Goal: Information Seeking & Learning: Check status

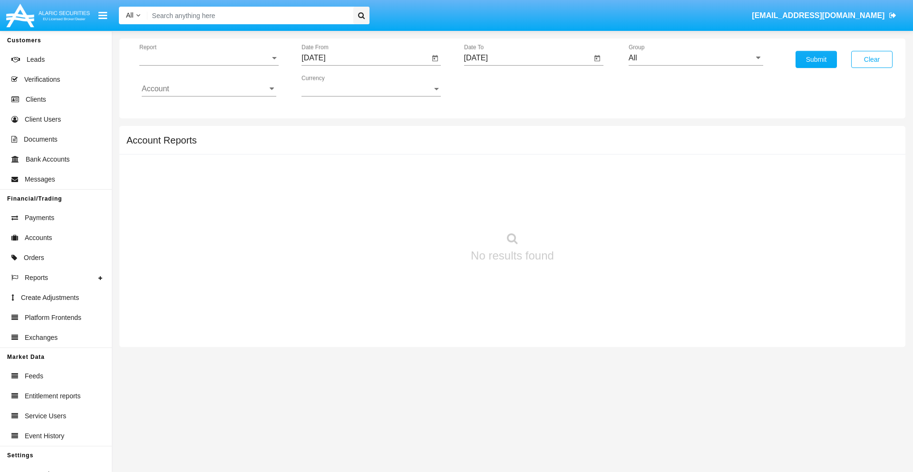
click at [209, 58] on span "Report" at bounding box center [204, 58] width 131 height 9
click at [205, 65] on span "Trades" at bounding box center [209, 65] width 135 height 23
click at [365, 58] on input "[DATE]" at bounding box center [365, 58] width 128 height 9
click at [332, 86] on span "[DATE]" at bounding box center [324, 86] width 21 height 8
click at [424, 210] on div "2025" at bounding box center [424, 210] width 30 height 17
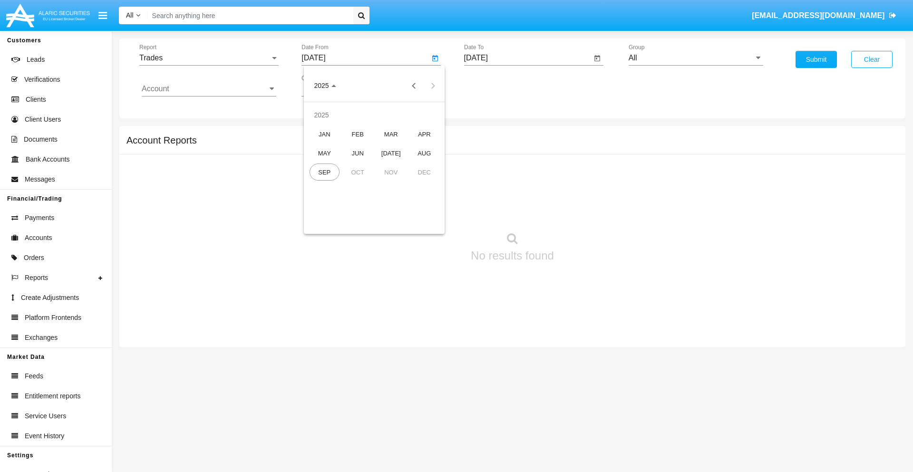
click at [358, 153] on div "JUN" at bounding box center [358, 153] width 30 height 17
click at [393, 145] on div "5" at bounding box center [393, 145] width 17 height 17
type input "06/05/25"
click at [527, 58] on input "[DATE]" at bounding box center [528, 58] width 128 height 9
click at [494, 86] on span "[DATE]" at bounding box center [486, 86] width 21 height 8
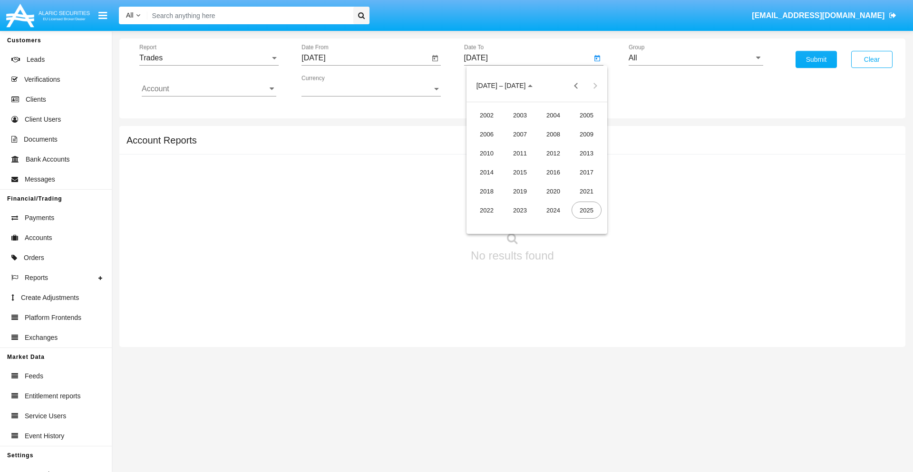
click at [586, 210] on div "2025" at bounding box center [586, 210] width 30 height 17
click at [486, 172] on div "SEP" at bounding box center [487, 172] width 30 height 17
click at [574, 145] on div "5" at bounding box center [574, 145] width 17 height 17
type input "[DATE]"
click at [696, 58] on input "All" at bounding box center [696, 58] width 135 height 9
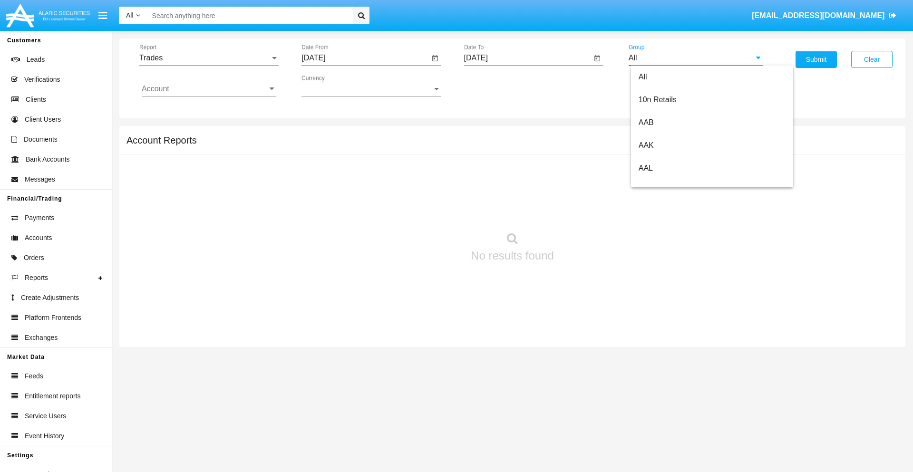
scroll to position [510, 0]
click at [669, 183] on span "Hammer Web Lite" at bounding box center [669, 183] width 61 height 8
type input "Hammer Web Lite"
click at [209, 89] on input "Account" at bounding box center [209, 89] width 135 height 9
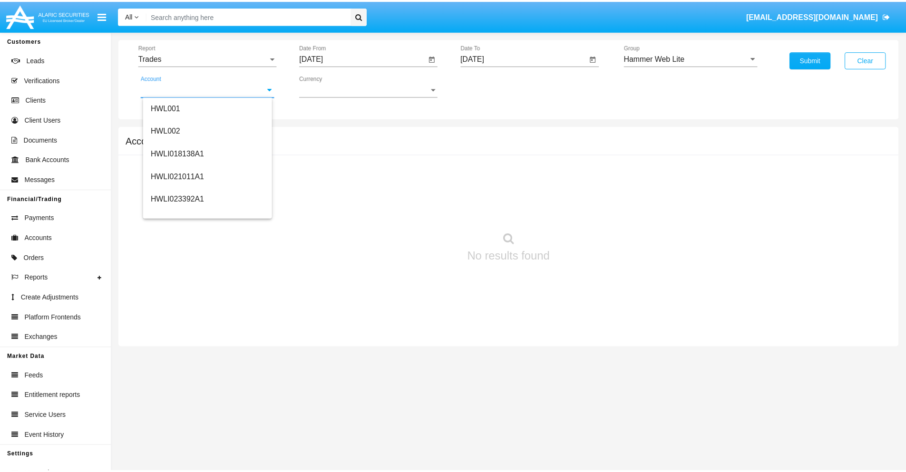
scroll to position [145, 0]
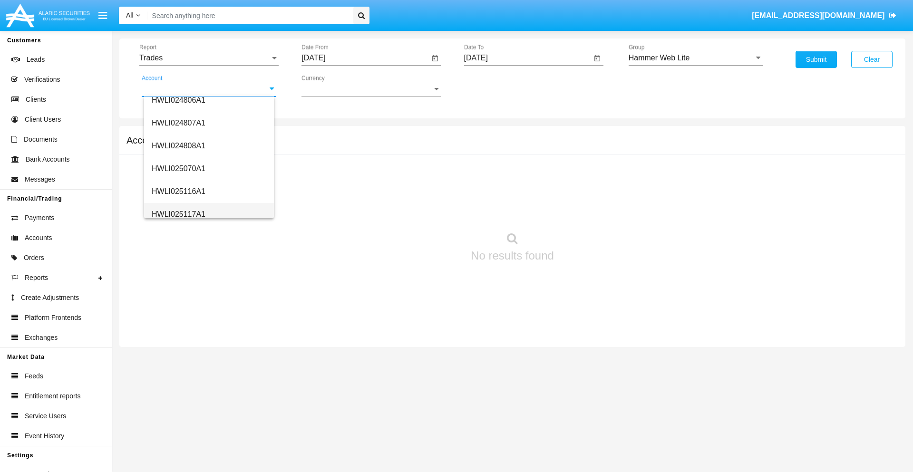
click at [178, 214] on span "HWLI025117A1" at bounding box center [179, 214] width 54 height 8
type input "HWLI025117A1"
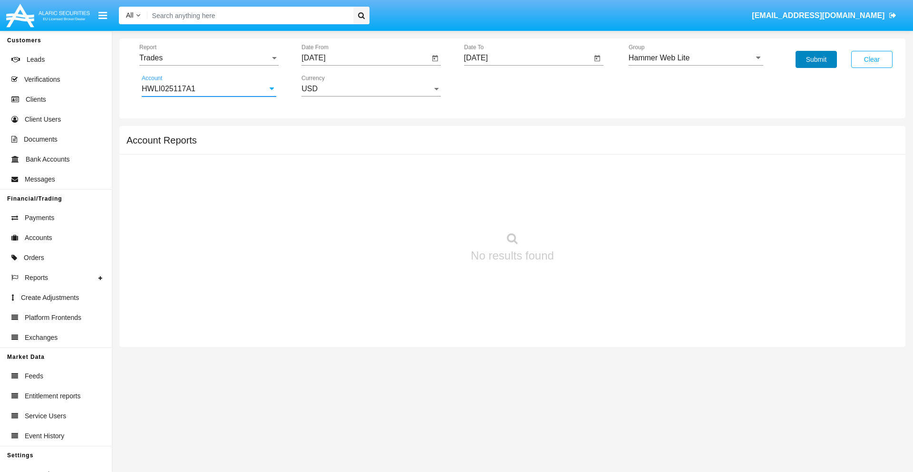
click at [816, 59] on button "Submit" at bounding box center [815, 59] width 41 height 17
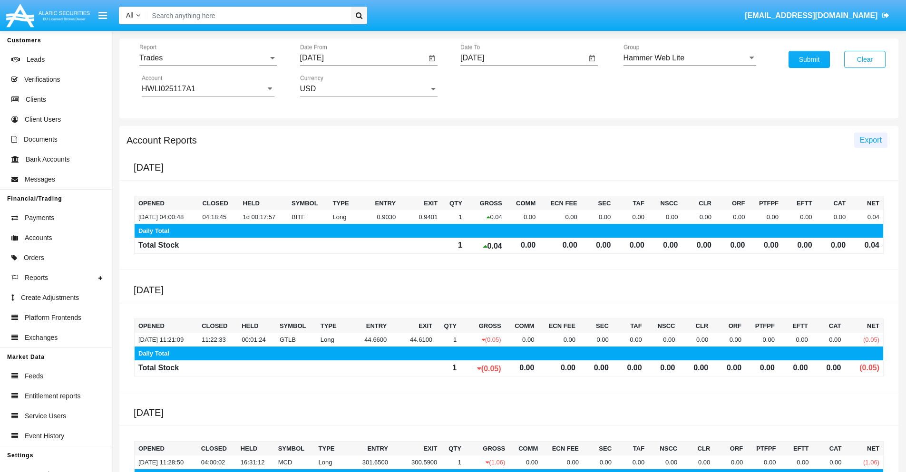
click at [870, 140] on span "Export" at bounding box center [871, 140] width 22 height 8
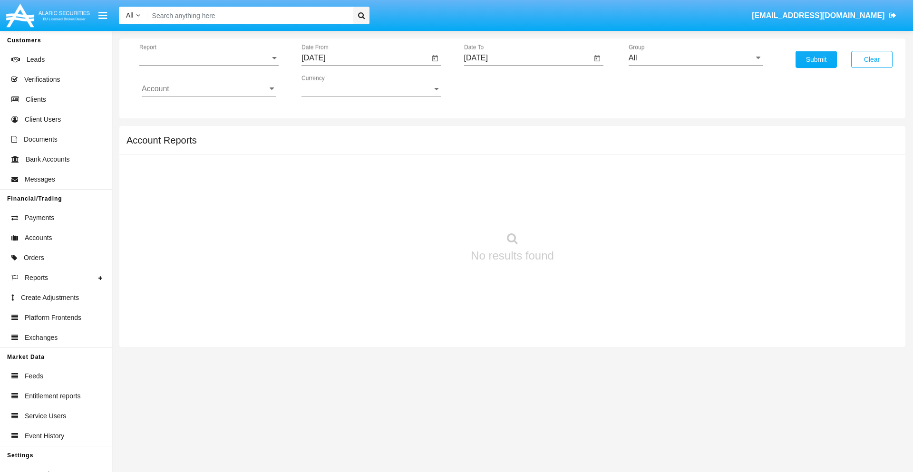
click at [209, 58] on span "Report" at bounding box center [204, 58] width 131 height 9
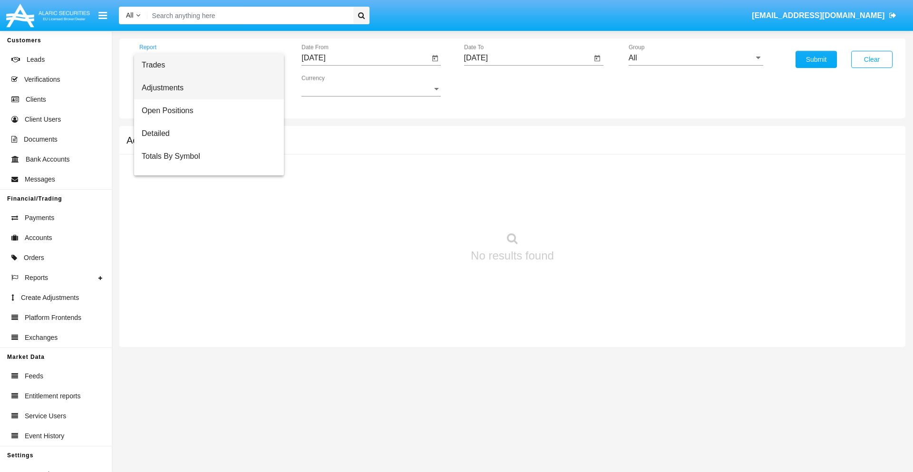
click at [205, 88] on span "Adjustments" at bounding box center [209, 88] width 135 height 23
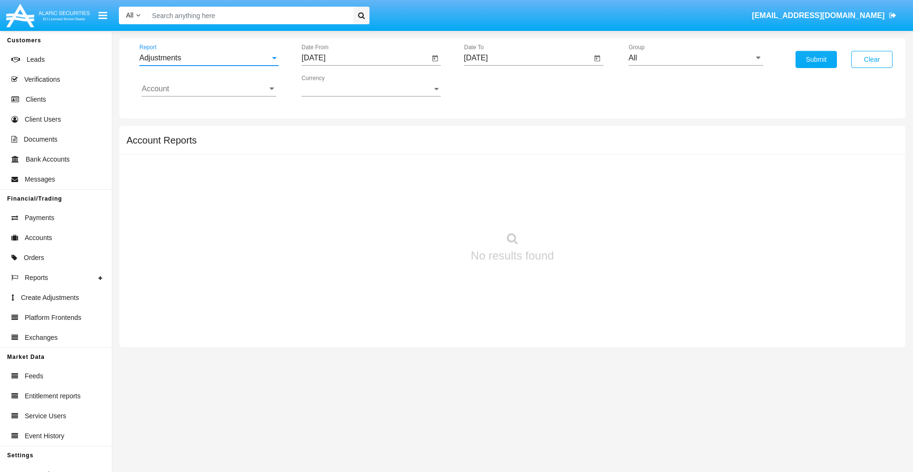
click at [365, 58] on input "[DATE]" at bounding box center [365, 58] width 128 height 9
click at [332, 86] on span "[DATE]" at bounding box center [324, 86] width 21 height 8
click at [424, 210] on div "2025" at bounding box center [424, 210] width 30 height 17
click at [424, 153] on div "AUG" at bounding box center [424, 153] width 30 height 17
click at [355, 145] on div "5" at bounding box center [355, 145] width 17 height 17
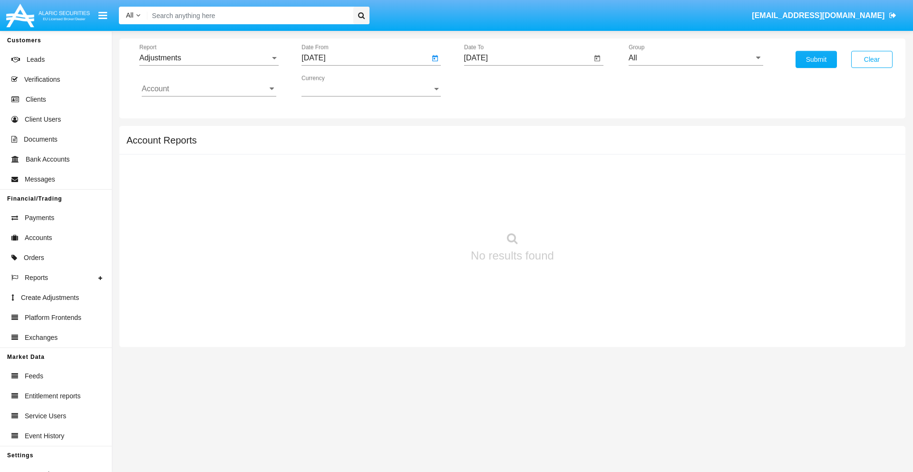
type input "08/05/25"
click at [527, 58] on input "[DATE]" at bounding box center [528, 58] width 128 height 9
click at [494, 86] on span "[DATE]" at bounding box center [486, 86] width 21 height 8
click at [586, 210] on div "2025" at bounding box center [586, 210] width 30 height 17
click at [486, 172] on div "SEP" at bounding box center [487, 172] width 30 height 17
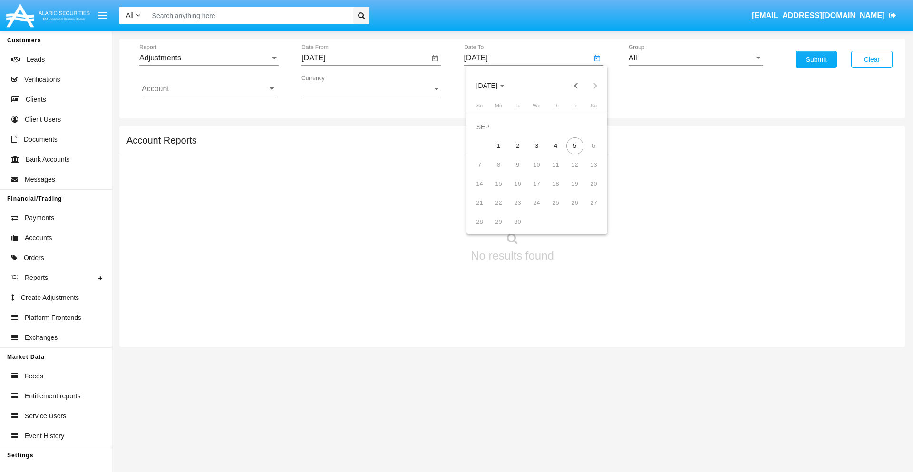
click at [574, 145] on div "5" at bounding box center [574, 145] width 17 height 17
type input "[DATE]"
click at [696, 58] on input "All" at bounding box center [696, 58] width 135 height 9
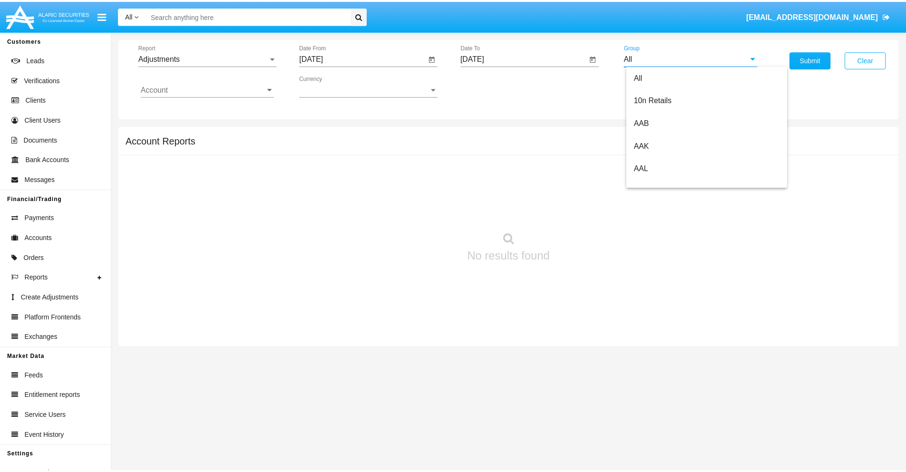
scroll to position [213, 0]
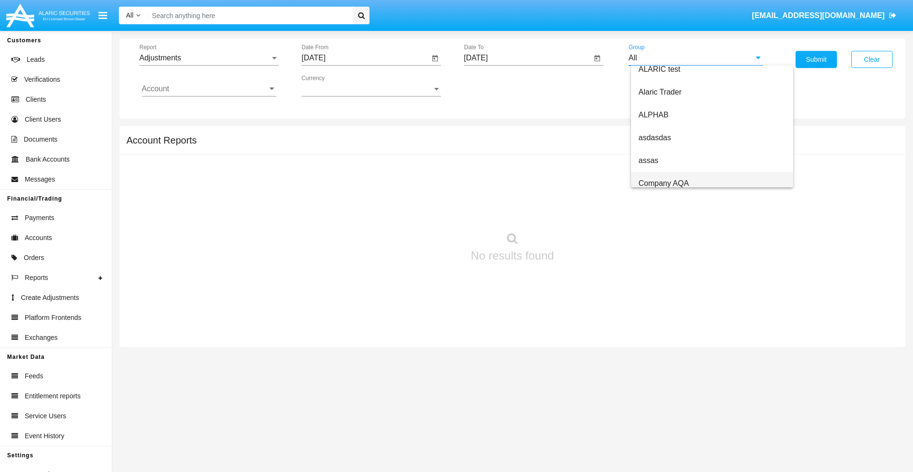
click at [663, 183] on span "Company AQA" at bounding box center [664, 183] width 50 height 8
type input "Company AQA"
click at [209, 89] on input "Account" at bounding box center [209, 89] width 135 height 9
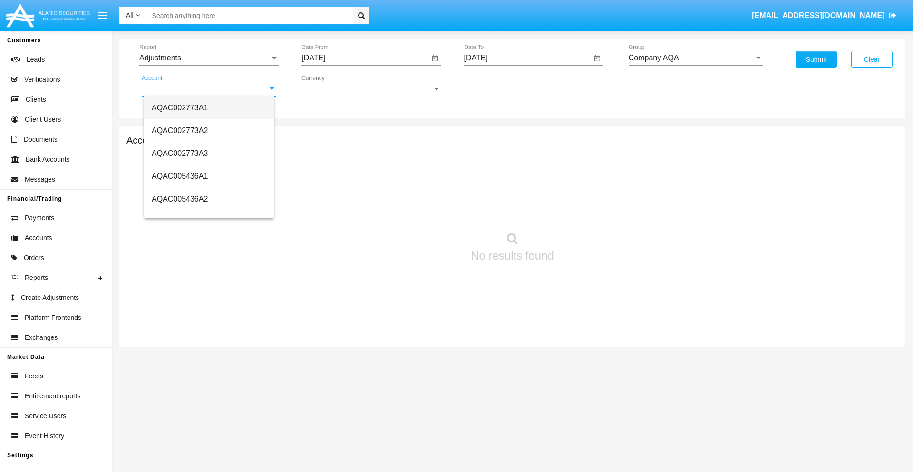
click at [180, 107] on span "AQAC002773A1" at bounding box center [180, 108] width 56 height 8
type input "AQAC002773A1"
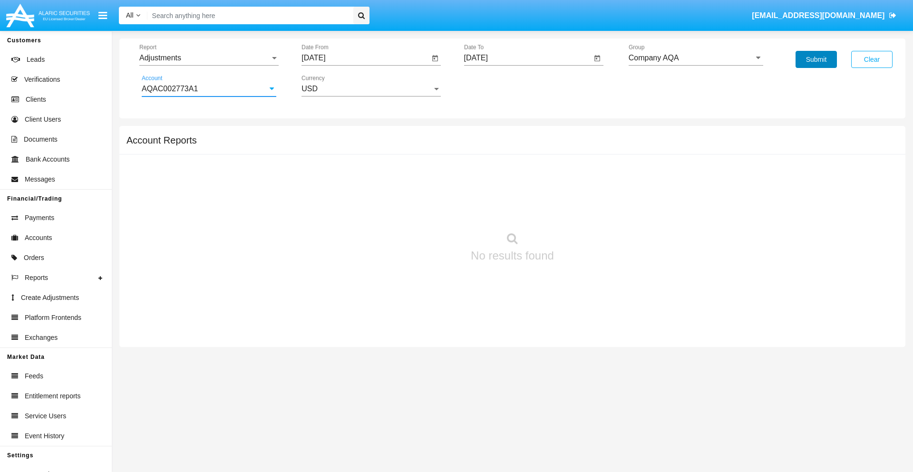
click at [816, 59] on button "Submit" at bounding box center [815, 59] width 41 height 17
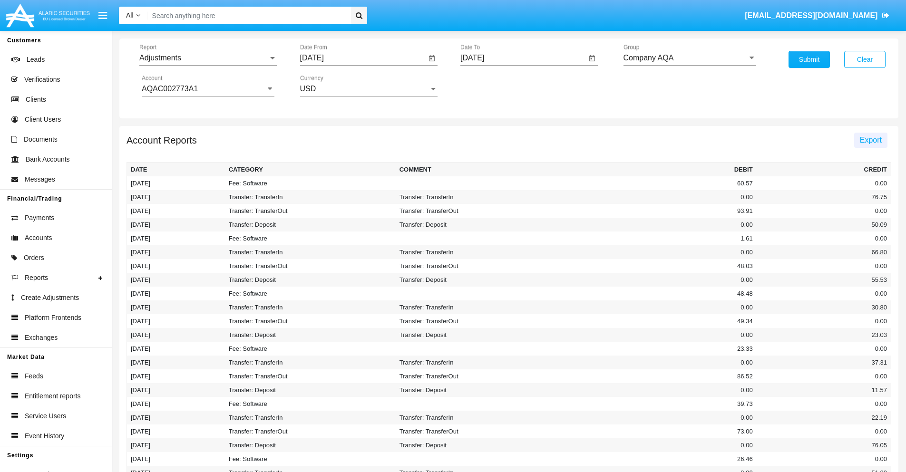
click at [870, 140] on span "Export" at bounding box center [871, 140] width 22 height 8
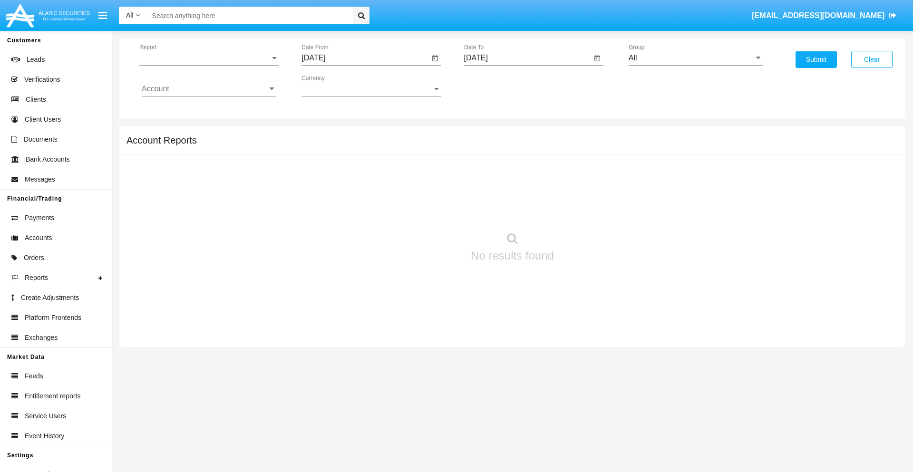
click at [209, 58] on span "Report" at bounding box center [204, 58] width 131 height 9
click at [205, 111] on span "Open Positions" at bounding box center [209, 110] width 135 height 23
click at [365, 58] on input "[DATE]" at bounding box center [365, 58] width 128 height 9
click at [332, 86] on span "[DATE]" at bounding box center [324, 86] width 21 height 8
click at [424, 210] on div "2025" at bounding box center [424, 210] width 30 height 17
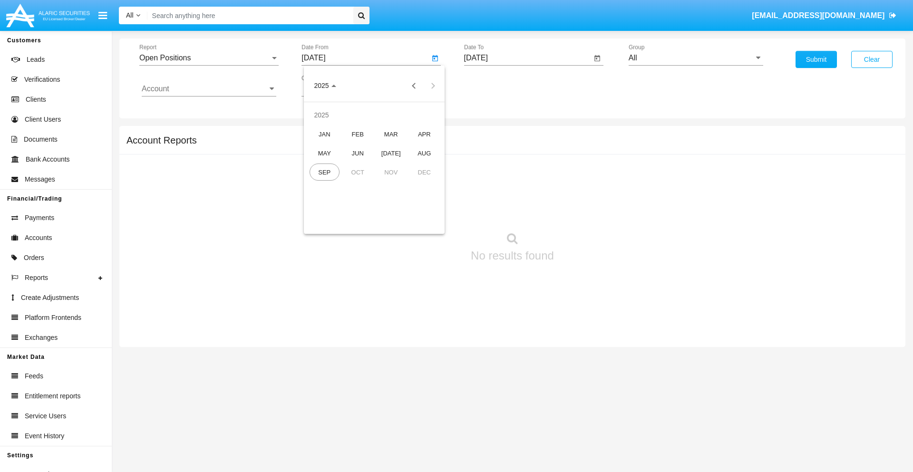
click at [424, 153] on div "AUG" at bounding box center [424, 153] width 30 height 17
click at [355, 145] on div "5" at bounding box center [355, 145] width 17 height 17
type input "[DATE]"
click at [527, 58] on input "[DATE]" at bounding box center [528, 58] width 128 height 9
click at [494, 86] on span "[DATE]" at bounding box center [486, 86] width 21 height 8
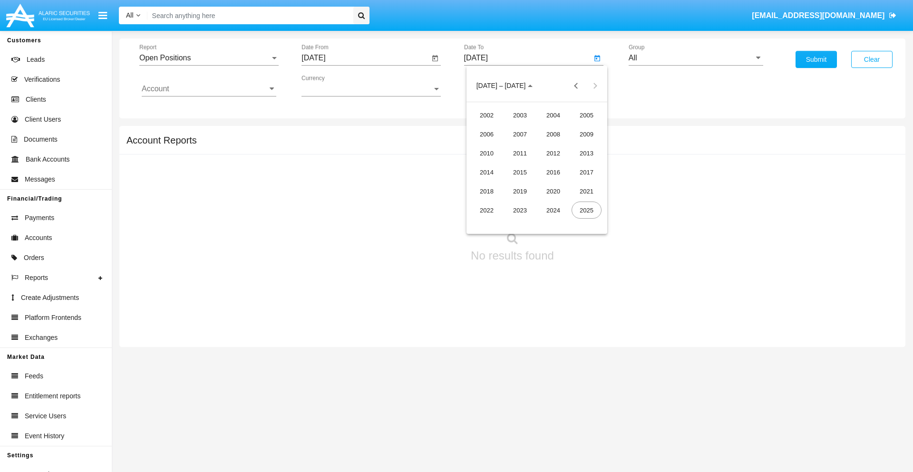
click at [586, 210] on div "2025" at bounding box center [586, 210] width 30 height 17
click at [486, 172] on div "SEP" at bounding box center [487, 172] width 30 height 17
click at [574, 145] on div "5" at bounding box center [574, 145] width 17 height 17
type input "[DATE]"
click at [696, 58] on input "All" at bounding box center [696, 58] width 135 height 9
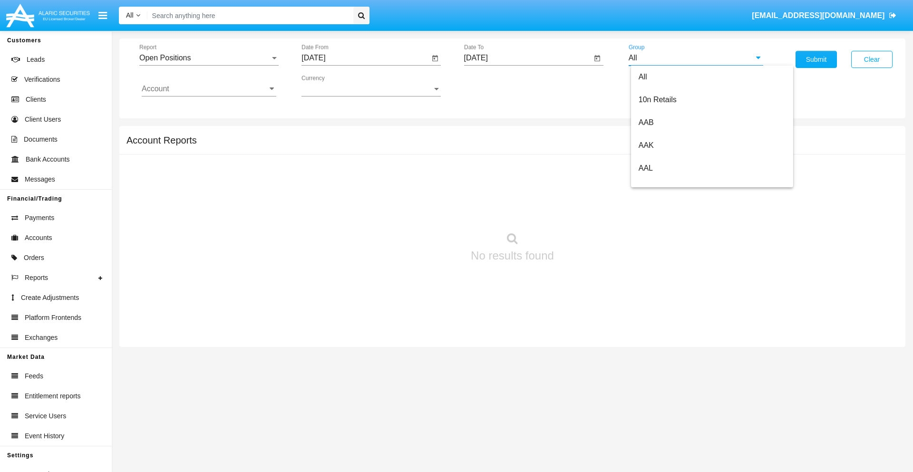
type input "Hammer Web Lite"
click at [209, 89] on input "Account" at bounding box center [209, 89] width 135 height 9
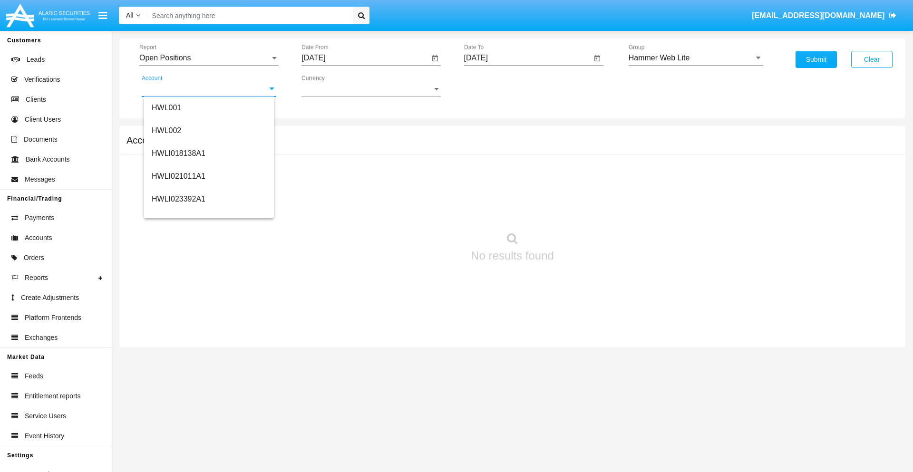
click at [178, 355] on span "HWLI025117A1" at bounding box center [179, 359] width 54 height 8
type input "HWLI025117A1"
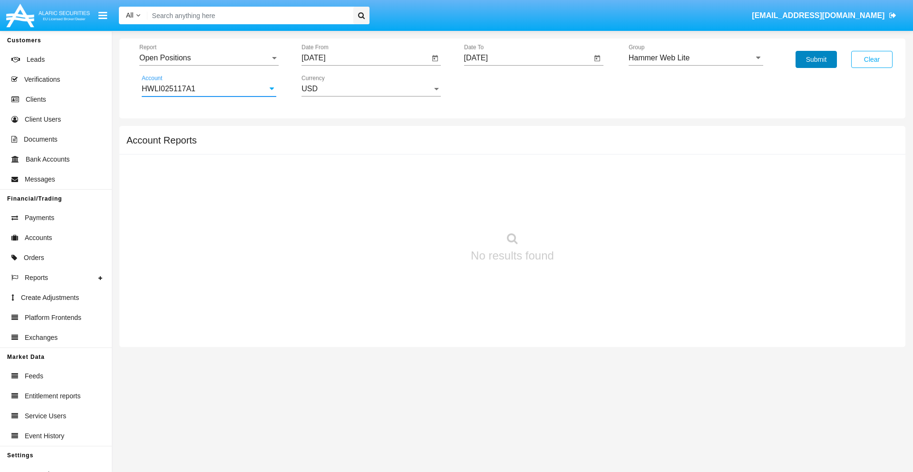
click at [816, 59] on button "Submit" at bounding box center [815, 59] width 41 height 17
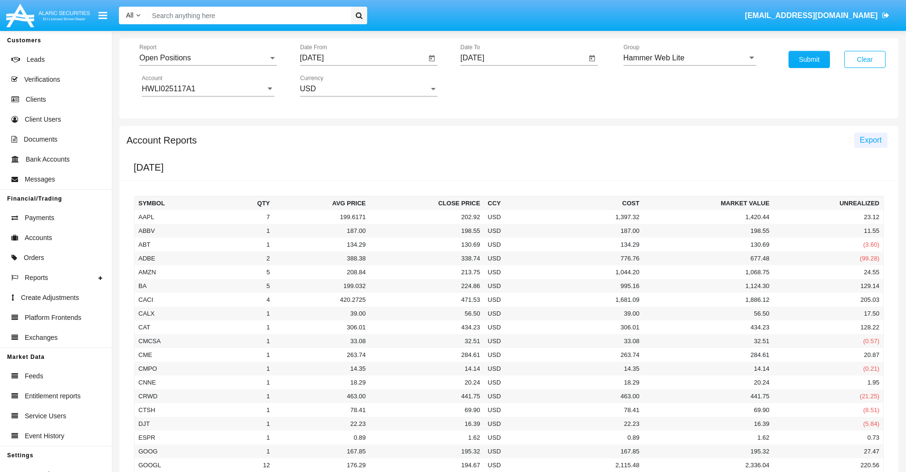
click at [870, 140] on span "Export" at bounding box center [871, 140] width 22 height 8
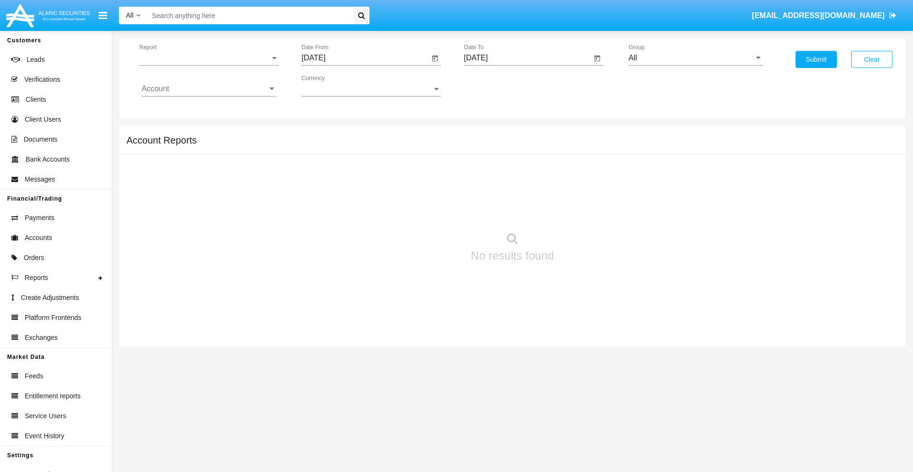
click at [209, 58] on span "Report" at bounding box center [204, 58] width 131 height 9
click at [205, 134] on span "Detailed" at bounding box center [209, 133] width 135 height 23
click at [365, 58] on input "[DATE]" at bounding box center [365, 58] width 128 height 9
click at [332, 86] on span "[DATE]" at bounding box center [324, 86] width 21 height 8
click at [424, 210] on div "2025" at bounding box center [424, 210] width 30 height 17
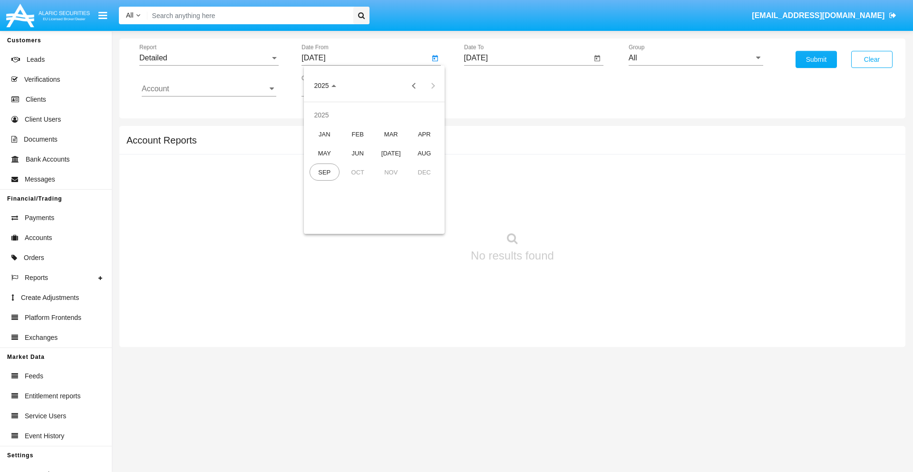
click at [424, 153] on div "AUG" at bounding box center [424, 153] width 30 height 17
click at [355, 203] on div "26" at bounding box center [355, 202] width 17 height 17
type input "[DATE]"
click at [527, 58] on input "[DATE]" at bounding box center [528, 58] width 128 height 9
click at [494, 86] on span "[DATE]" at bounding box center [486, 86] width 21 height 8
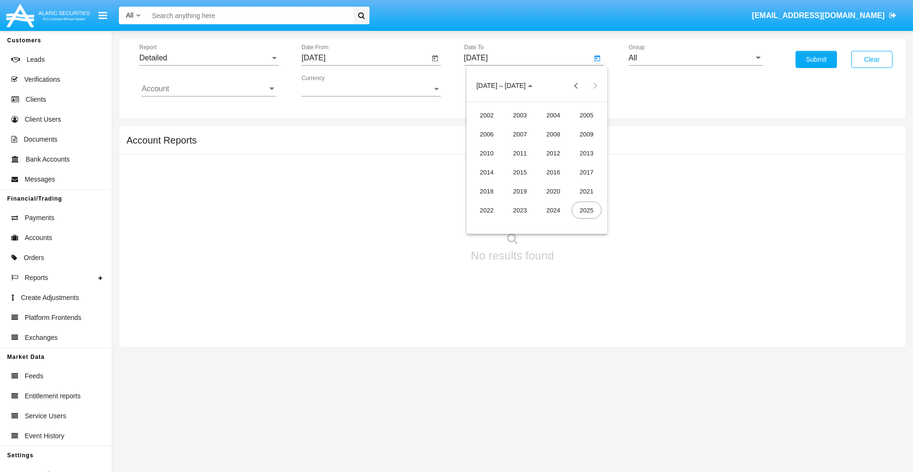
click at [586, 210] on div "2025" at bounding box center [586, 210] width 30 height 17
click at [486, 172] on div "SEP" at bounding box center [487, 172] width 30 height 17
click at [574, 145] on div "5" at bounding box center [574, 145] width 17 height 17
type input "[DATE]"
click at [696, 58] on input "All" at bounding box center [696, 58] width 135 height 9
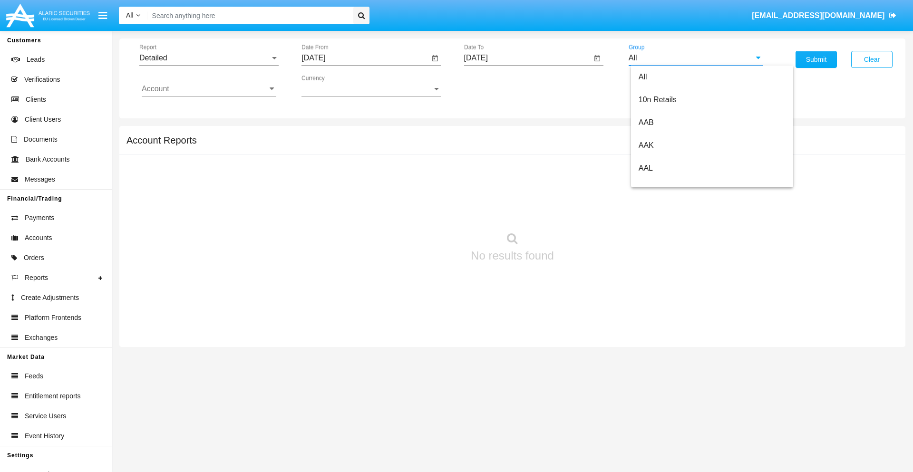
scroll to position [510, 0]
click at [669, 183] on span "Hammer Web Lite" at bounding box center [669, 183] width 61 height 8
type input "Hammer Web Lite"
click at [209, 89] on input "Account" at bounding box center [209, 89] width 135 height 9
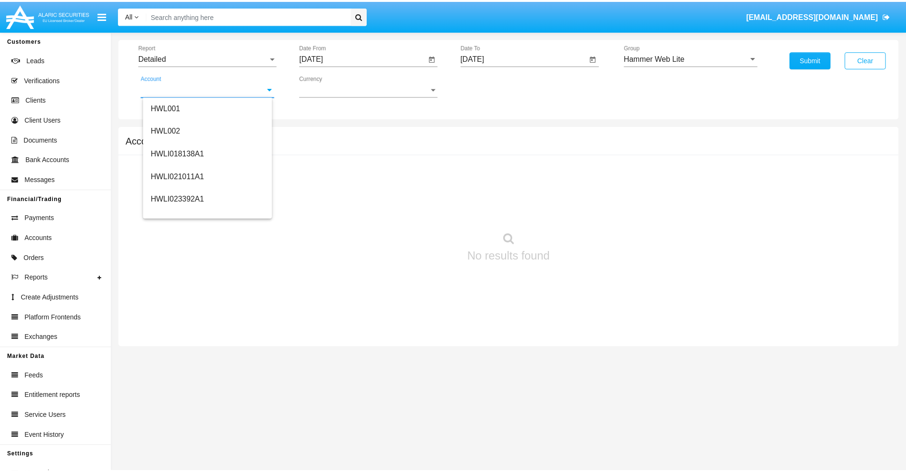
scroll to position [145, 0]
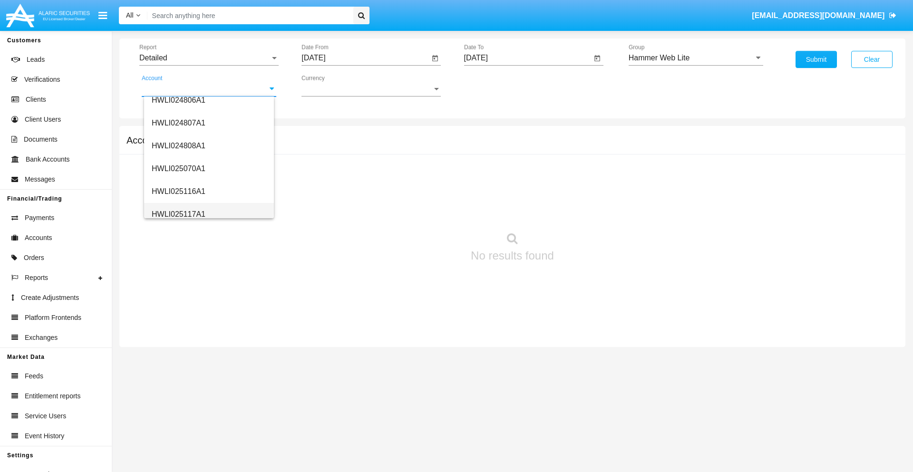
click at [178, 214] on span "HWLI025117A1" at bounding box center [179, 214] width 54 height 8
type input "HWLI025117A1"
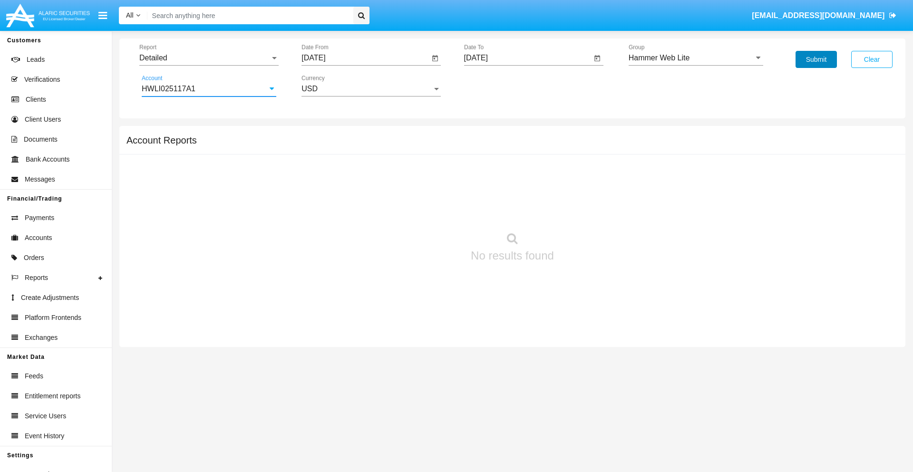
click at [816, 59] on button "Submit" at bounding box center [815, 59] width 41 height 17
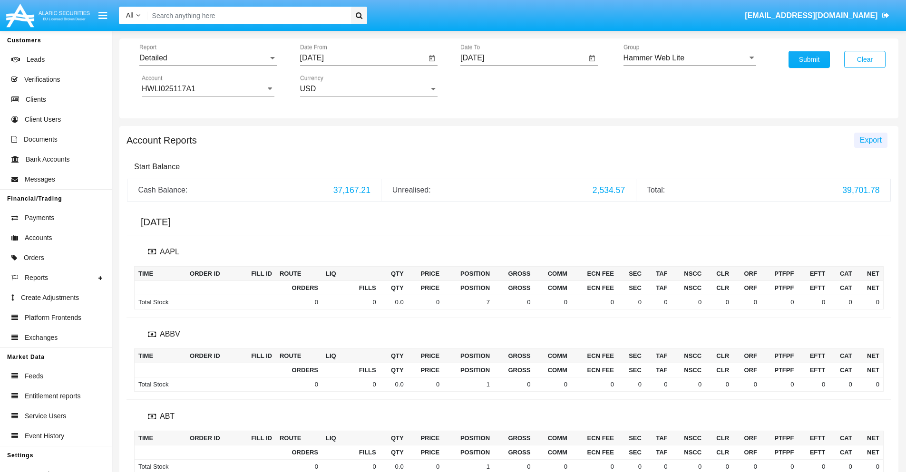
click at [870, 140] on span "Export" at bounding box center [871, 140] width 22 height 8
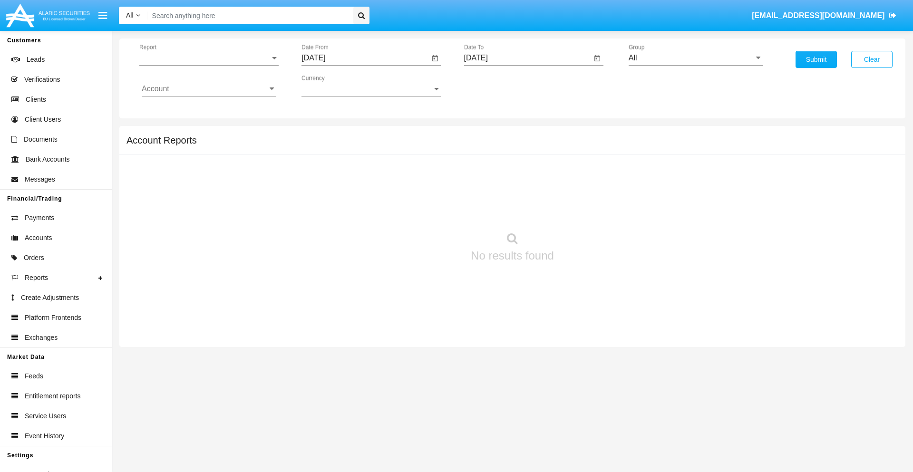
click at [209, 58] on span "Report" at bounding box center [204, 58] width 131 height 9
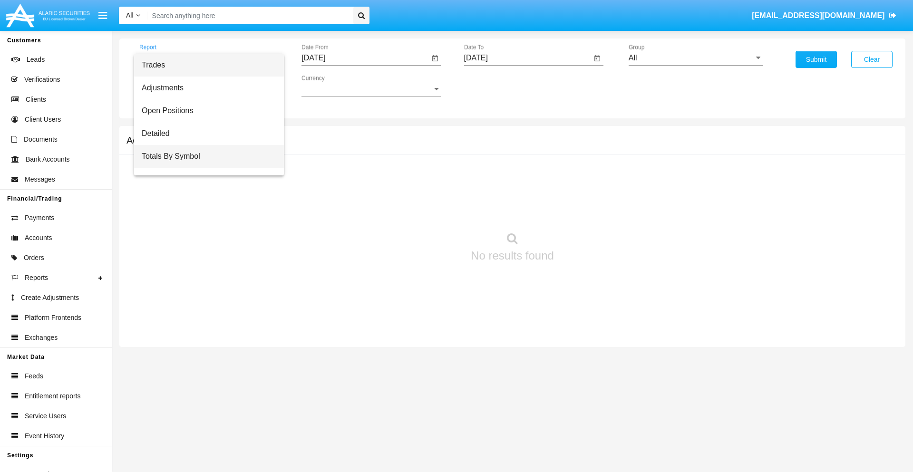
click at [205, 156] on span "Totals By Symbol" at bounding box center [209, 156] width 135 height 23
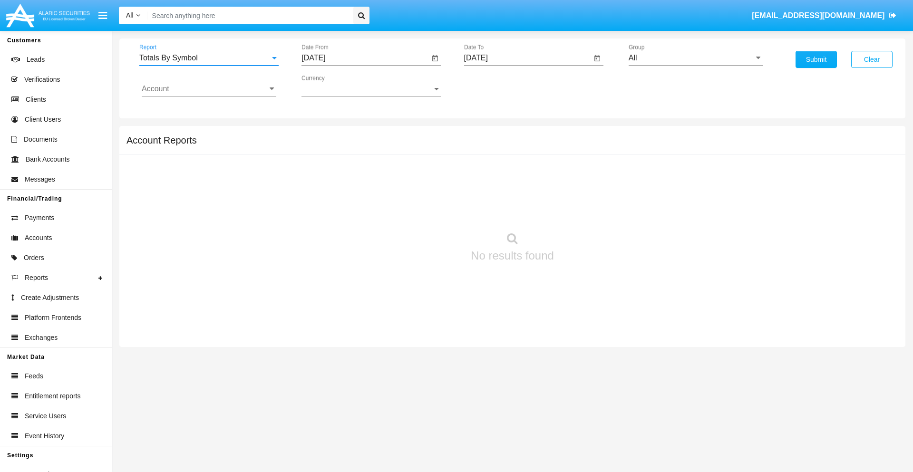
click at [365, 58] on input "[DATE]" at bounding box center [365, 58] width 128 height 9
click at [332, 86] on span "[DATE]" at bounding box center [324, 86] width 21 height 8
click at [424, 210] on div "2025" at bounding box center [424, 210] width 30 height 17
click at [424, 153] on div "AUG" at bounding box center [424, 153] width 30 height 17
click at [374, 145] on div "6" at bounding box center [374, 145] width 17 height 17
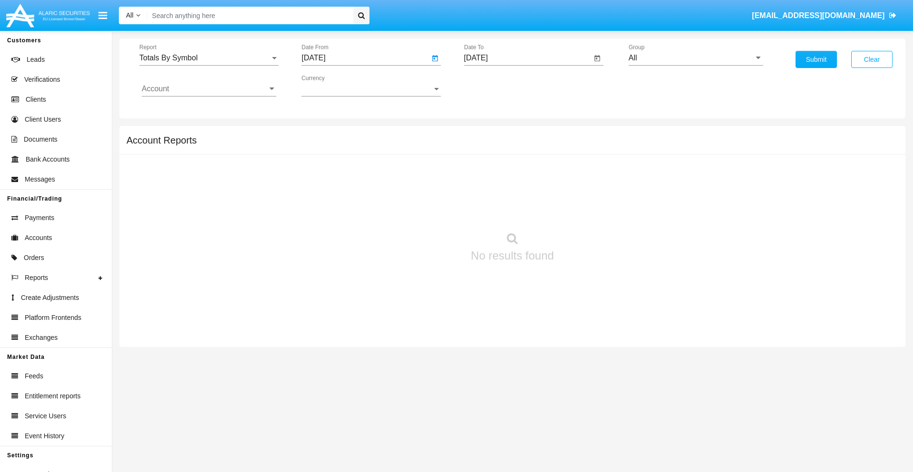
type input "08/06/25"
click at [527, 58] on input "[DATE]" at bounding box center [528, 58] width 128 height 9
click at [494, 86] on span "[DATE]" at bounding box center [486, 86] width 21 height 8
click at [586, 210] on div "2025" at bounding box center [586, 210] width 30 height 17
click at [486, 172] on div "SEP" at bounding box center [487, 172] width 30 height 17
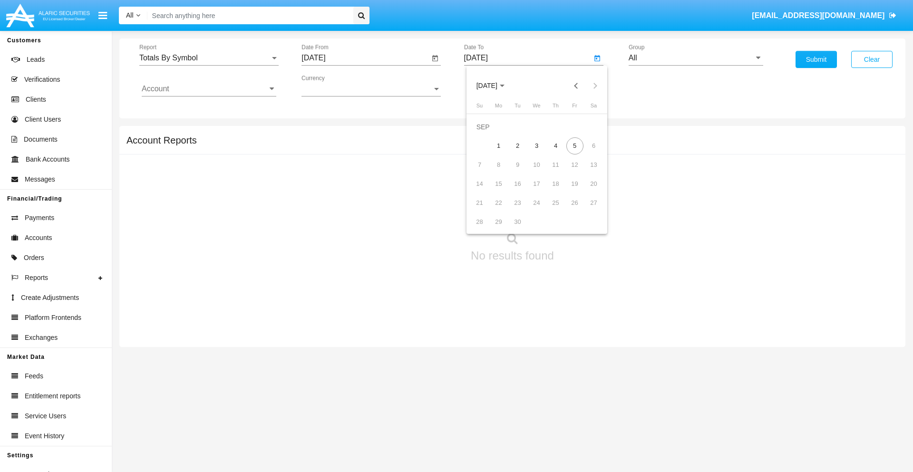
click at [574, 145] on div "5" at bounding box center [574, 145] width 17 height 17
type input "[DATE]"
click at [696, 58] on input "All" at bounding box center [696, 58] width 135 height 9
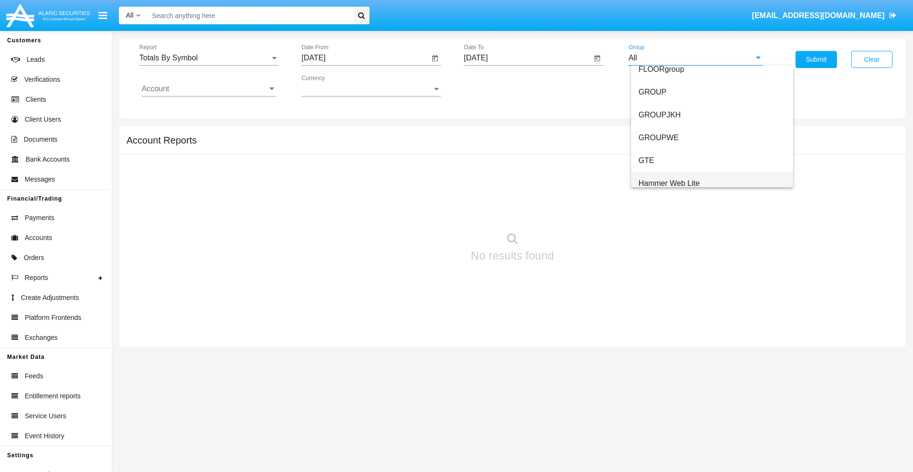
click at [669, 183] on span "Hammer Web Lite" at bounding box center [669, 183] width 61 height 8
type input "Hammer Web Lite"
click at [209, 89] on input "Account" at bounding box center [209, 89] width 135 height 9
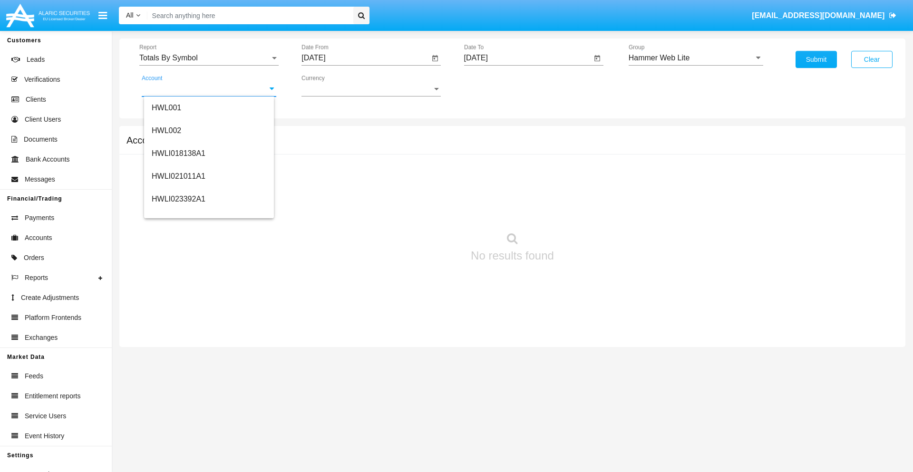
click at [178, 355] on span "HWLI025117A1" at bounding box center [179, 359] width 54 height 8
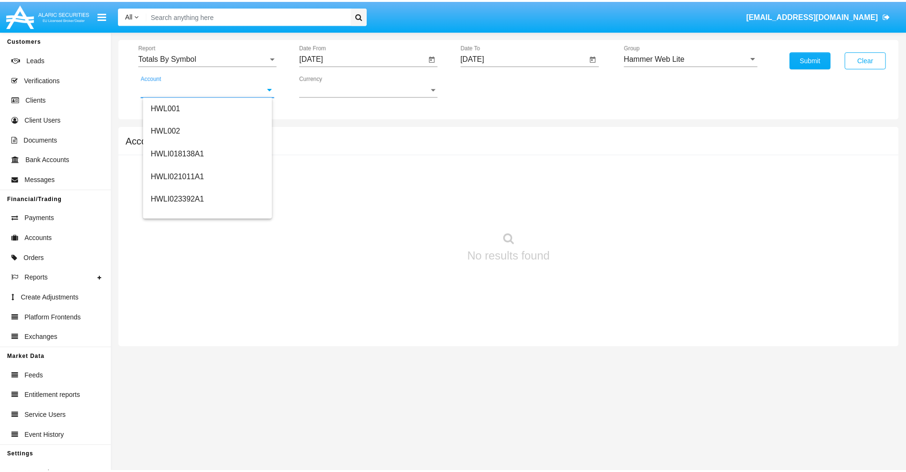
scroll to position [0, 0]
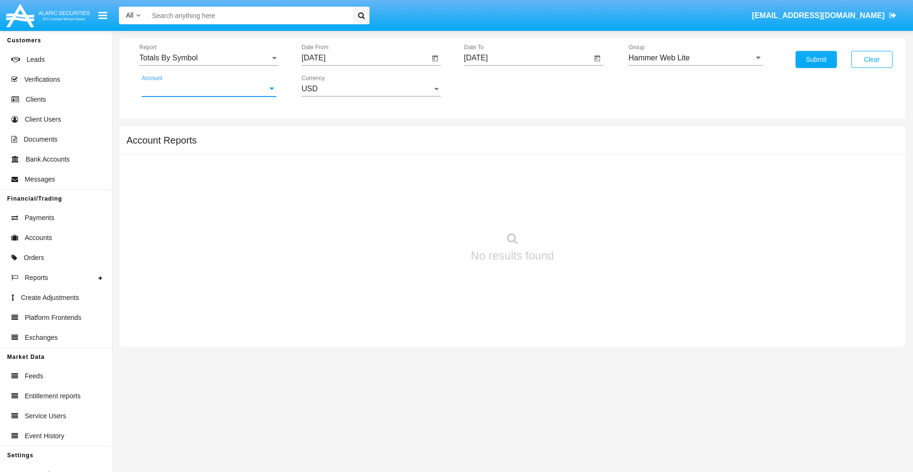
type input "HWLI025117A1"
click at [816, 59] on button "Submit" at bounding box center [815, 59] width 41 height 17
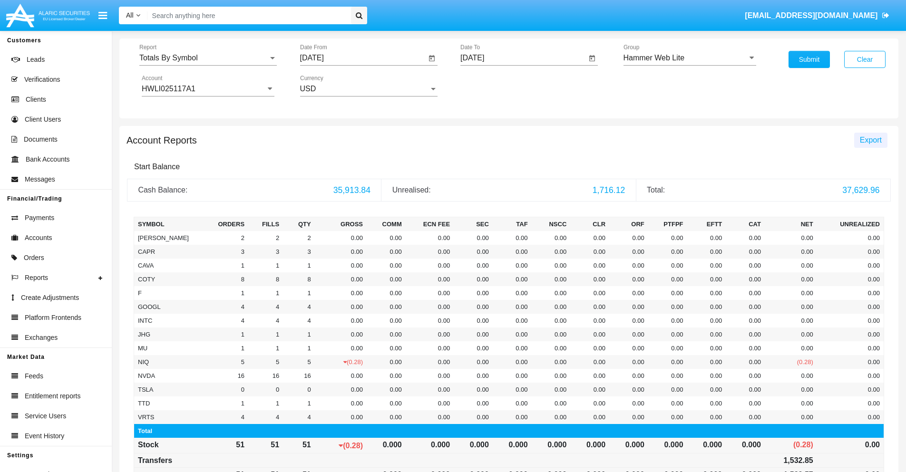
click at [870, 140] on span "Export" at bounding box center [871, 140] width 22 height 8
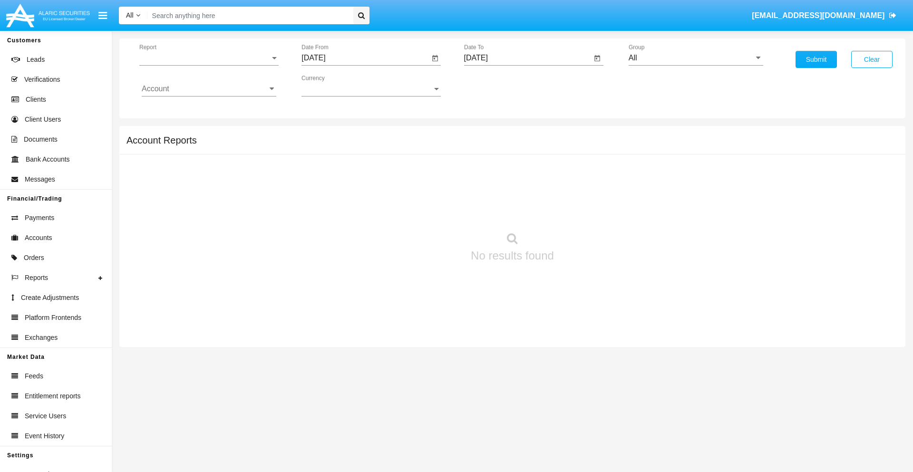
click at [209, 58] on span "Report" at bounding box center [204, 58] width 131 height 9
click at [205, 164] on span "Totals By Date" at bounding box center [209, 164] width 135 height 23
click at [365, 58] on input "[DATE]" at bounding box center [365, 58] width 128 height 9
click at [332, 86] on span "[DATE]" at bounding box center [324, 86] width 21 height 8
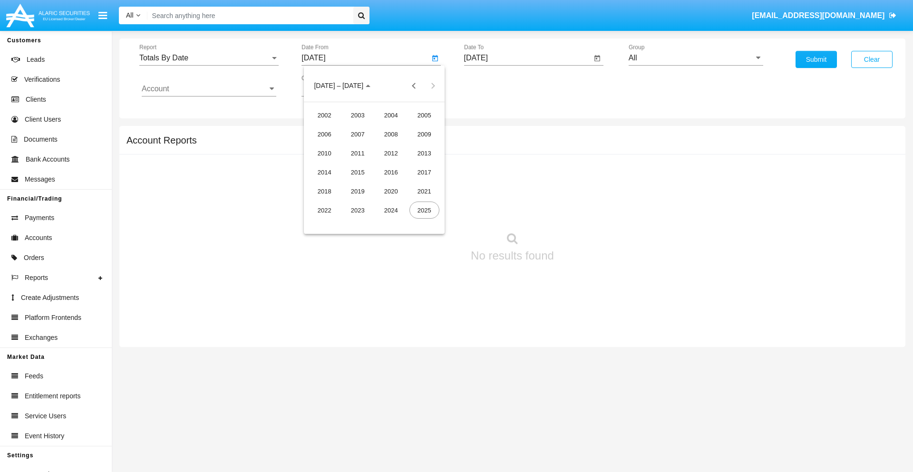
click at [424, 210] on div "2025" at bounding box center [424, 210] width 30 height 17
click at [424, 153] on div "AUG" at bounding box center [424, 153] width 30 height 17
click at [393, 184] on div "21" at bounding box center [393, 183] width 17 height 17
type input "[DATE]"
click at [527, 58] on input "[DATE]" at bounding box center [528, 58] width 128 height 9
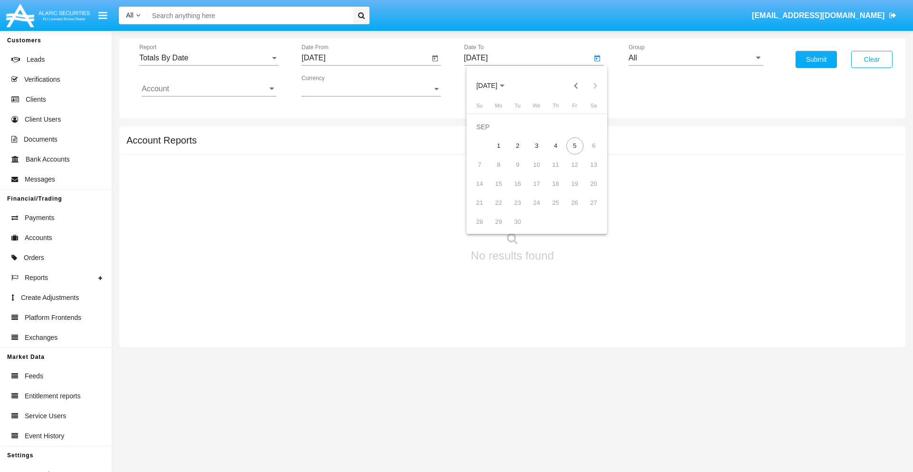
click at [494, 86] on span "[DATE]" at bounding box center [486, 86] width 21 height 8
click at [586, 210] on div "2025" at bounding box center [586, 210] width 30 height 17
click at [486, 172] on div "SEP" at bounding box center [487, 172] width 30 height 17
click at [574, 145] on div "5" at bounding box center [574, 145] width 17 height 17
type input "[DATE]"
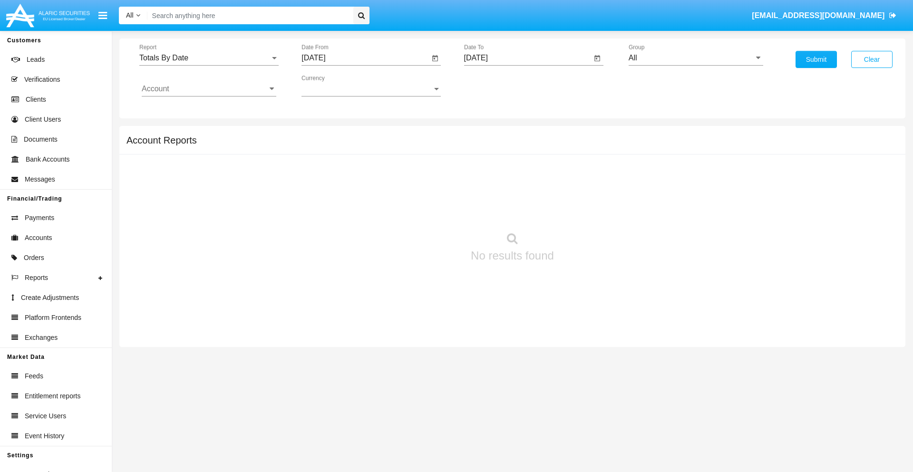
click at [696, 58] on input "All" at bounding box center [696, 58] width 135 height 9
click at [669, 183] on span "Hammer Web Lite" at bounding box center [669, 183] width 61 height 8
type input "Hammer Web Lite"
click at [209, 89] on input "Account" at bounding box center [209, 89] width 135 height 9
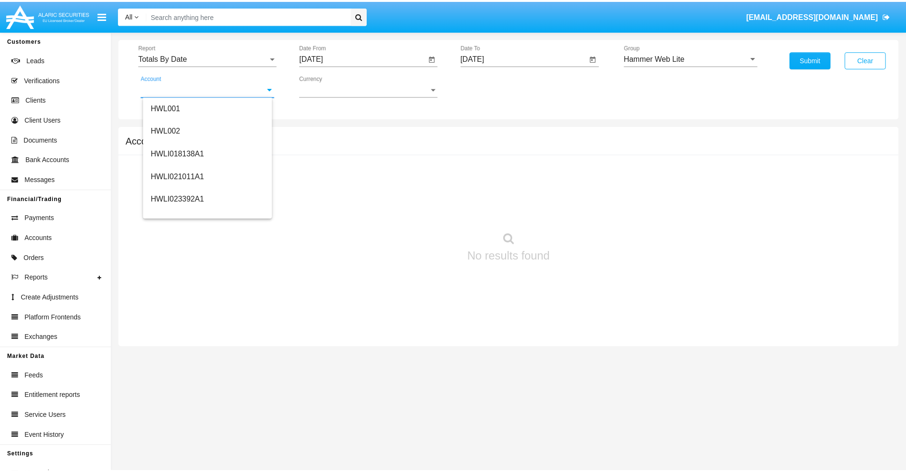
scroll to position [145, 0]
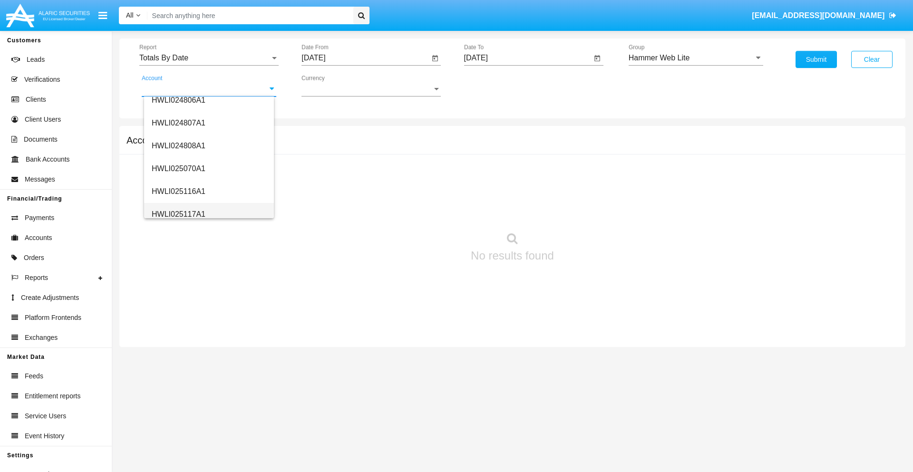
click at [178, 214] on span "HWLI025117A1" at bounding box center [179, 214] width 54 height 8
type input "HWLI025117A1"
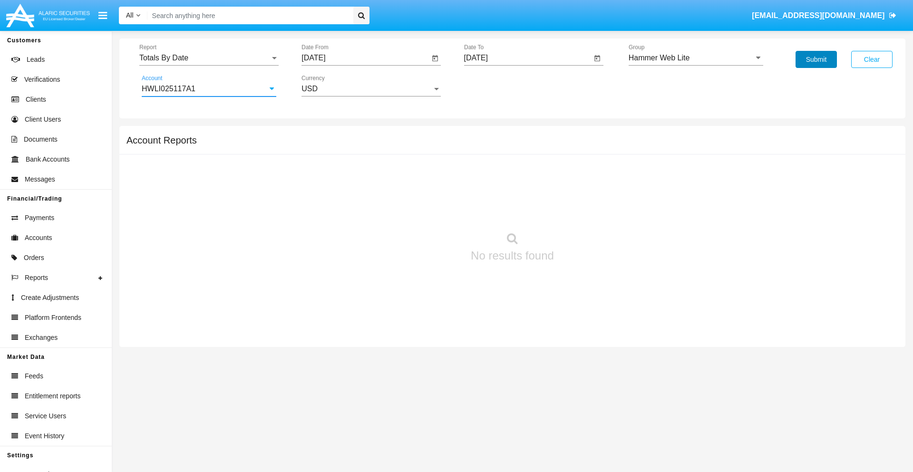
click at [816, 59] on button "Submit" at bounding box center [815, 59] width 41 height 17
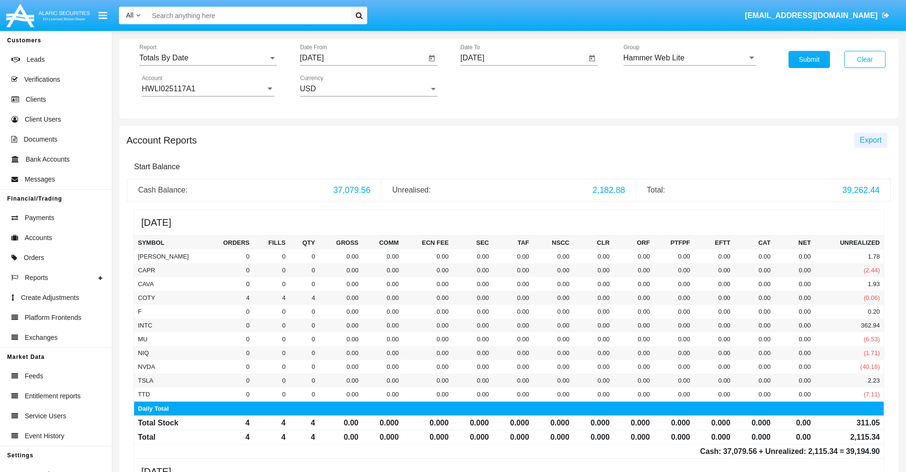
click at [870, 140] on span "Export" at bounding box center [871, 140] width 22 height 8
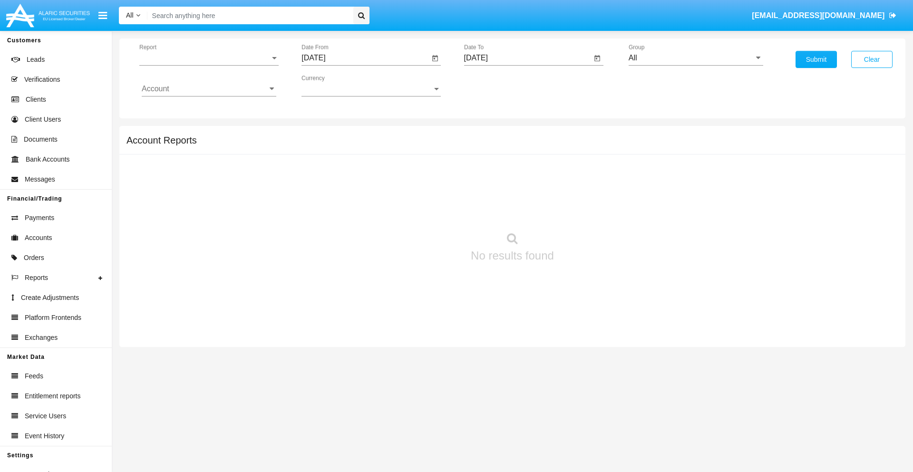
click at [209, 58] on span "Report" at bounding box center [204, 58] width 131 height 9
click at [205, 164] on span "Summary By Date" at bounding box center [209, 164] width 135 height 23
click at [365, 58] on input "[DATE]" at bounding box center [365, 58] width 128 height 9
click at [332, 86] on span "[DATE]" at bounding box center [324, 86] width 21 height 8
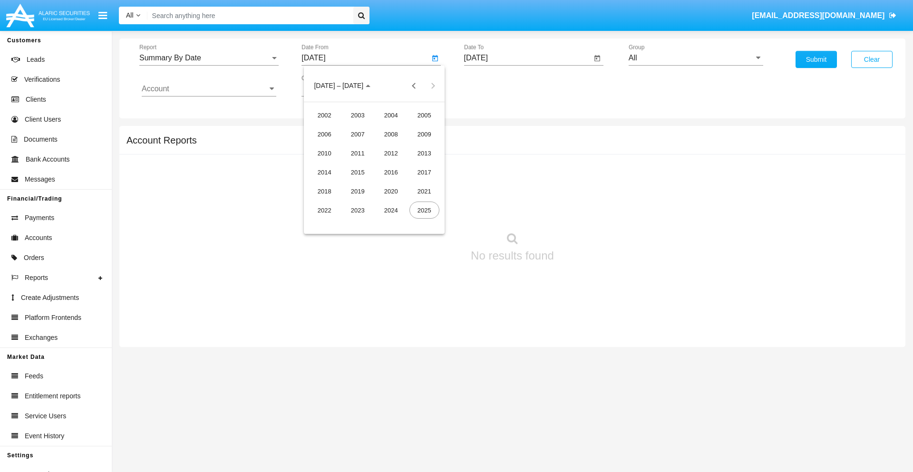
click at [424, 210] on div "2025" at bounding box center [424, 210] width 30 height 17
click at [424, 153] on div "AUG" at bounding box center [424, 153] width 30 height 17
click at [393, 184] on div "21" at bounding box center [393, 183] width 17 height 17
type input "08/21/25"
click at [527, 58] on input "[DATE]" at bounding box center [528, 58] width 128 height 9
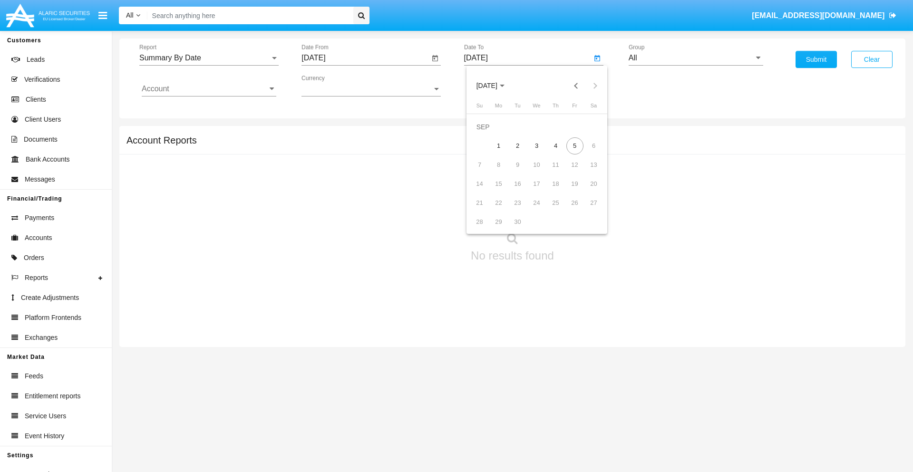
click at [494, 86] on span "[DATE]" at bounding box center [486, 86] width 21 height 8
click at [586, 210] on div "2025" at bounding box center [586, 210] width 30 height 17
click at [486, 172] on div "SEP" at bounding box center [487, 172] width 30 height 17
click at [574, 145] on div "5" at bounding box center [574, 145] width 17 height 17
type input "09/05/25"
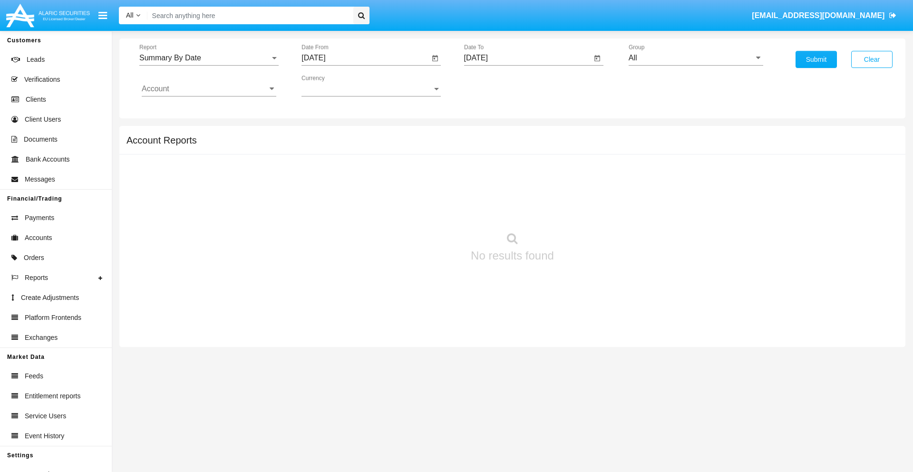
click at [696, 58] on input "All" at bounding box center [696, 58] width 135 height 9
click at [669, 183] on span "Hammer Web Lite" at bounding box center [669, 183] width 61 height 8
type input "Hammer Web Lite"
click at [209, 89] on input "Account" at bounding box center [209, 89] width 135 height 9
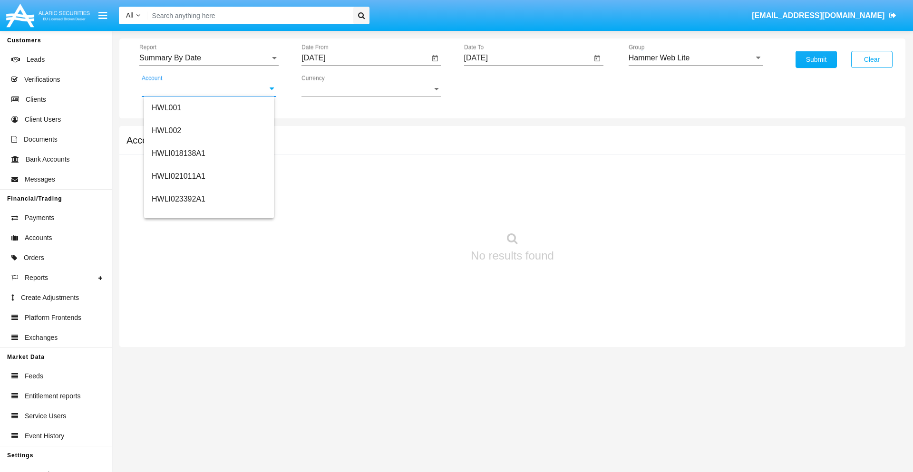
scroll to position [145, 0]
click at [178, 214] on span "HWLI025117A1" at bounding box center [179, 214] width 54 height 8
type input "HWLI025117A1"
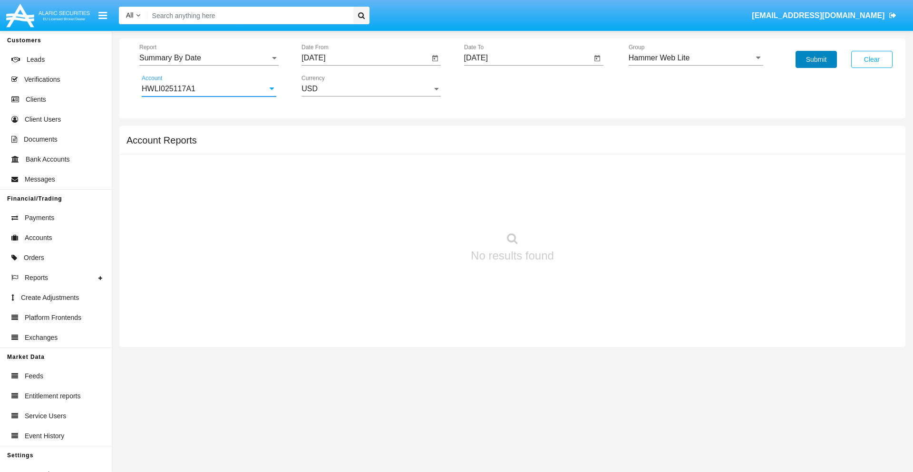
click at [816, 59] on button "Submit" at bounding box center [815, 59] width 41 height 17
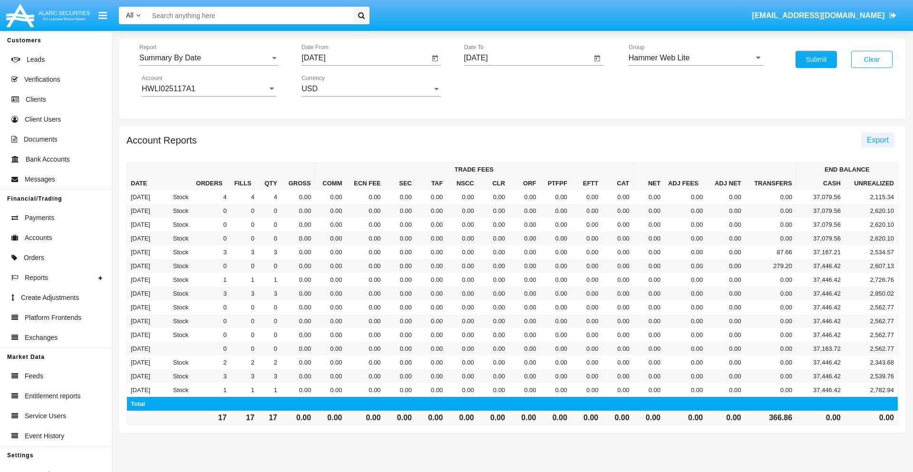
click at [877, 140] on span "Export" at bounding box center [878, 140] width 22 height 8
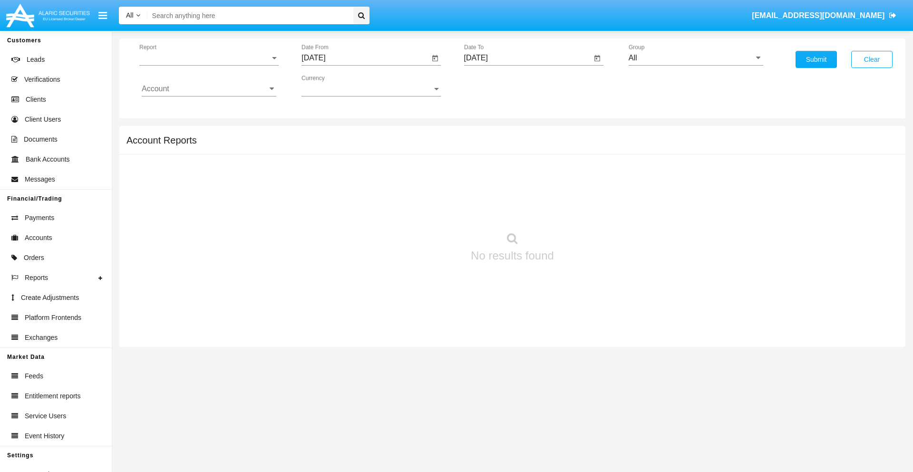
click at [209, 58] on span "Report" at bounding box center [204, 58] width 131 height 9
click at [205, 213] on span "Fees By Destination" at bounding box center [209, 224] width 135 height 23
click at [365, 58] on input "[DATE]" at bounding box center [365, 58] width 128 height 9
click at [332, 86] on span "[DATE]" at bounding box center [324, 86] width 21 height 8
click at [424, 210] on div "2025" at bounding box center [424, 210] width 30 height 17
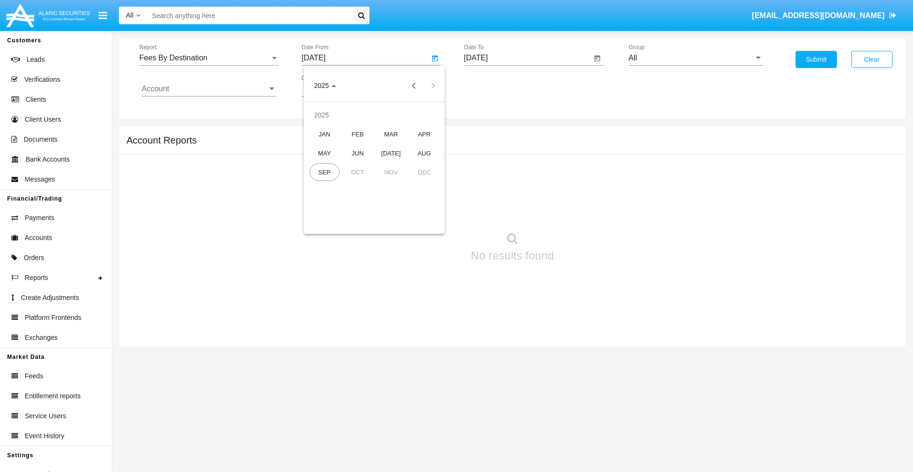
click at [358, 153] on div "JUN" at bounding box center [358, 153] width 30 height 17
click at [393, 145] on div "5" at bounding box center [393, 145] width 17 height 17
type input "06/05/25"
click at [527, 58] on input "[DATE]" at bounding box center [528, 58] width 128 height 9
click at [494, 86] on span "[DATE]" at bounding box center [486, 86] width 21 height 8
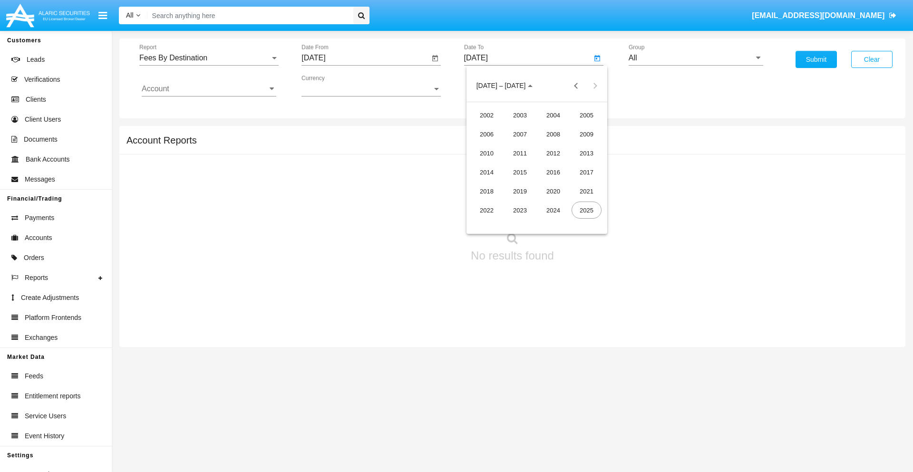
click at [586, 210] on div "2025" at bounding box center [586, 210] width 30 height 17
click at [486, 172] on div "SEP" at bounding box center [487, 172] width 30 height 17
click at [574, 145] on div "5" at bounding box center [574, 145] width 17 height 17
type input "09/05/25"
click at [696, 58] on input "All" at bounding box center [696, 58] width 135 height 9
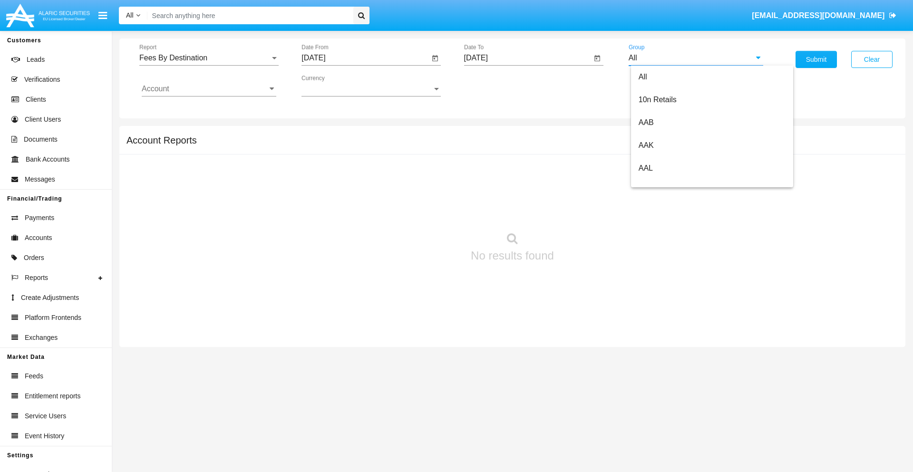
scroll to position [510, 0]
click at [669, 183] on span "Hammer Web Lite" at bounding box center [669, 183] width 61 height 8
type input "Hammer Web Lite"
click at [209, 89] on input "Account" at bounding box center [209, 89] width 135 height 9
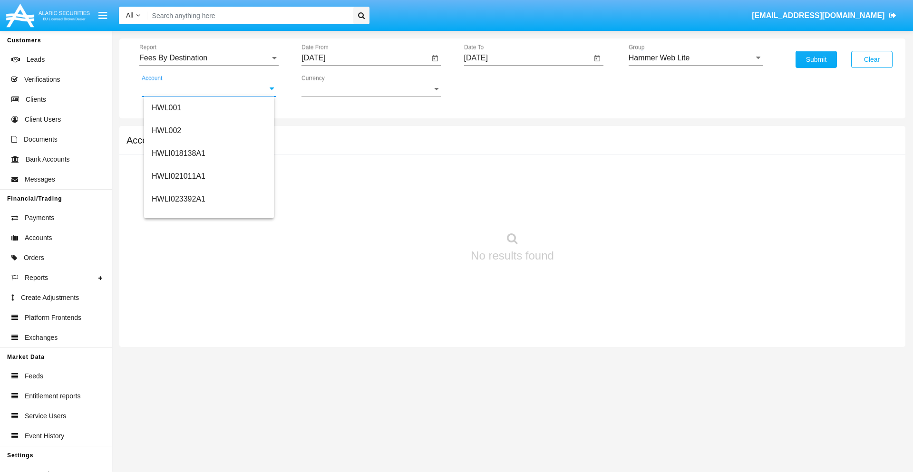
scroll to position [145, 0]
click at [178, 214] on span "HWLI025117A1" at bounding box center [179, 214] width 54 height 8
type input "HWLI025117A1"
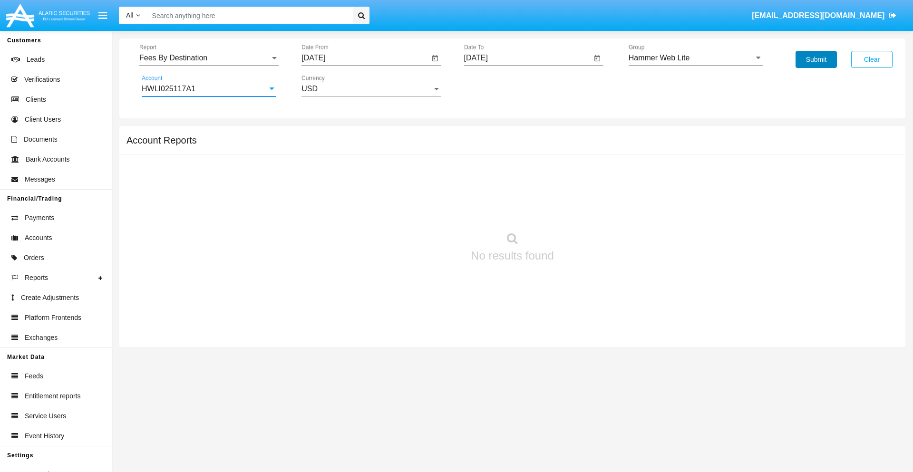
click at [816, 59] on button "Submit" at bounding box center [815, 59] width 41 height 17
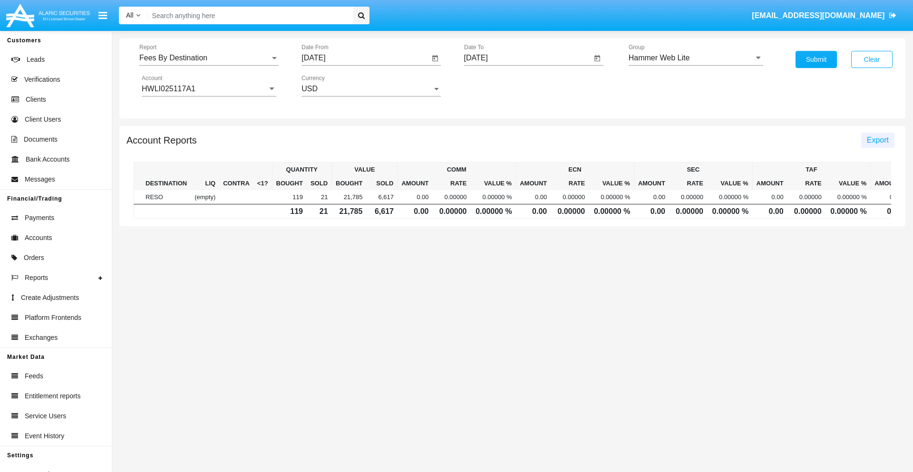
click at [877, 140] on span "Export" at bounding box center [878, 140] width 22 height 8
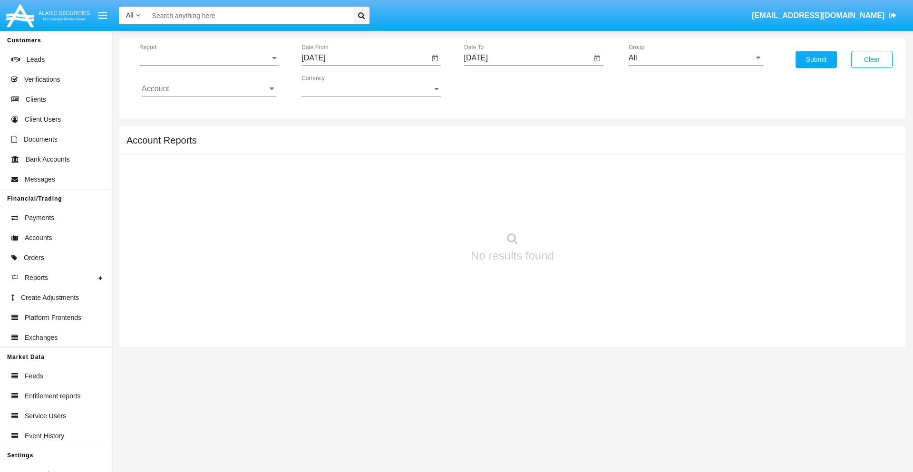
click at [209, 58] on span "Report" at bounding box center [204, 58] width 131 height 9
click at [205, 65] on span "Trades" at bounding box center [209, 65] width 135 height 23
click at [365, 58] on input "[DATE]" at bounding box center [365, 58] width 128 height 9
click at [332, 86] on span "[DATE]" at bounding box center [324, 86] width 21 height 8
click at [358, 191] on div "2019" at bounding box center [358, 191] width 30 height 17
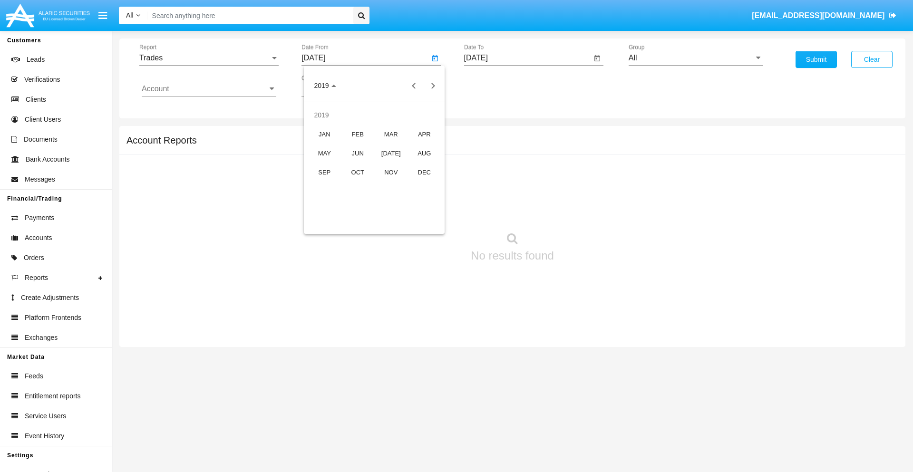
click at [324, 134] on div "JAN" at bounding box center [325, 134] width 30 height 17
click at [355, 145] on div "1" at bounding box center [355, 145] width 17 height 17
type input "[DATE]"
click at [527, 58] on input "[DATE]" at bounding box center [528, 58] width 128 height 9
click at [494, 86] on span "[DATE]" at bounding box center [486, 86] width 21 height 8
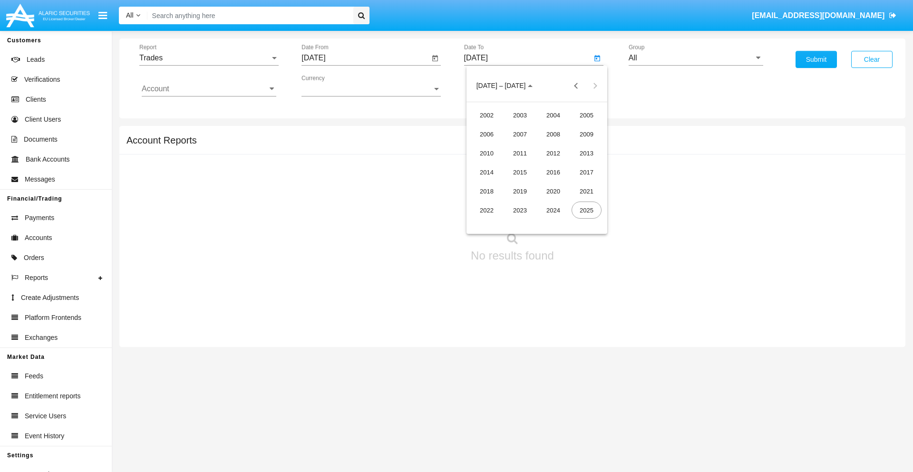
click at [520, 191] on div "2019" at bounding box center [520, 191] width 30 height 17
click at [486, 134] on div "JAN" at bounding box center [487, 134] width 30 height 17
click at [517, 145] on div "1" at bounding box center [517, 145] width 17 height 17
type input "[DATE]"
click at [209, 89] on input "Account" at bounding box center [209, 89] width 135 height 9
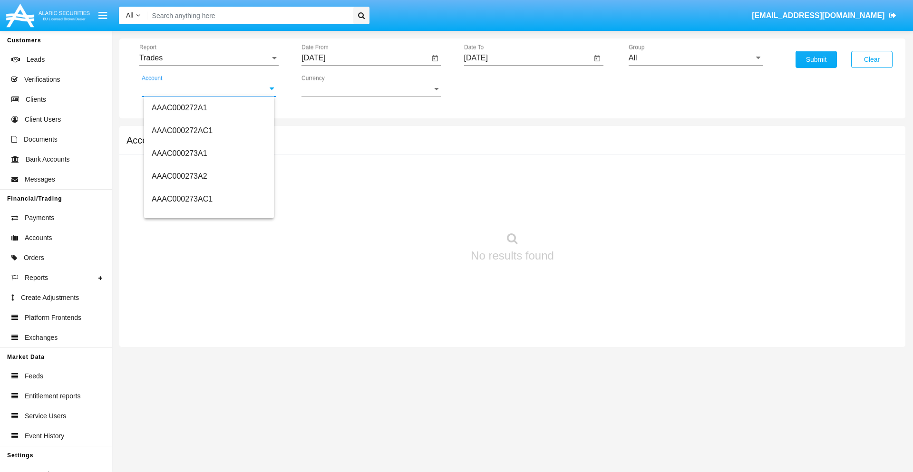
scroll to position [101701, 0]
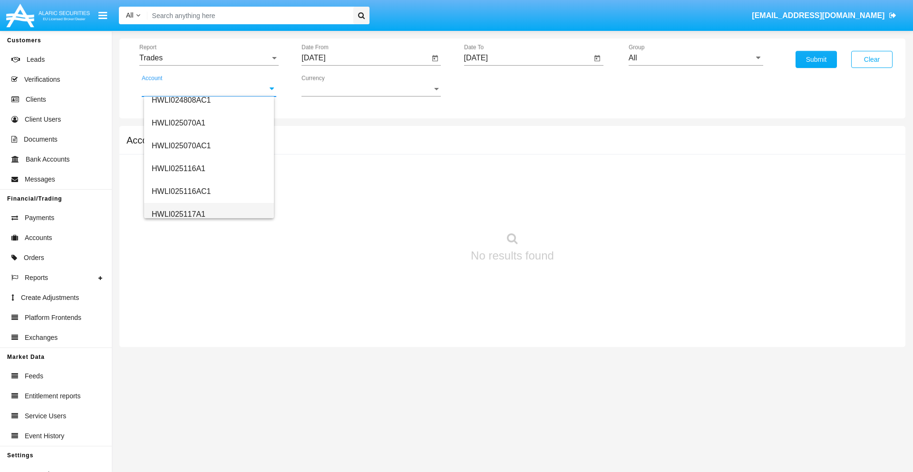
click at [178, 214] on span "HWLI025117A1" at bounding box center [179, 214] width 54 height 8
type input "HWLI025117A1"
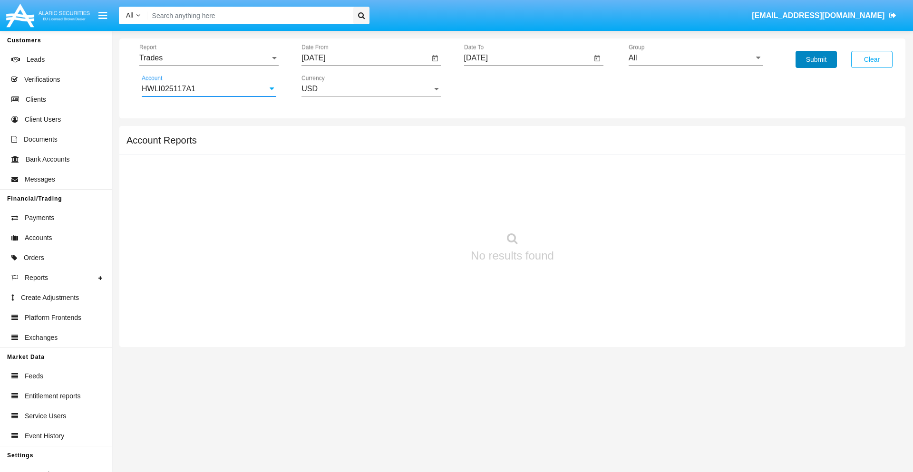
click at [816, 59] on button "Submit" at bounding box center [815, 59] width 41 height 17
click at [209, 58] on span "Report" at bounding box center [204, 58] width 131 height 9
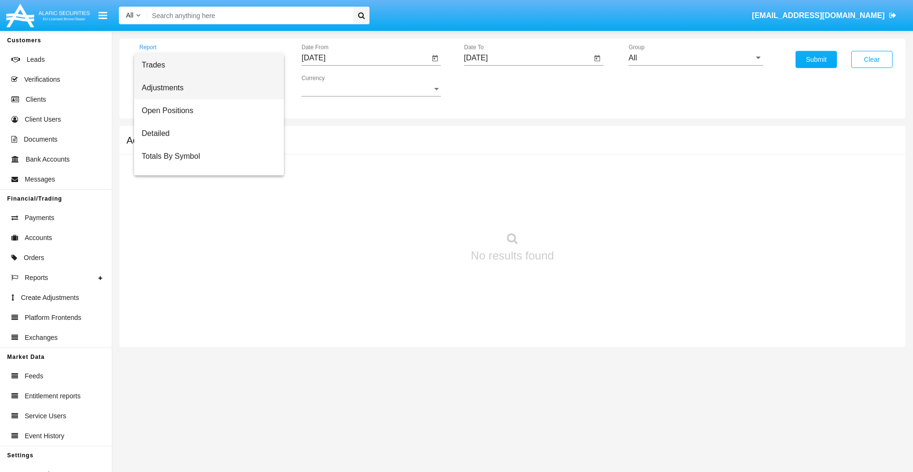
click at [205, 88] on span "Adjustments" at bounding box center [209, 88] width 135 height 23
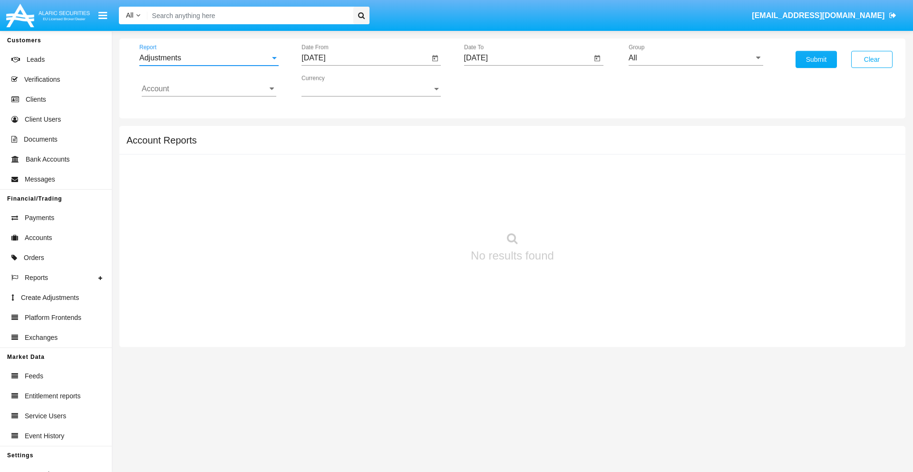
click at [365, 58] on input "[DATE]" at bounding box center [365, 58] width 128 height 9
click at [332, 86] on span "[DATE]" at bounding box center [324, 86] width 21 height 8
click at [358, 191] on div "2019" at bounding box center [358, 191] width 30 height 17
click at [324, 134] on div "JAN" at bounding box center [325, 134] width 30 height 17
click at [355, 145] on div "1" at bounding box center [355, 145] width 17 height 17
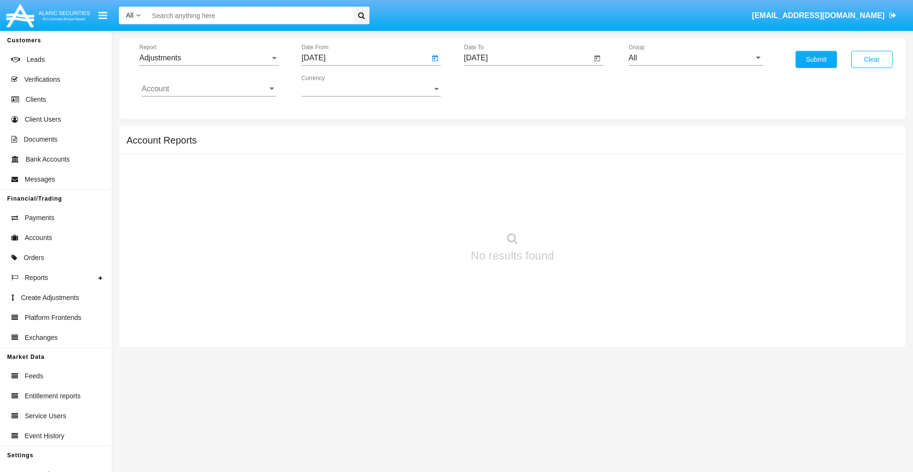
type input "[DATE]"
click at [527, 58] on input "[DATE]" at bounding box center [528, 58] width 128 height 9
click at [494, 86] on span "[DATE]" at bounding box center [486, 86] width 21 height 8
click at [520, 191] on div "2019" at bounding box center [520, 191] width 30 height 17
click at [486, 134] on div "JAN" at bounding box center [487, 134] width 30 height 17
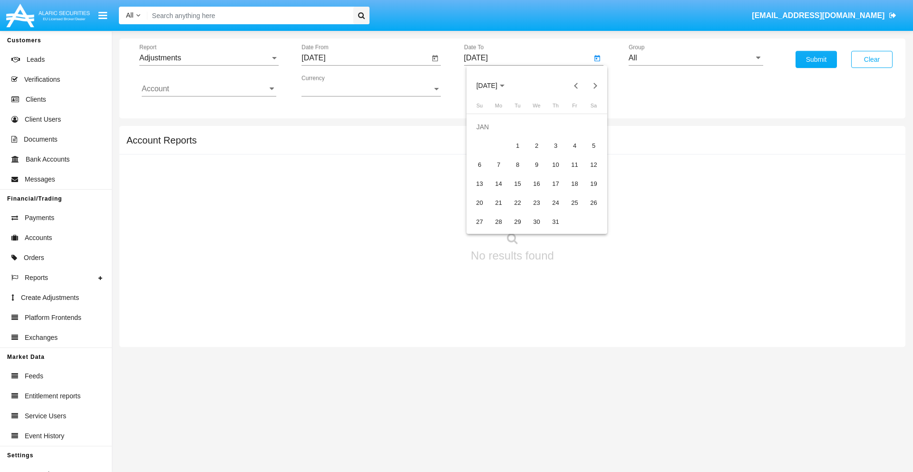
click at [517, 145] on div "1" at bounding box center [517, 145] width 17 height 17
type input "[DATE]"
click at [209, 89] on input "Account" at bounding box center [209, 89] width 135 height 9
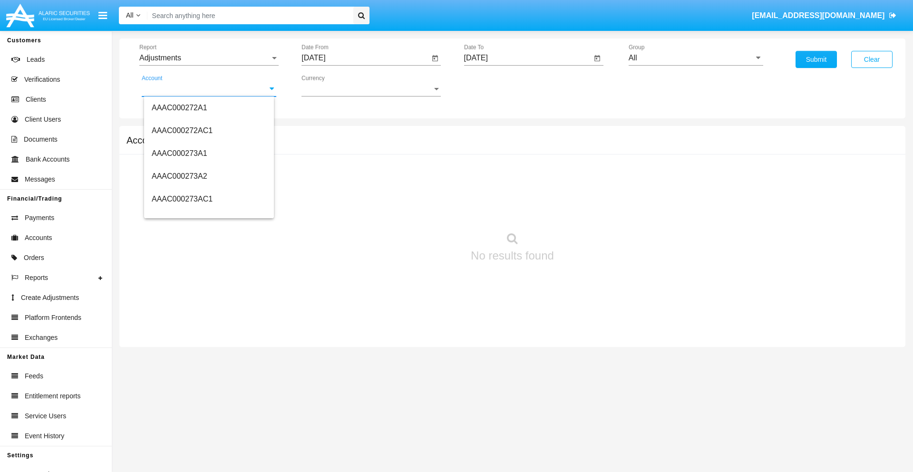
scroll to position [101701, 0]
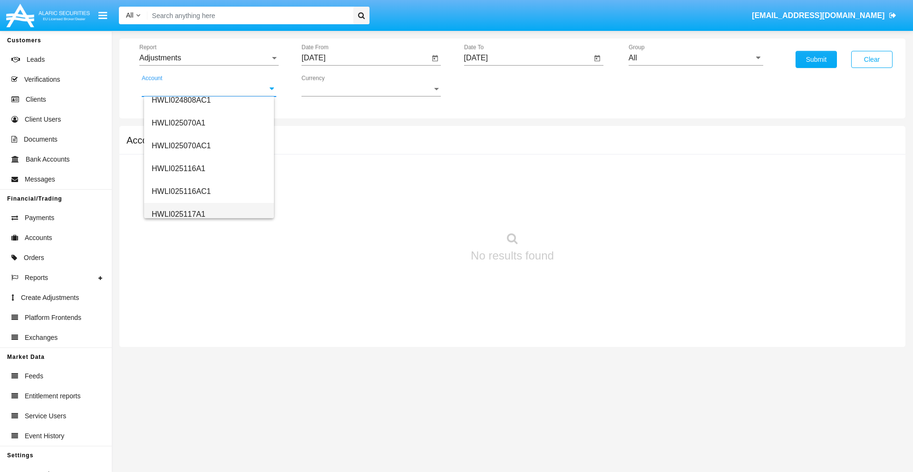
click at [178, 214] on span "HWLI025117A1" at bounding box center [179, 214] width 54 height 8
type input "HWLI025117A1"
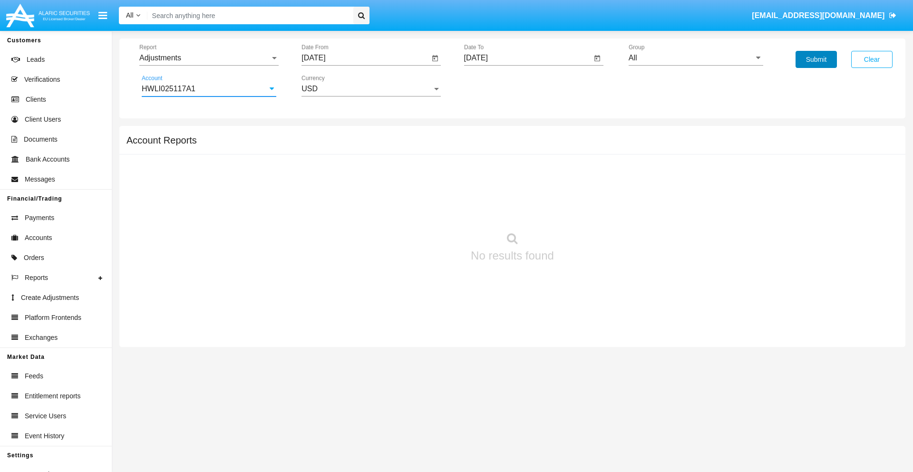
click at [816, 59] on button "Submit" at bounding box center [815, 59] width 41 height 17
click at [209, 58] on span "Report" at bounding box center [204, 58] width 131 height 9
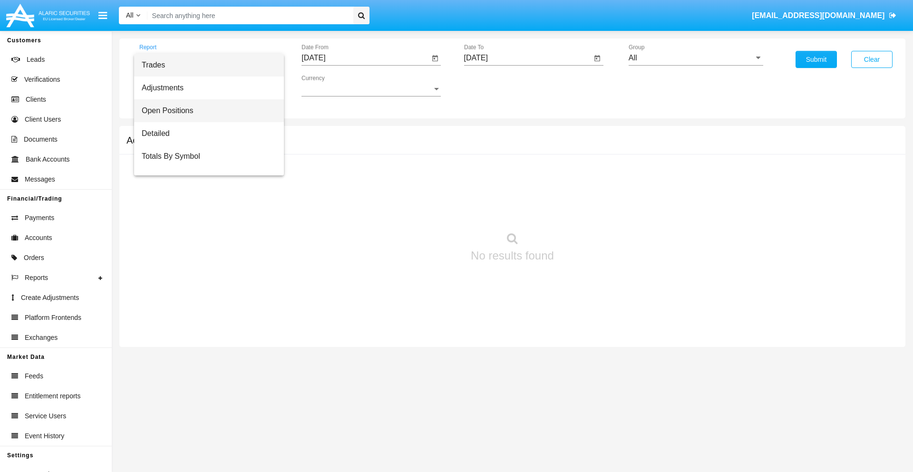
click at [205, 111] on span "Open Positions" at bounding box center [209, 110] width 135 height 23
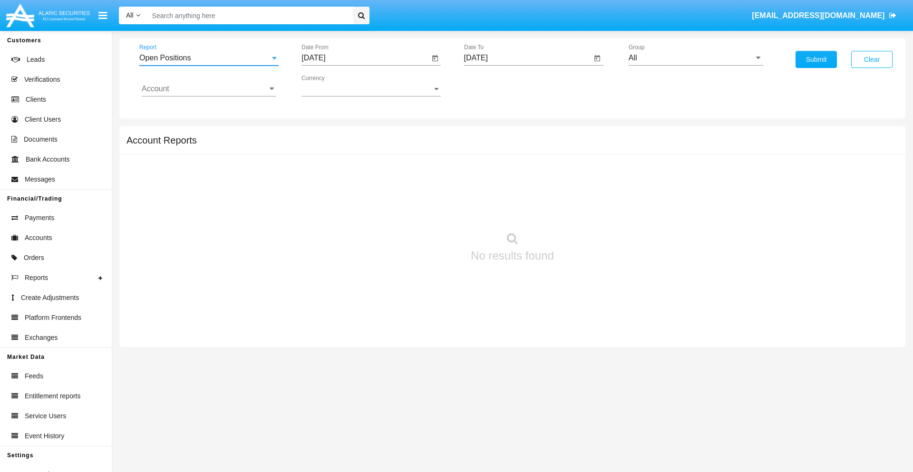
click at [365, 58] on input "[DATE]" at bounding box center [365, 58] width 128 height 9
click at [332, 86] on span "[DATE]" at bounding box center [324, 86] width 21 height 8
click at [358, 191] on div "2019" at bounding box center [358, 191] width 30 height 17
click at [324, 134] on div "JAN" at bounding box center [325, 134] width 30 height 17
click at [355, 145] on div "1" at bounding box center [355, 145] width 17 height 17
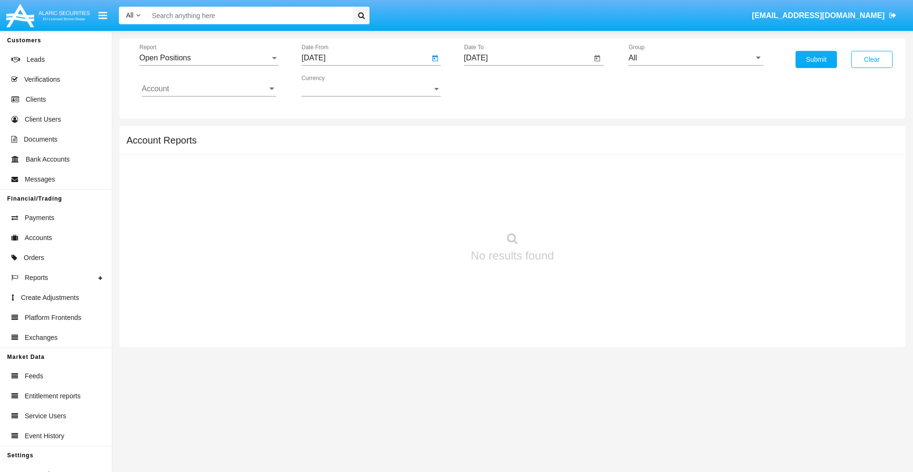
type input "[DATE]"
click at [527, 58] on input "[DATE]" at bounding box center [528, 58] width 128 height 9
click at [494, 86] on span "[DATE]" at bounding box center [486, 86] width 21 height 8
click at [520, 191] on div "2019" at bounding box center [520, 191] width 30 height 17
click at [486, 134] on div "JAN" at bounding box center [487, 134] width 30 height 17
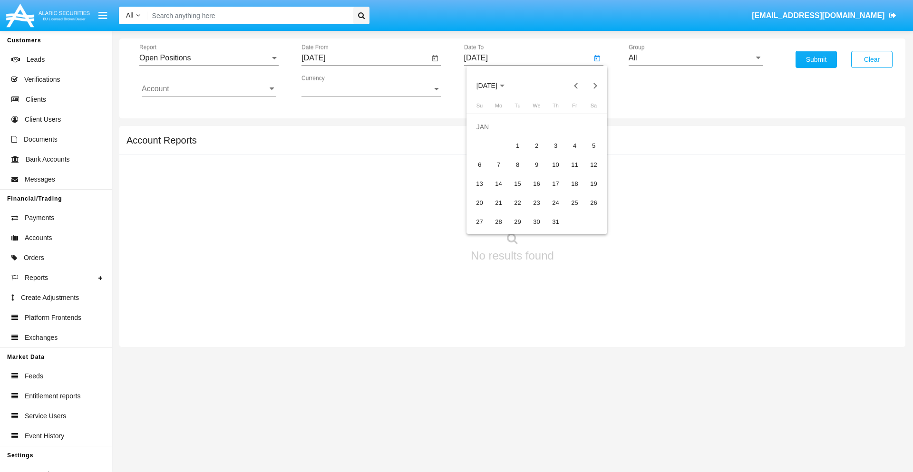
click at [517, 145] on div "1" at bounding box center [517, 145] width 17 height 17
type input "[DATE]"
click at [209, 89] on input "Account" at bounding box center [209, 89] width 135 height 9
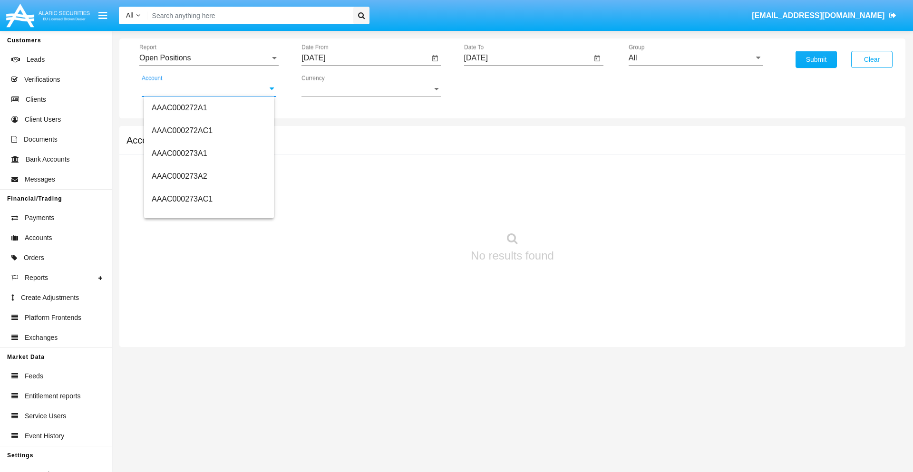
scroll to position [101701, 0]
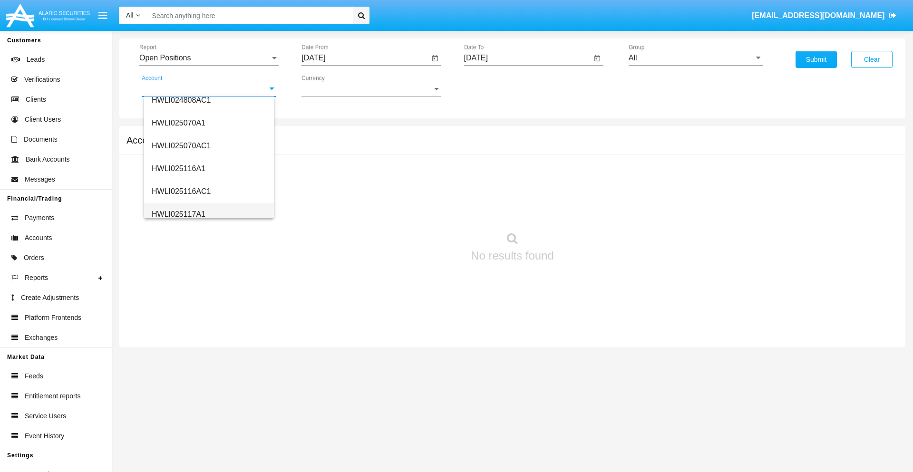
click at [178, 214] on span "HWLI025117A1" at bounding box center [179, 214] width 54 height 8
type input "HWLI025117A1"
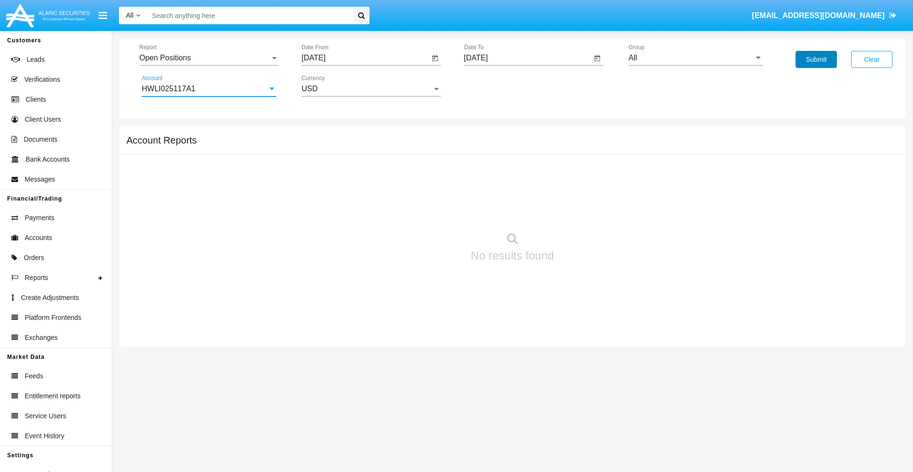
click at [816, 59] on button "Submit" at bounding box center [815, 59] width 41 height 17
click at [209, 58] on span "Report" at bounding box center [204, 58] width 131 height 9
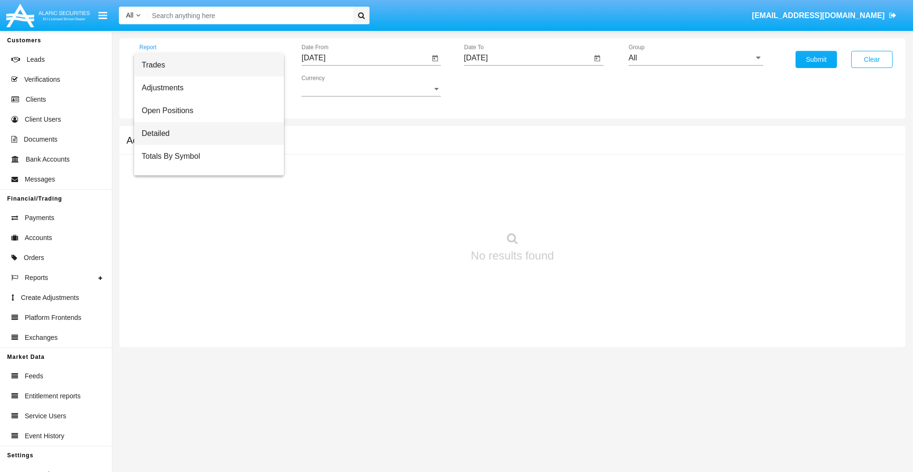
click at [205, 134] on span "Detailed" at bounding box center [209, 133] width 135 height 23
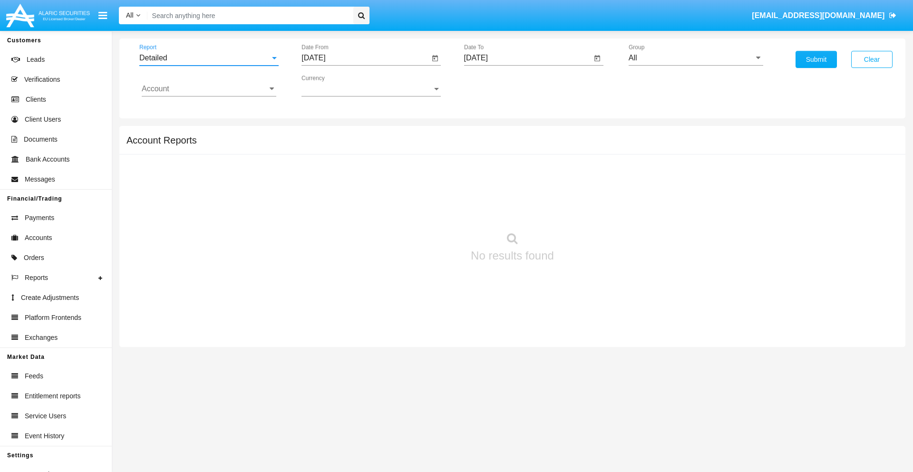
click at [365, 58] on input "[DATE]" at bounding box center [365, 58] width 128 height 9
click at [332, 86] on span "[DATE]" at bounding box center [324, 86] width 21 height 8
click at [358, 191] on div "2019" at bounding box center [358, 191] width 30 height 17
click at [324, 134] on div "JAN" at bounding box center [325, 134] width 30 height 17
click at [355, 145] on div "1" at bounding box center [355, 145] width 17 height 17
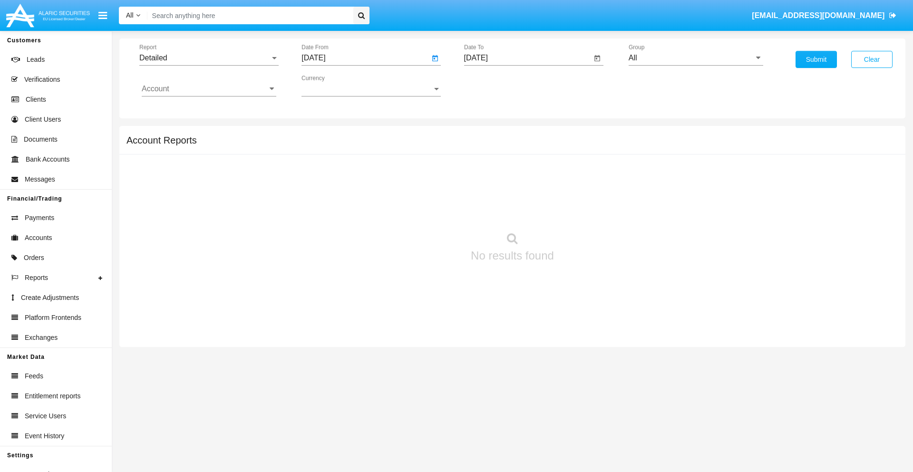
type input "[DATE]"
click at [527, 58] on input "[DATE]" at bounding box center [528, 58] width 128 height 9
click at [494, 86] on span "[DATE]" at bounding box center [486, 86] width 21 height 8
click at [520, 191] on div "2019" at bounding box center [520, 191] width 30 height 17
click at [486, 134] on div "JAN" at bounding box center [487, 134] width 30 height 17
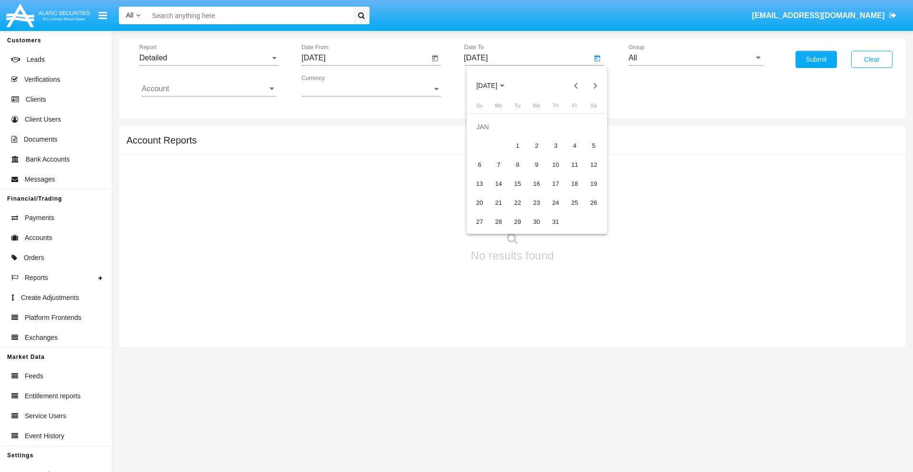
click at [517, 145] on div "1" at bounding box center [517, 145] width 17 height 17
type input "[DATE]"
click at [209, 89] on input "Account" at bounding box center [209, 89] width 135 height 9
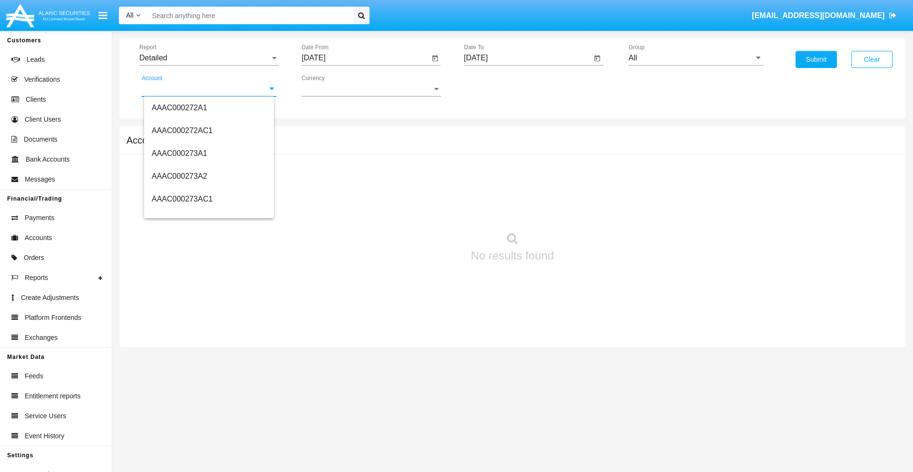
scroll to position [101701, 0]
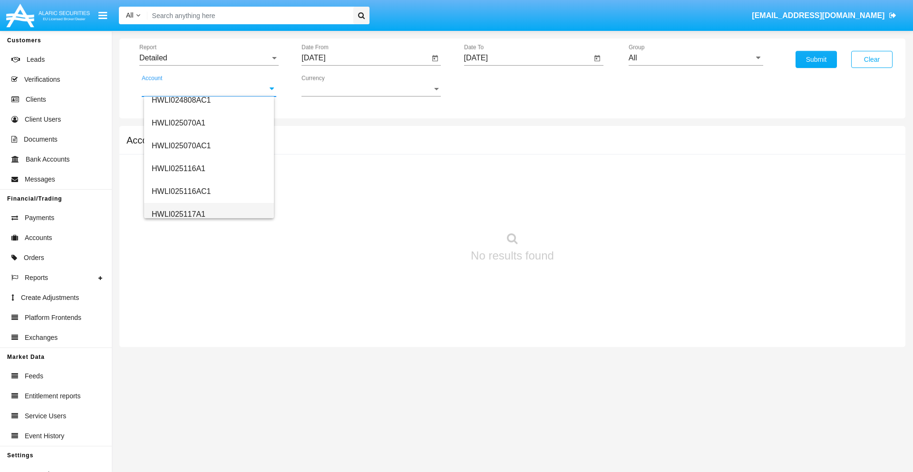
click at [178, 214] on span "HWLI025117A1" at bounding box center [179, 214] width 54 height 8
type input "HWLI025117A1"
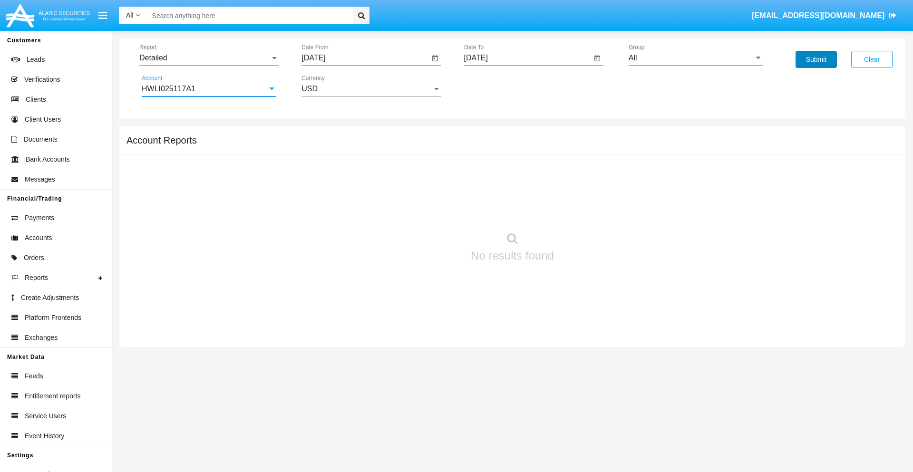
click at [816, 59] on button "Submit" at bounding box center [815, 59] width 41 height 17
click at [209, 58] on span "Report" at bounding box center [204, 58] width 131 height 9
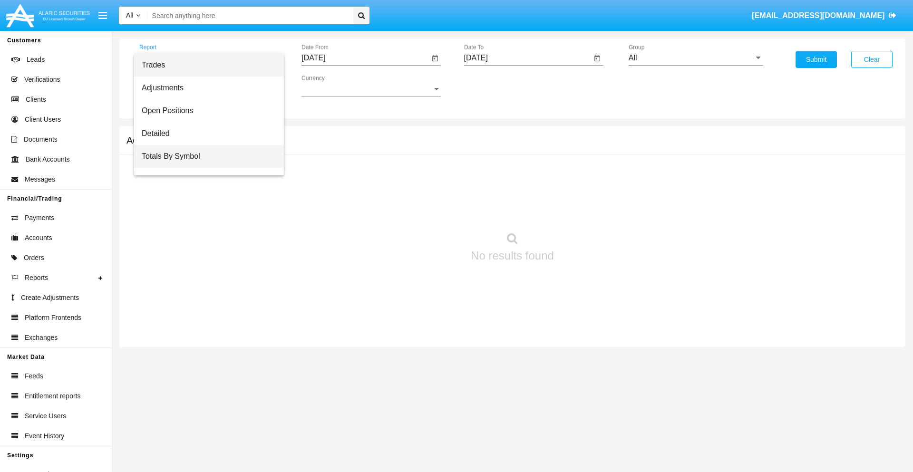
click at [205, 156] on span "Totals By Symbol" at bounding box center [209, 156] width 135 height 23
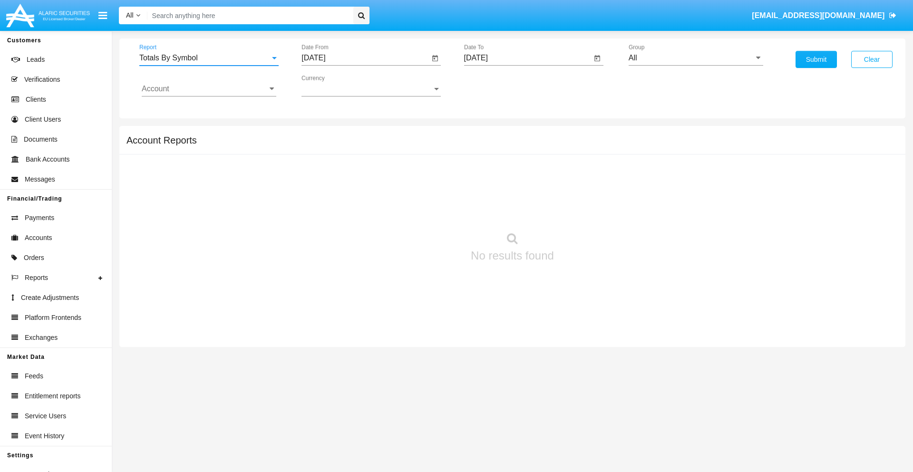
click at [365, 58] on input "[DATE]" at bounding box center [365, 58] width 128 height 9
click at [332, 86] on span "[DATE]" at bounding box center [324, 86] width 21 height 8
click at [358, 191] on div "2019" at bounding box center [358, 191] width 30 height 17
click at [324, 134] on div "JAN" at bounding box center [325, 134] width 30 height 17
click at [355, 145] on div "1" at bounding box center [355, 145] width 17 height 17
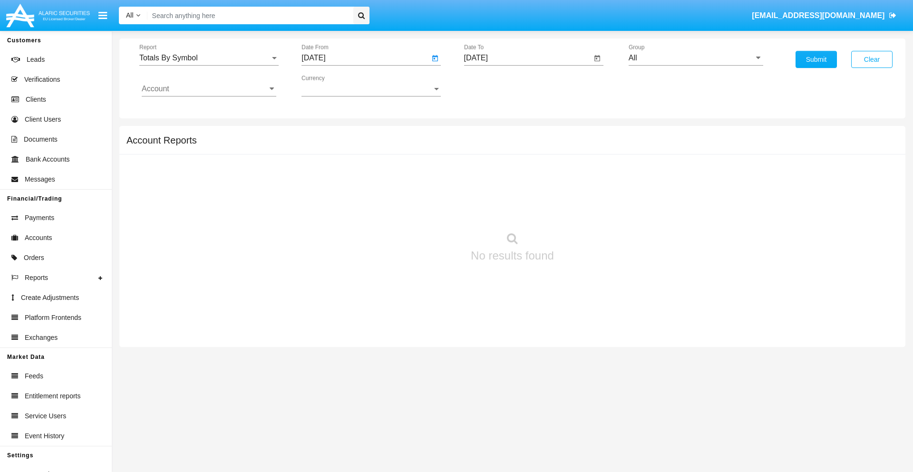
type input "[DATE]"
click at [527, 58] on input "[DATE]" at bounding box center [528, 58] width 128 height 9
click at [494, 86] on span "[DATE]" at bounding box center [486, 86] width 21 height 8
click at [520, 191] on div "2019" at bounding box center [520, 191] width 30 height 17
click at [486, 134] on div "JAN" at bounding box center [487, 134] width 30 height 17
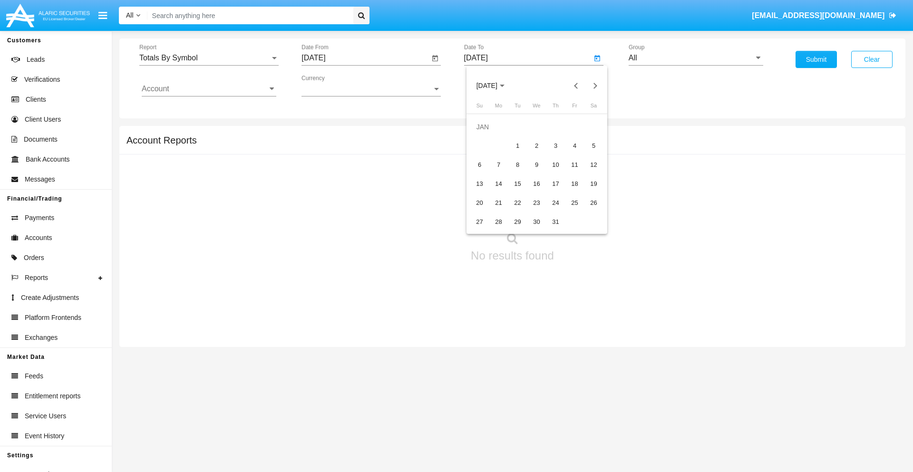
click at [517, 145] on div "1" at bounding box center [517, 145] width 17 height 17
type input "[DATE]"
click at [209, 89] on input "Account" at bounding box center [209, 89] width 135 height 9
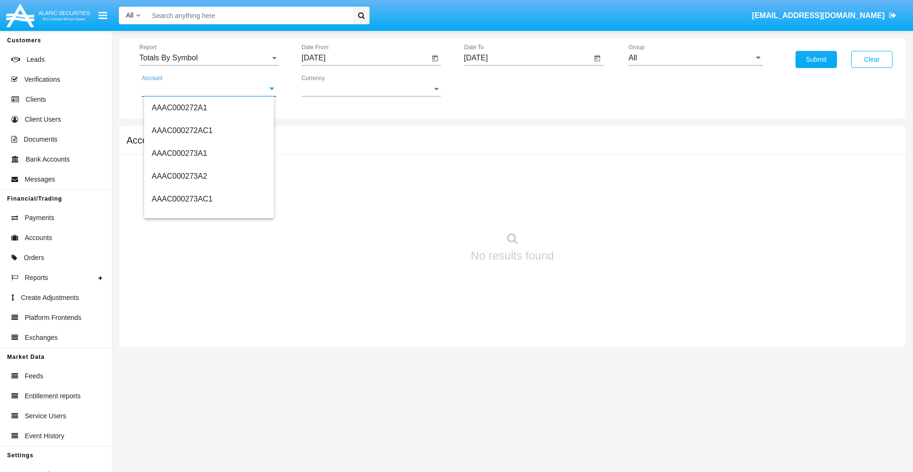
scroll to position [101701, 0]
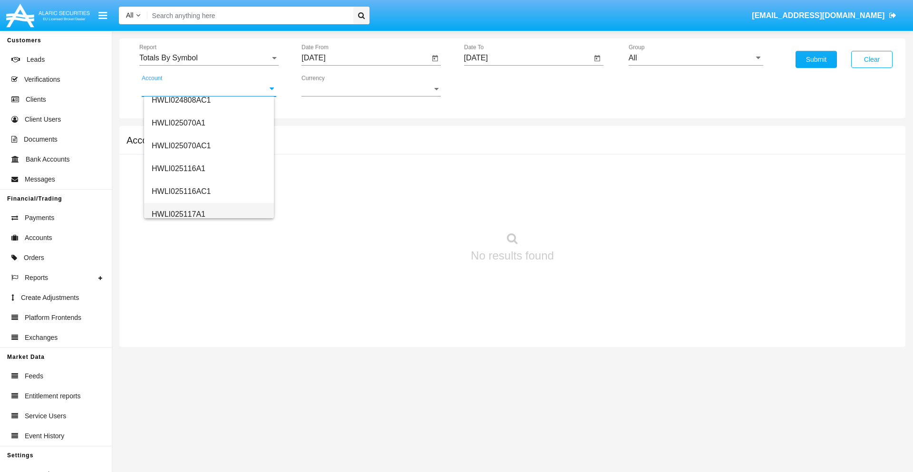
click at [178, 214] on span "HWLI025117A1" at bounding box center [179, 214] width 54 height 8
type input "HWLI025117A1"
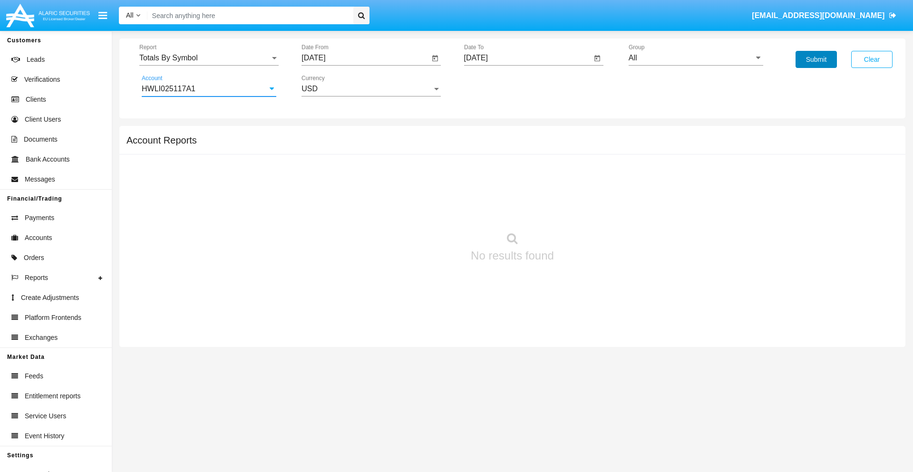
click at [816, 59] on button "Submit" at bounding box center [815, 59] width 41 height 17
click at [209, 58] on span "Report" at bounding box center [204, 58] width 131 height 9
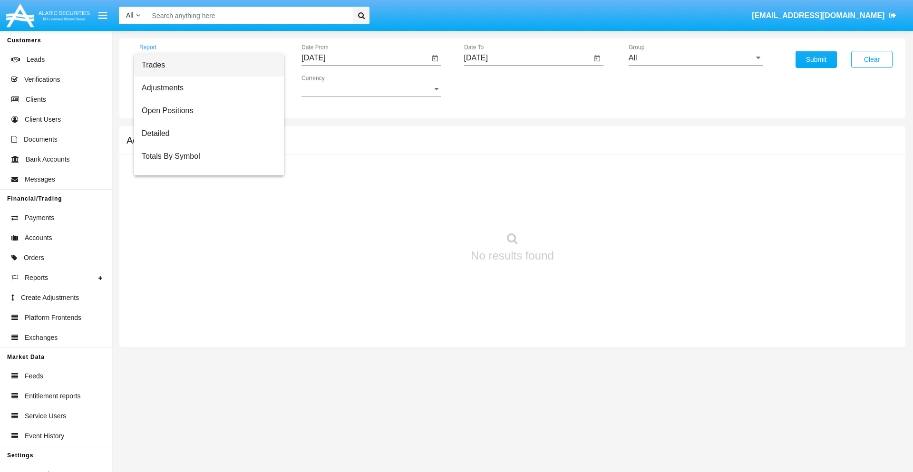
scroll to position [15, 0]
click at [205, 164] on span "Totals By Date" at bounding box center [209, 164] width 135 height 23
click at [365, 58] on input "[DATE]" at bounding box center [365, 58] width 128 height 9
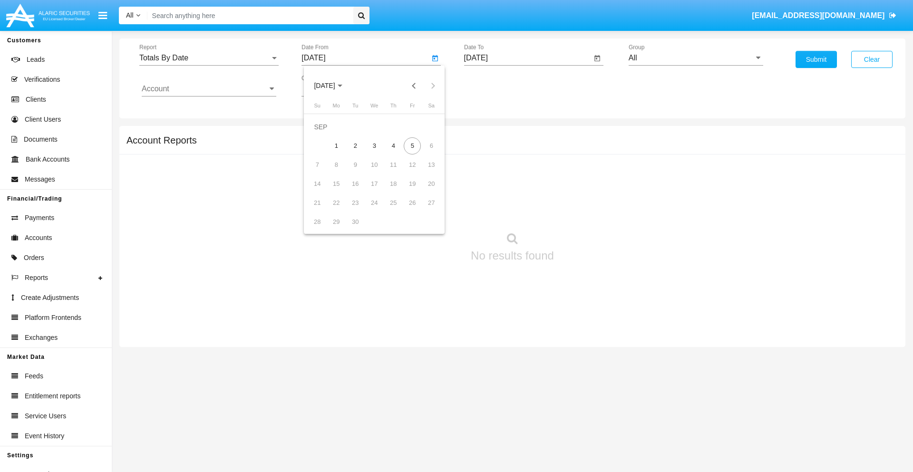
click at [332, 86] on span "[DATE]" at bounding box center [324, 86] width 21 height 8
click at [358, 191] on div "2019" at bounding box center [358, 191] width 30 height 17
click at [324, 134] on div "JAN" at bounding box center [325, 134] width 30 height 17
click at [355, 145] on div "1" at bounding box center [355, 145] width 17 height 17
type input "[DATE]"
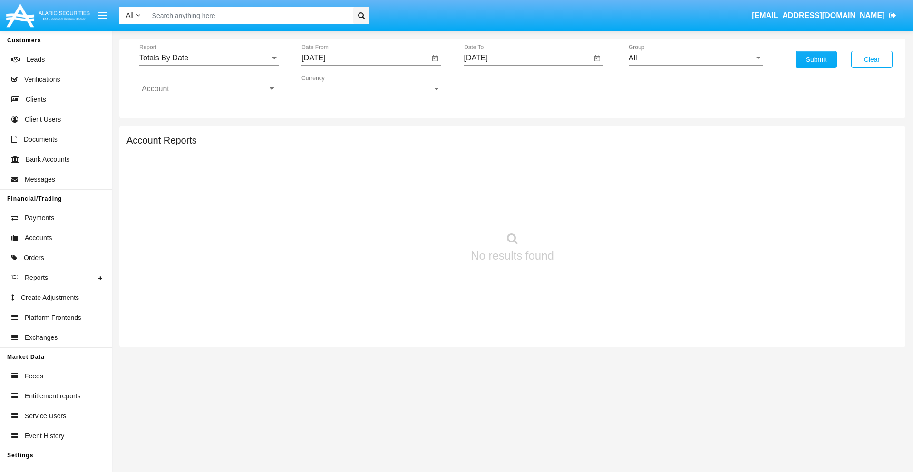
click at [527, 58] on input "[DATE]" at bounding box center [528, 58] width 128 height 9
click at [494, 86] on span "[DATE]" at bounding box center [486, 86] width 21 height 8
click at [520, 191] on div "2019" at bounding box center [520, 191] width 30 height 17
click at [486, 134] on div "JAN" at bounding box center [487, 134] width 30 height 17
click at [517, 145] on div "1" at bounding box center [517, 145] width 17 height 17
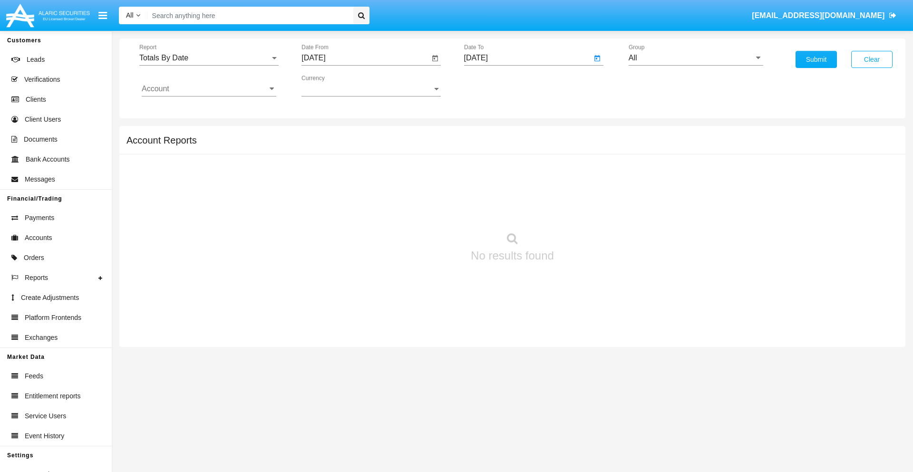
type input "[DATE]"
click at [209, 89] on input "Account" at bounding box center [209, 89] width 135 height 9
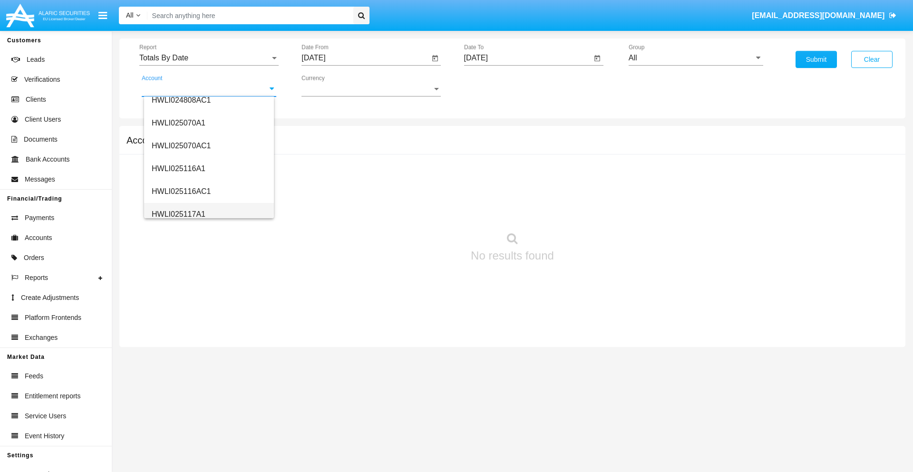
click at [178, 214] on span "HWLI025117A1" at bounding box center [179, 214] width 54 height 8
type input "HWLI025117A1"
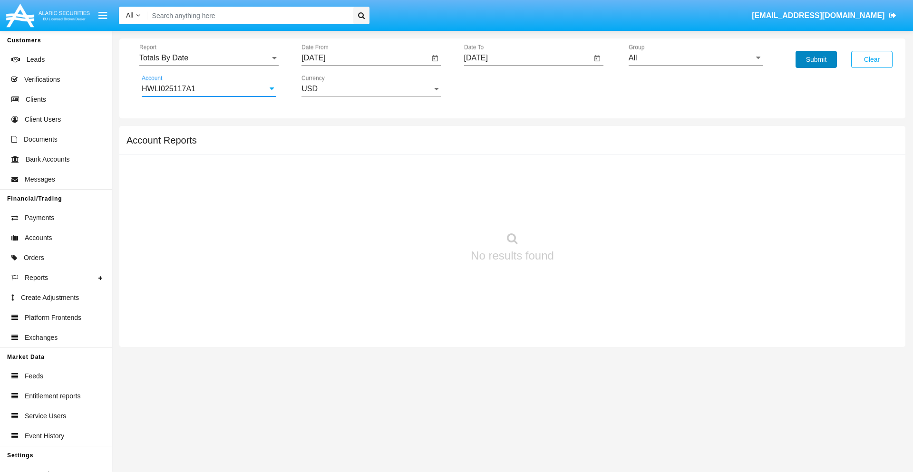
click at [816, 59] on button "Submit" at bounding box center [815, 59] width 41 height 17
click at [209, 58] on span "Report" at bounding box center [204, 58] width 131 height 9
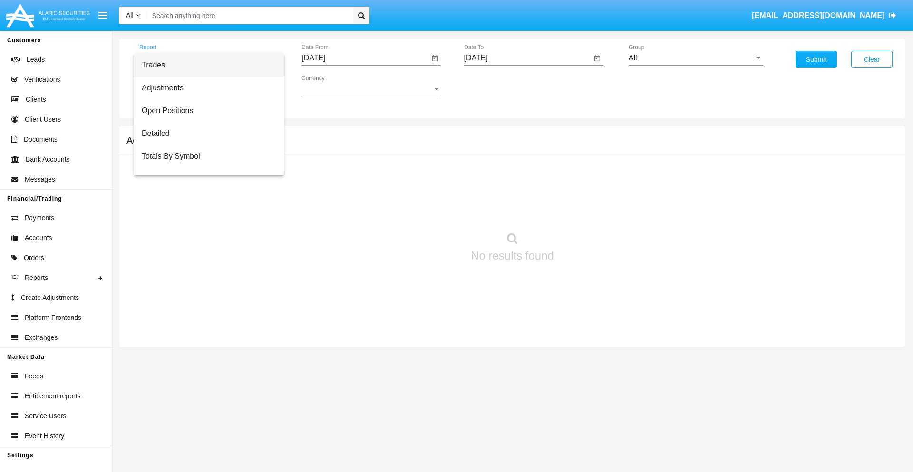
scroll to position [38, 0]
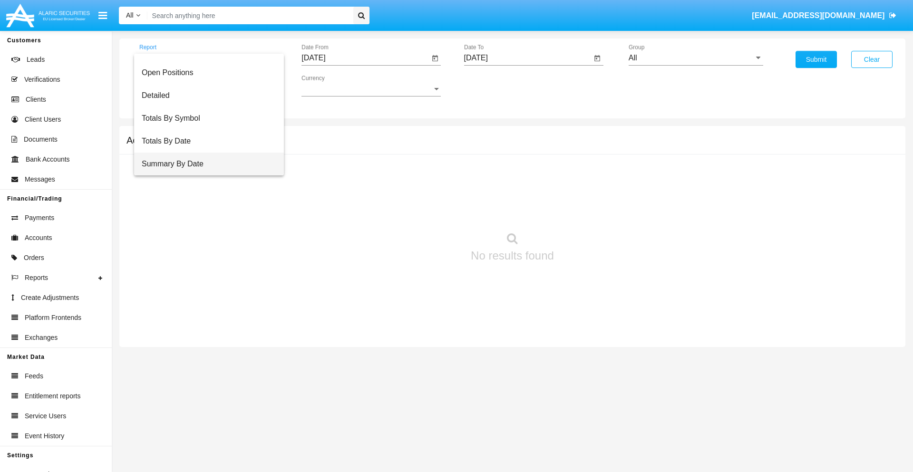
click at [205, 164] on span "Summary By Date" at bounding box center [209, 164] width 135 height 23
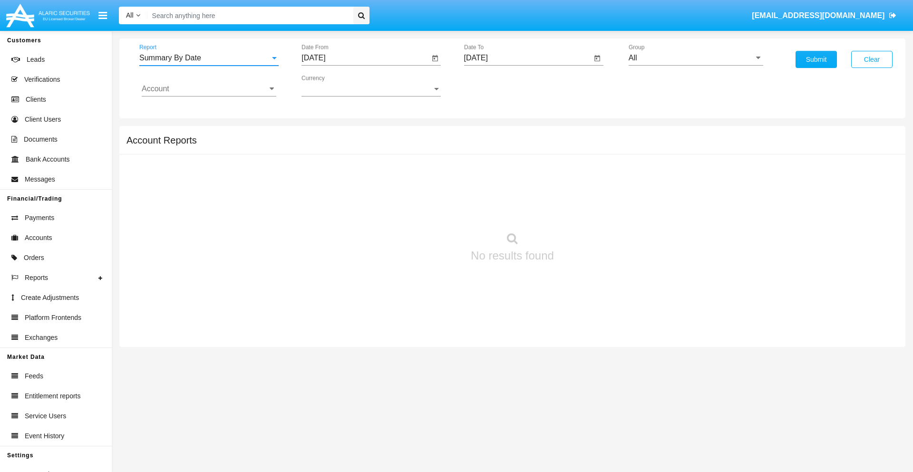
click at [365, 58] on input "[DATE]" at bounding box center [365, 58] width 128 height 9
click at [332, 86] on span "[DATE]" at bounding box center [324, 86] width 21 height 8
click at [358, 191] on div "2019" at bounding box center [358, 191] width 30 height 17
click at [324, 134] on div "JAN" at bounding box center [325, 134] width 30 height 17
click at [355, 145] on div "1" at bounding box center [355, 145] width 17 height 17
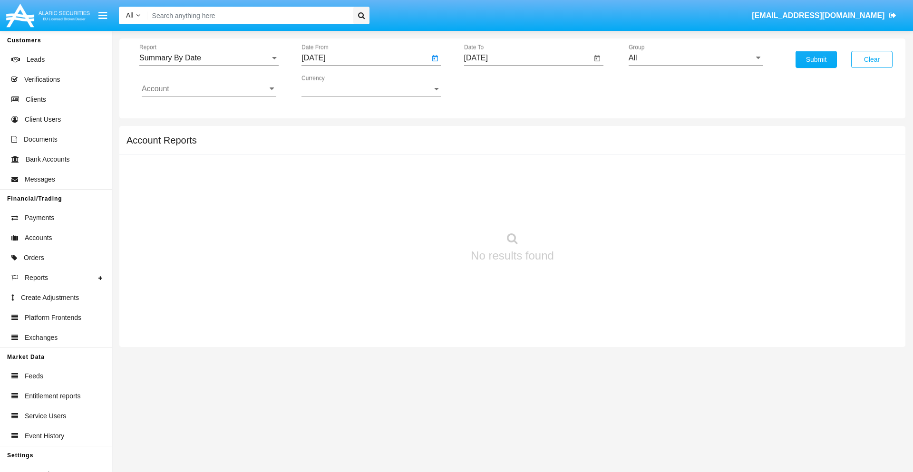
type input "[DATE]"
click at [527, 58] on input "[DATE]" at bounding box center [528, 58] width 128 height 9
click at [494, 86] on span "[DATE]" at bounding box center [486, 86] width 21 height 8
click at [520, 191] on div "2019" at bounding box center [520, 191] width 30 height 17
click at [486, 134] on div "JAN" at bounding box center [487, 134] width 30 height 17
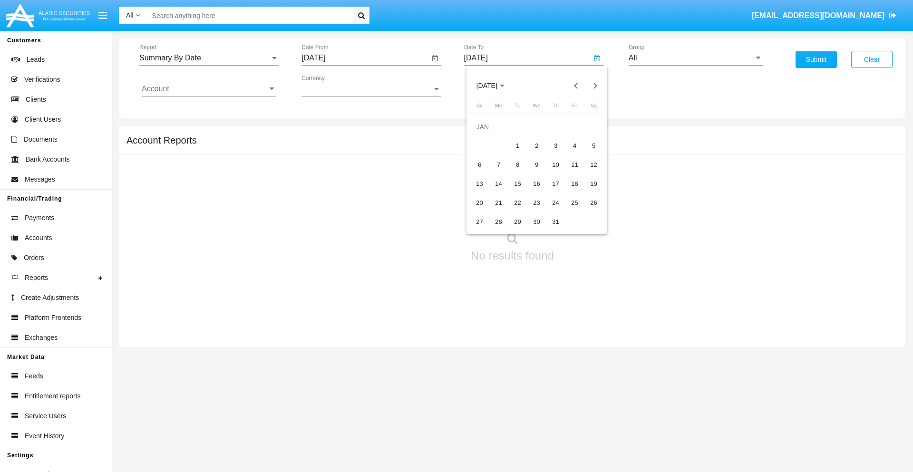
click at [517, 145] on div "1" at bounding box center [517, 145] width 17 height 17
type input "[DATE]"
click at [209, 89] on input "Account" at bounding box center [209, 89] width 135 height 9
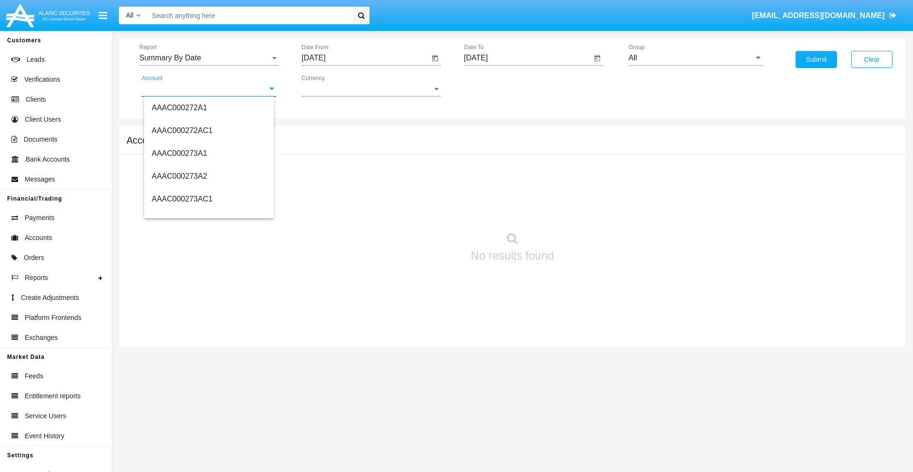
scroll to position [101701, 0]
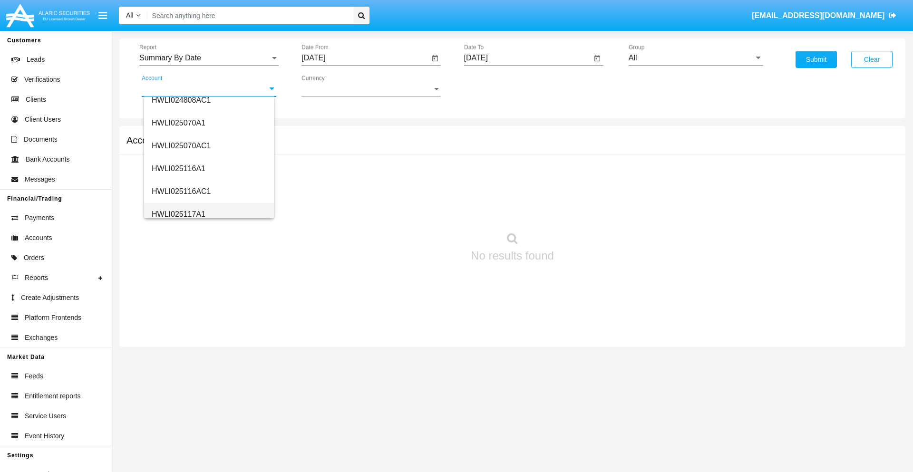
click at [178, 214] on span "HWLI025117A1" at bounding box center [179, 214] width 54 height 8
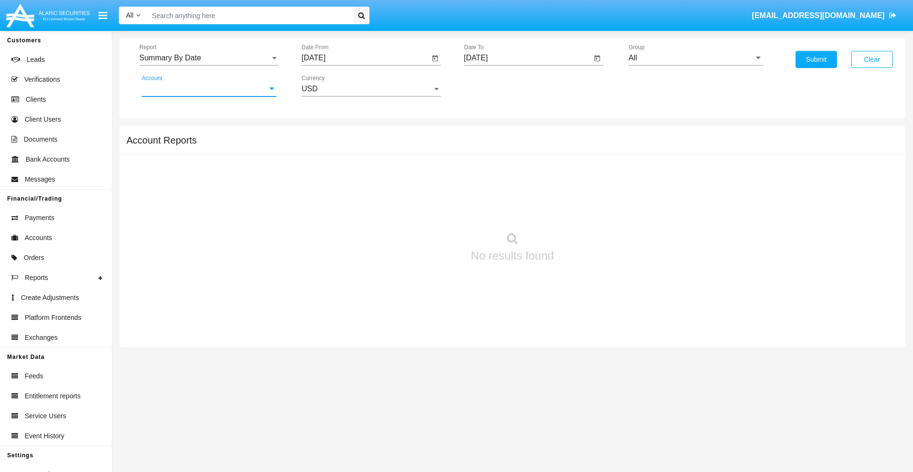
type input "HWLI025117A1"
click at [816, 59] on button "Submit" at bounding box center [815, 59] width 41 height 17
click at [209, 58] on span "Report" at bounding box center [204, 58] width 131 height 9
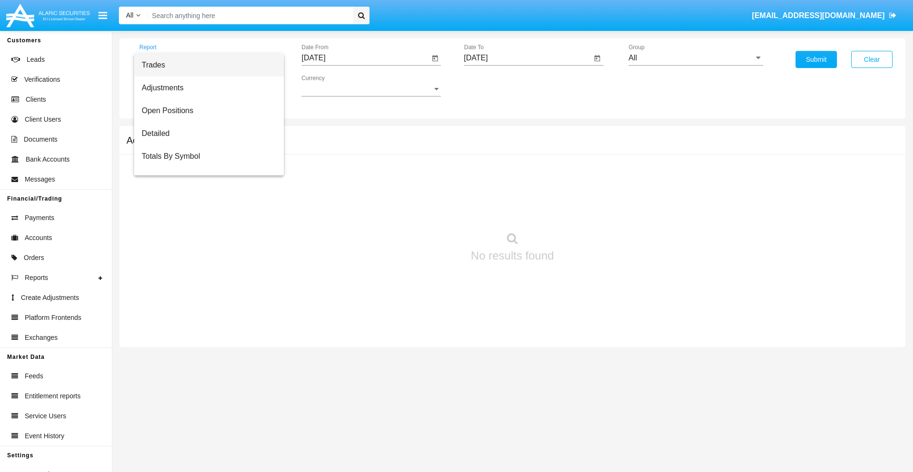
click at [205, 213] on span "Fees By Destination" at bounding box center [209, 224] width 135 height 23
click at [365, 58] on input "[DATE]" at bounding box center [365, 58] width 128 height 9
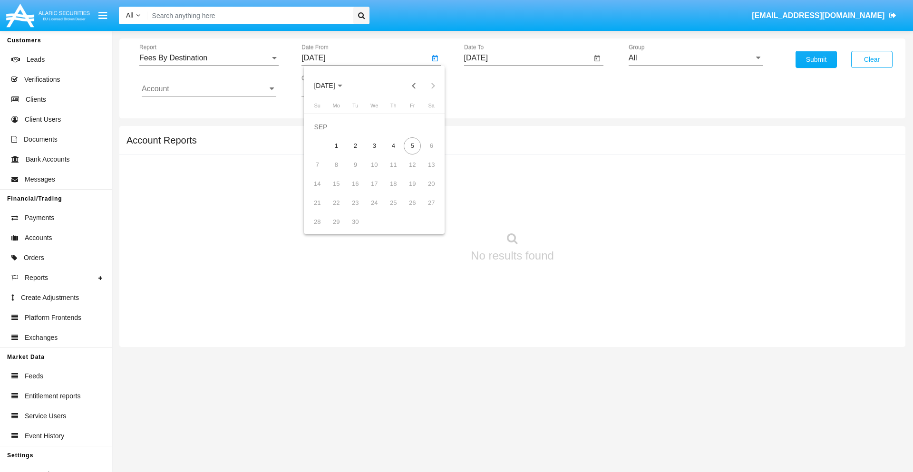
click at [332, 86] on span "[DATE]" at bounding box center [324, 86] width 21 height 8
click at [358, 191] on div "2019" at bounding box center [358, 191] width 30 height 17
click at [324, 134] on div "JAN" at bounding box center [325, 134] width 30 height 17
click at [355, 145] on div "1" at bounding box center [355, 145] width 17 height 17
type input "[DATE]"
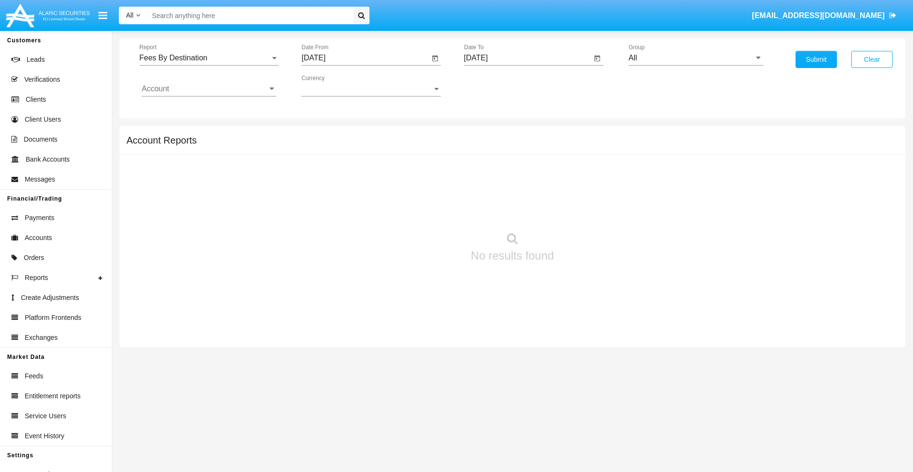
click at [527, 58] on input "[DATE]" at bounding box center [528, 58] width 128 height 9
click at [494, 86] on span "[DATE]" at bounding box center [486, 86] width 21 height 8
click at [520, 191] on div "2019" at bounding box center [520, 191] width 30 height 17
click at [486, 134] on div "JAN" at bounding box center [487, 134] width 30 height 17
click at [517, 145] on div "1" at bounding box center [517, 145] width 17 height 17
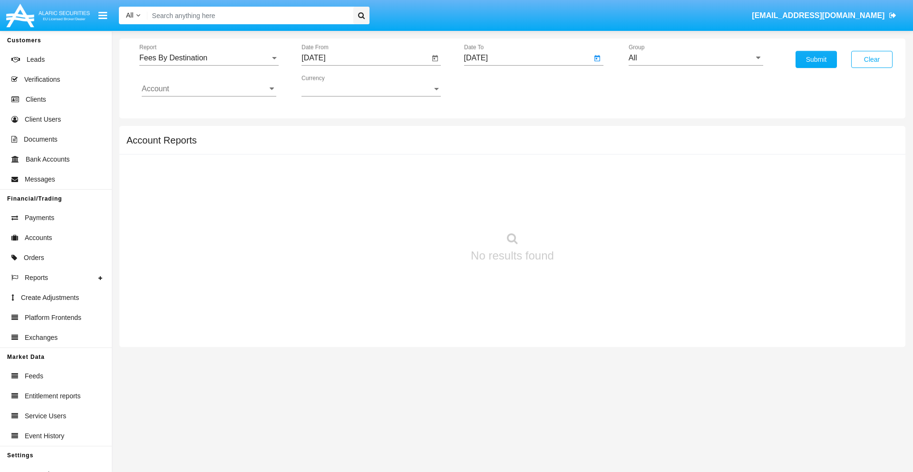
type input "[DATE]"
click at [209, 89] on input "Account" at bounding box center [209, 89] width 135 height 9
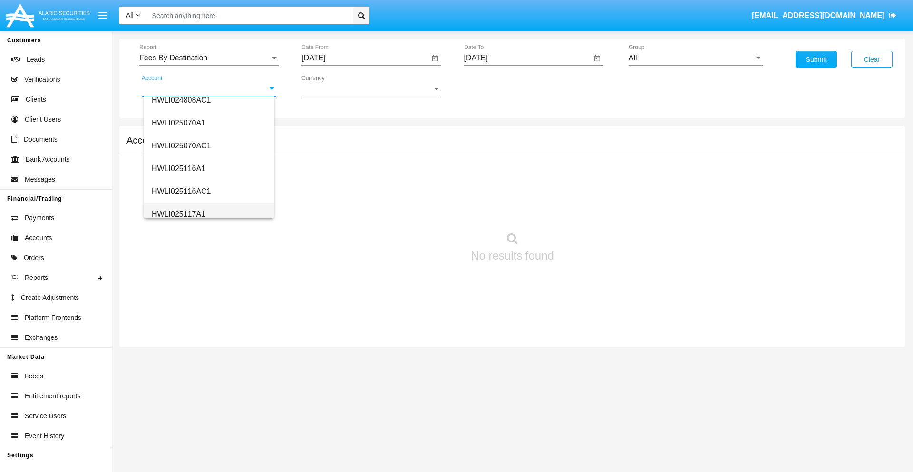
click at [178, 214] on span "HWLI025117A1" at bounding box center [179, 214] width 54 height 8
type input "HWLI025117A1"
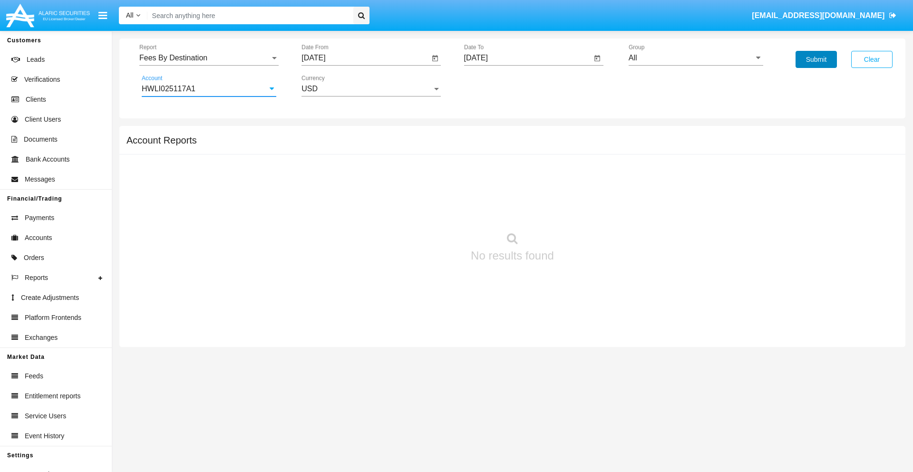
click at [816, 59] on button "Submit" at bounding box center [815, 59] width 41 height 17
click at [209, 58] on span "Report" at bounding box center [204, 58] width 131 height 9
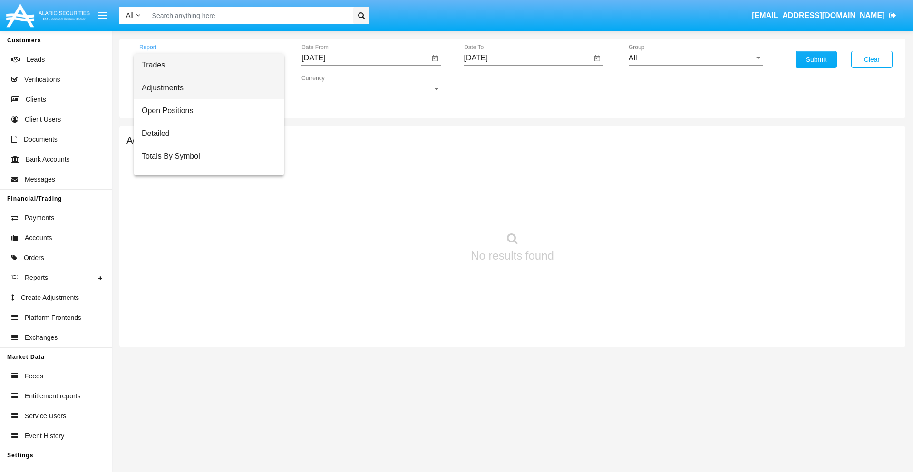
click at [205, 88] on span "Adjustments" at bounding box center [209, 88] width 135 height 23
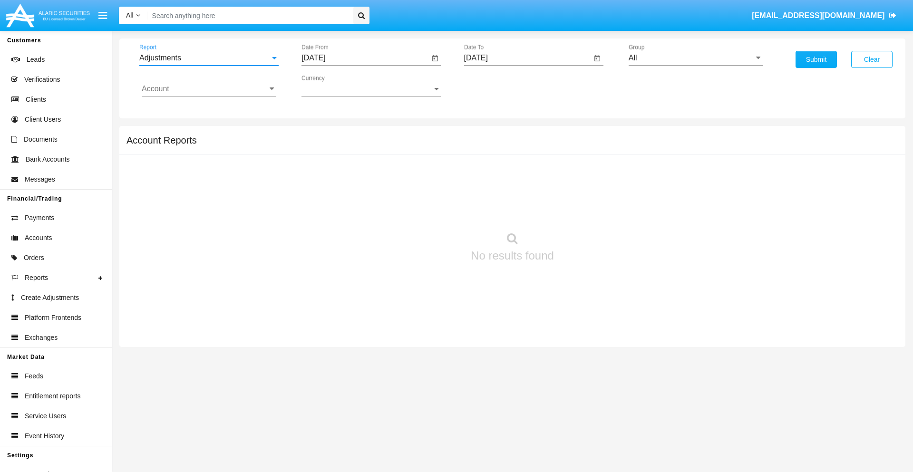
click at [365, 58] on input "[DATE]" at bounding box center [365, 58] width 128 height 9
click at [332, 86] on span "[DATE]" at bounding box center [324, 86] width 21 height 8
click at [424, 210] on div "2025" at bounding box center [424, 210] width 30 height 17
click at [424, 153] on div "AUG" at bounding box center [424, 153] width 30 height 17
click at [355, 145] on div "5" at bounding box center [355, 145] width 17 height 17
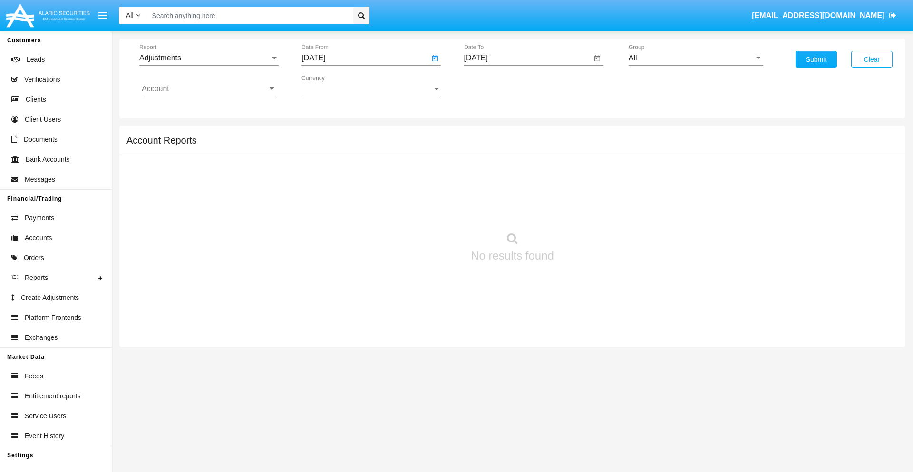
type input "[DATE]"
click at [527, 58] on input "[DATE]" at bounding box center [528, 58] width 128 height 9
click at [494, 86] on span "[DATE]" at bounding box center [486, 86] width 21 height 8
click at [586, 210] on div "2025" at bounding box center [586, 210] width 30 height 17
click at [486, 172] on div "SEP" at bounding box center [487, 172] width 30 height 17
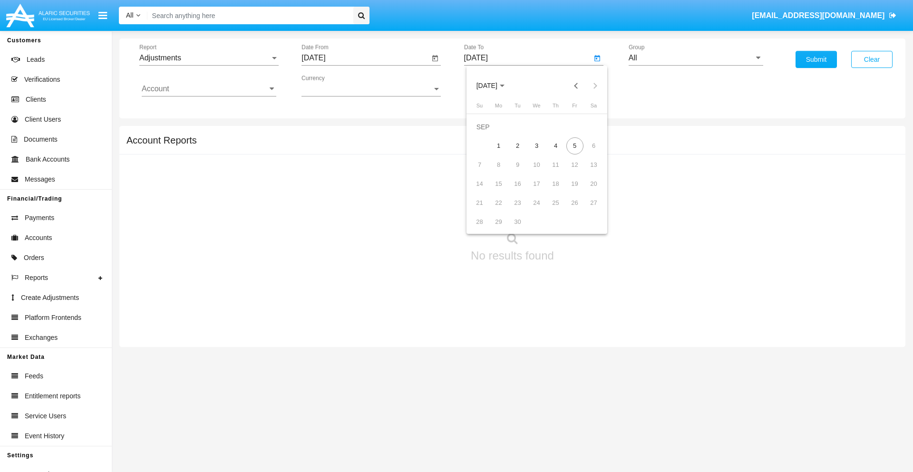
click at [574, 145] on div "5" at bounding box center [574, 145] width 17 height 17
type input "[DATE]"
click at [696, 58] on input "All" at bounding box center [696, 58] width 135 height 9
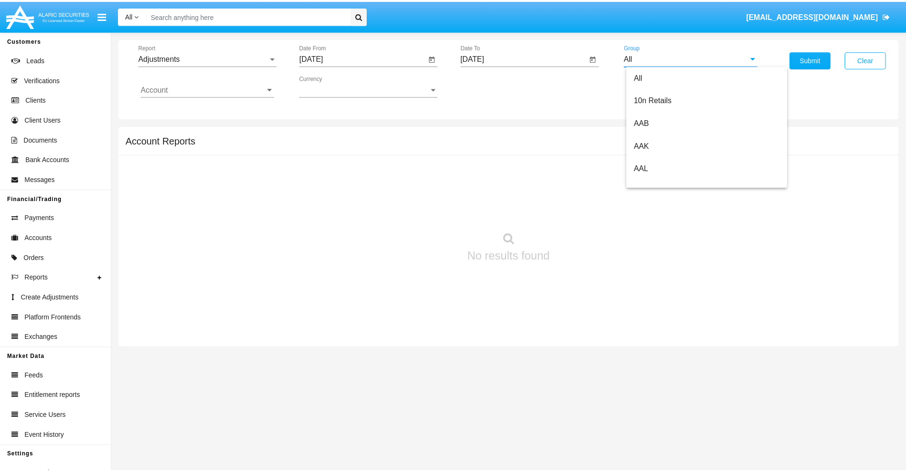
scroll to position [213, 0]
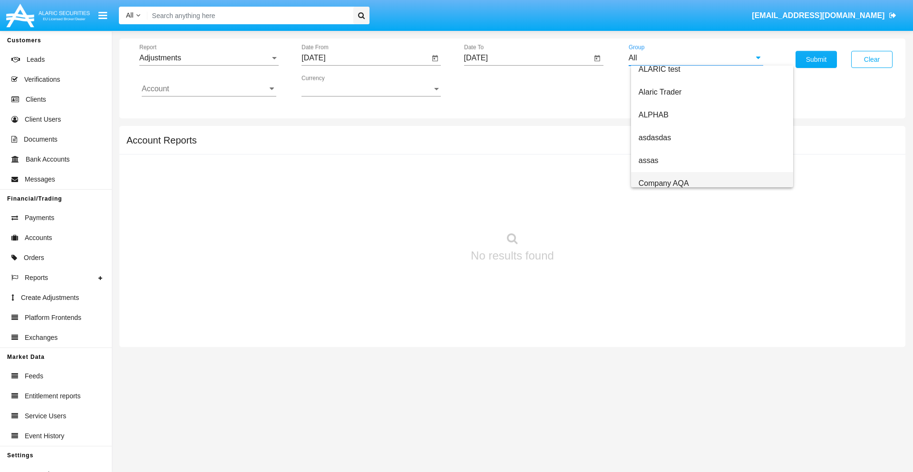
click at [663, 183] on span "Company AQA" at bounding box center [664, 183] width 50 height 8
type input "Company AQA"
click at [209, 89] on input "Account" at bounding box center [209, 89] width 135 height 9
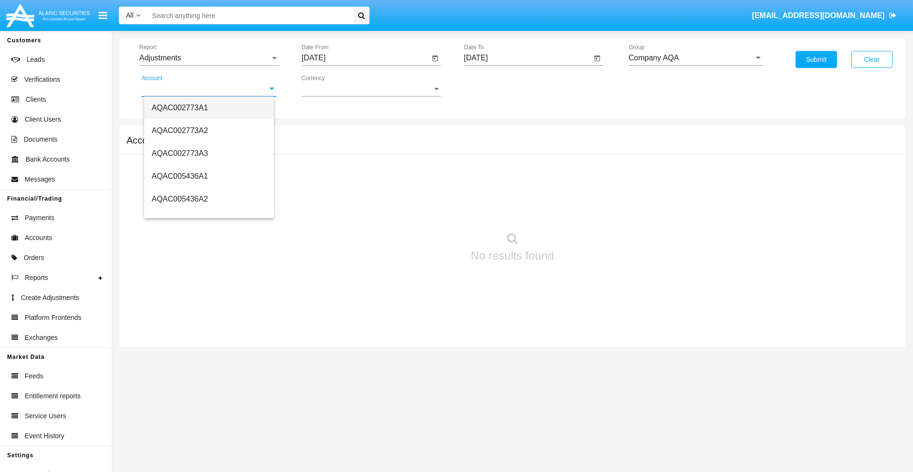
click at [180, 107] on span "AQAC002773A1" at bounding box center [180, 108] width 56 height 8
type input "AQAC002773A1"
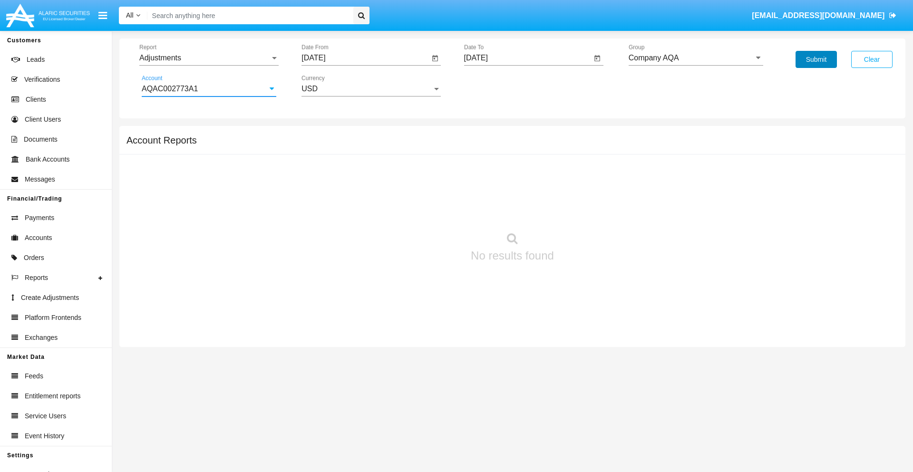
click at [816, 59] on button "Submit" at bounding box center [815, 59] width 41 height 17
click at [209, 58] on span "Report" at bounding box center [204, 58] width 131 height 9
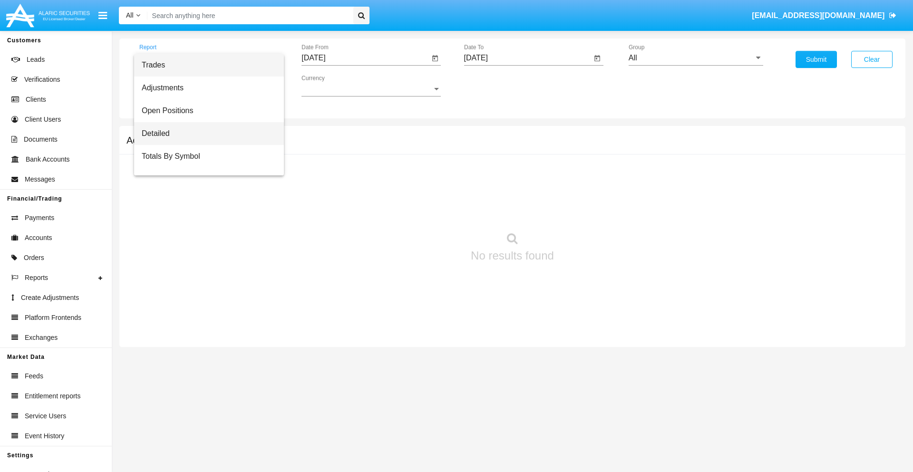
click at [205, 134] on span "Detailed" at bounding box center [209, 133] width 135 height 23
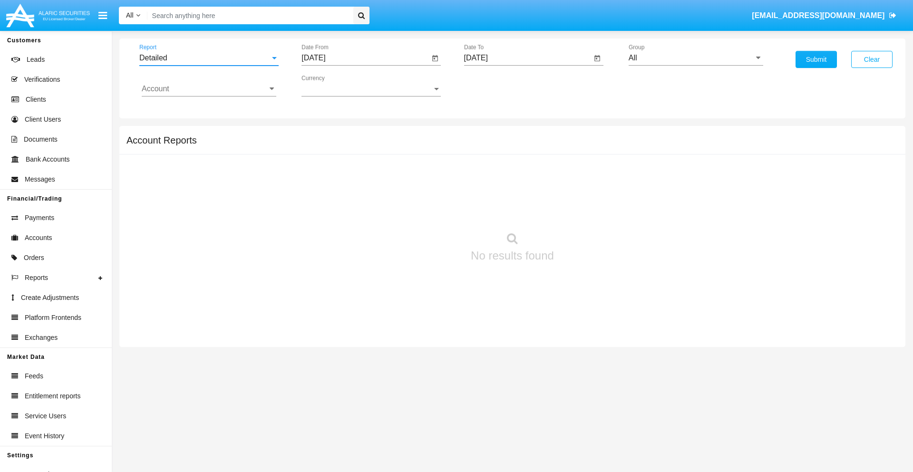
click at [365, 58] on input "[DATE]" at bounding box center [365, 58] width 128 height 9
click at [332, 86] on span "[DATE]" at bounding box center [324, 86] width 21 height 8
click at [424, 210] on div "2025" at bounding box center [424, 210] width 30 height 17
click at [424, 153] on div "AUG" at bounding box center [424, 153] width 30 height 17
click at [355, 203] on div "26" at bounding box center [355, 202] width 17 height 17
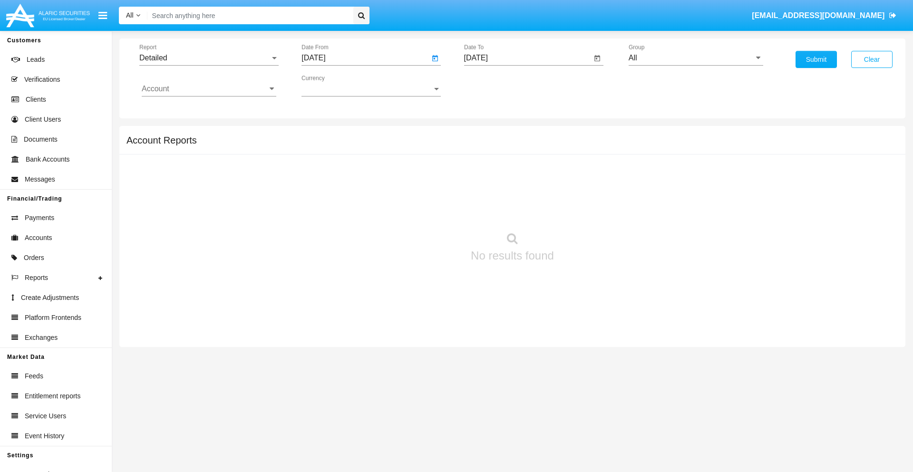
type input "[DATE]"
click at [527, 58] on input "[DATE]" at bounding box center [528, 58] width 128 height 9
click at [494, 86] on span "[DATE]" at bounding box center [486, 86] width 21 height 8
click at [586, 210] on div "2025" at bounding box center [586, 210] width 30 height 17
click at [486, 172] on div "SEP" at bounding box center [487, 172] width 30 height 17
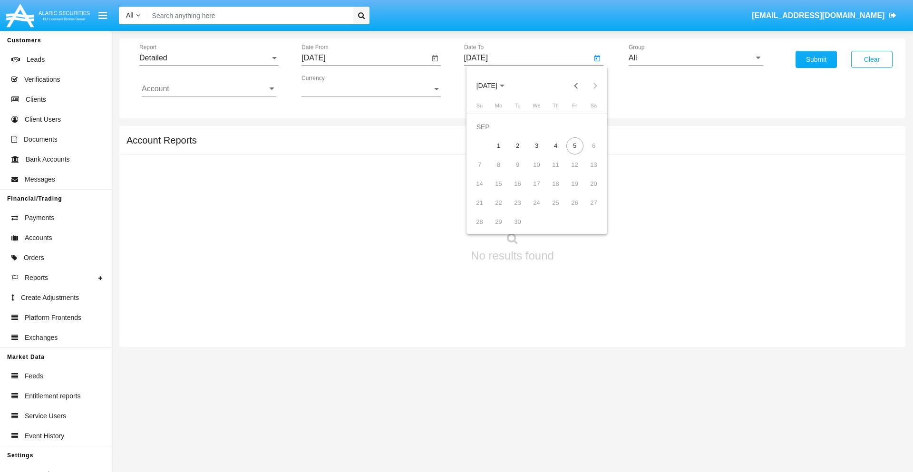
click at [574, 145] on div "5" at bounding box center [574, 145] width 17 height 17
type input "[DATE]"
click at [696, 58] on input "All" at bounding box center [696, 58] width 135 height 9
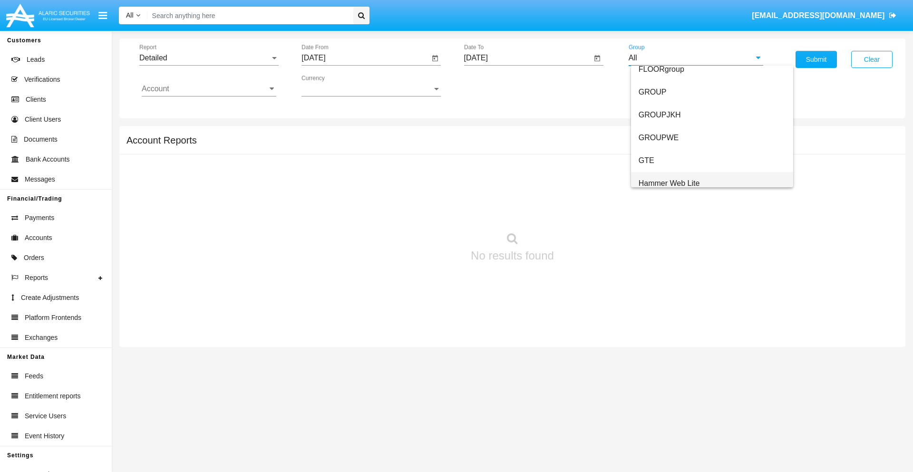
click at [669, 183] on span "Hammer Web Lite" at bounding box center [669, 183] width 61 height 8
type input "Hammer Web Lite"
click at [209, 89] on input "Account" at bounding box center [209, 89] width 135 height 9
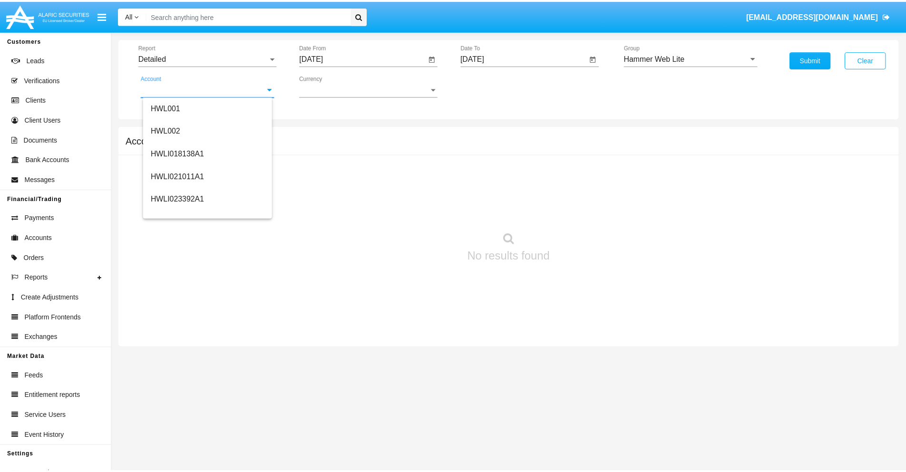
scroll to position [145, 0]
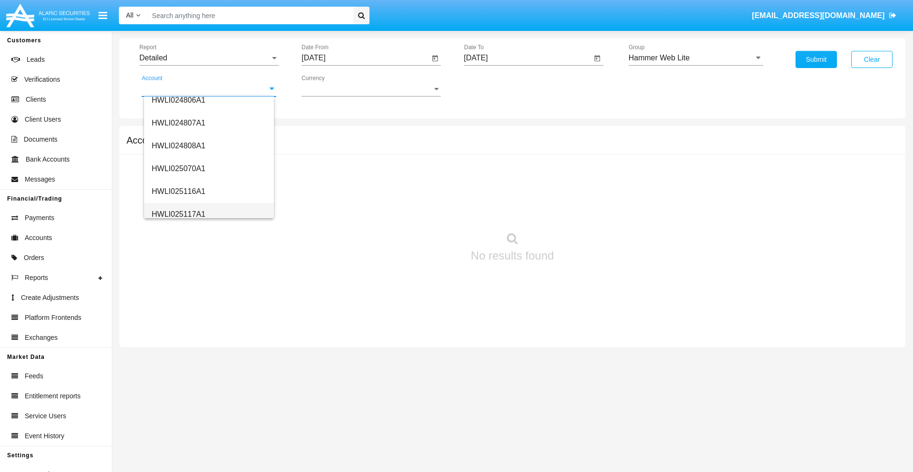
click at [178, 214] on span "HWLI025117A1" at bounding box center [179, 214] width 54 height 8
type input "HWLI025117A1"
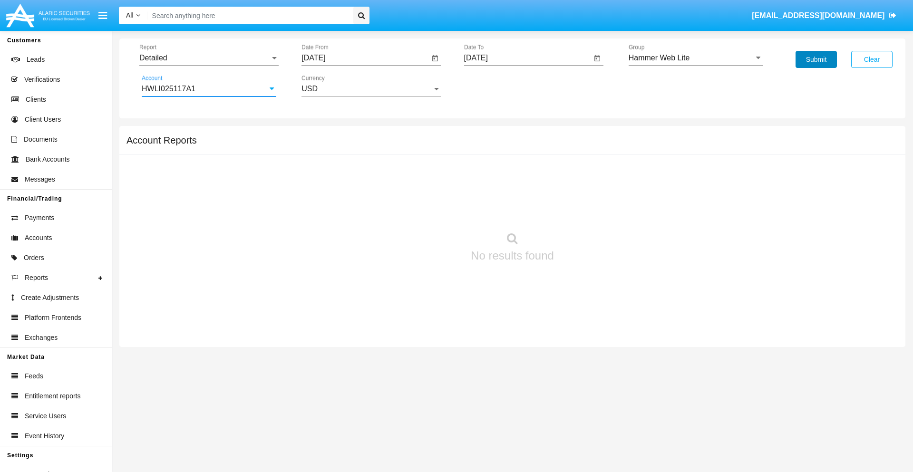
click at [816, 59] on button "Submit" at bounding box center [815, 59] width 41 height 17
click at [209, 58] on span "Report" at bounding box center [204, 58] width 131 height 9
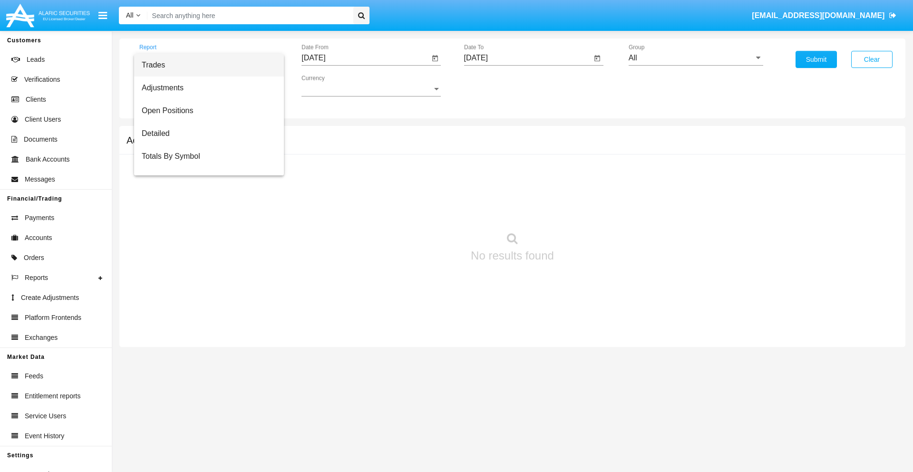
click at [205, 213] on span "Fees By Destination" at bounding box center [209, 224] width 135 height 23
click at [365, 58] on input "[DATE]" at bounding box center [365, 58] width 128 height 9
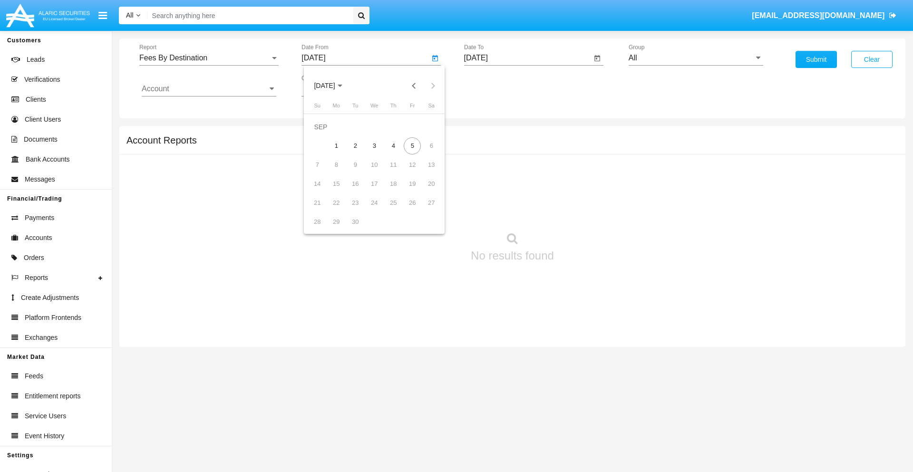
click at [332, 86] on span "[DATE]" at bounding box center [324, 86] width 21 height 8
click at [424, 210] on div "2025" at bounding box center [424, 210] width 30 height 17
click at [358, 153] on div "JUN" at bounding box center [358, 153] width 30 height 17
click at [393, 145] on div "5" at bounding box center [393, 145] width 17 height 17
type input "06/05/25"
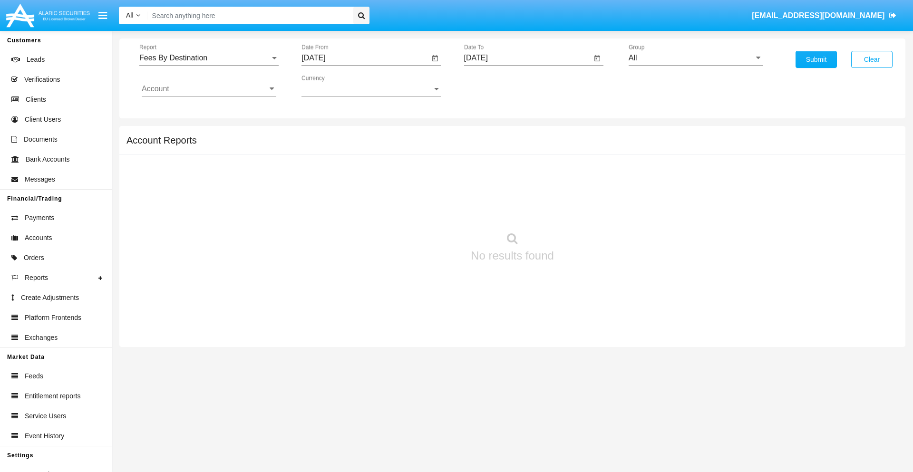
click at [527, 58] on input "[DATE]" at bounding box center [528, 58] width 128 height 9
click at [494, 86] on span "[DATE]" at bounding box center [486, 86] width 21 height 8
click at [586, 210] on div "2025" at bounding box center [586, 210] width 30 height 17
click at [486, 172] on div "SEP" at bounding box center [487, 172] width 30 height 17
click at [574, 145] on div "5" at bounding box center [574, 145] width 17 height 17
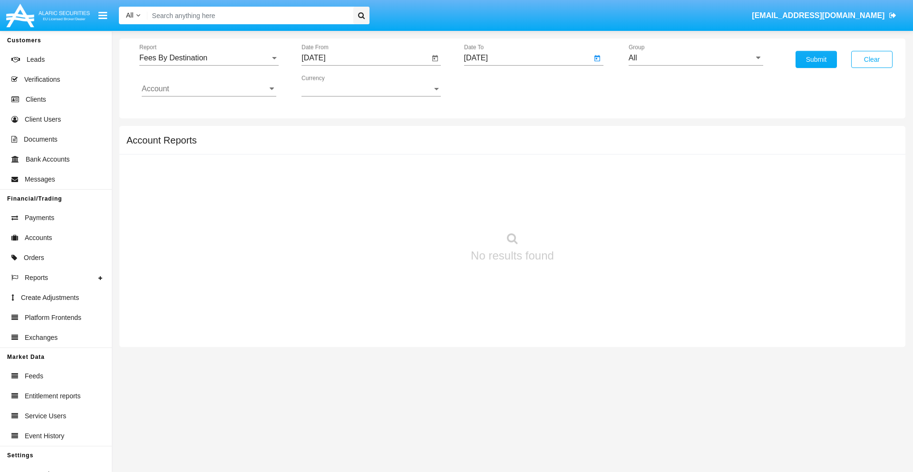
type input "[DATE]"
click at [696, 58] on input "All" at bounding box center [696, 58] width 135 height 9
click at [669, 183] on span "Hammer Web Lite" at bounding box center [669, 183] width 61 height 8
type input "Hammer Web Lite"
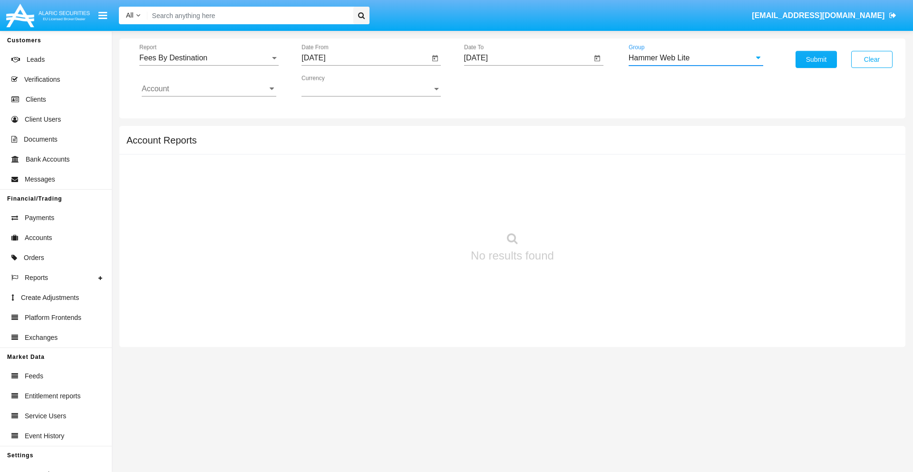
click at [209, 89] on input "Account" at bounding box center [209, 89] width 135 height 9
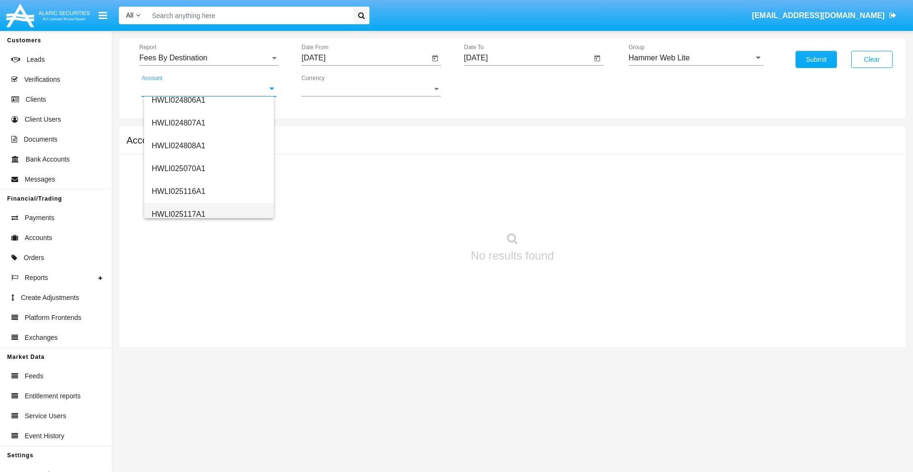
click at [178, 214] on span "HWLI025117A1" at bounding box center [179, 214] width 54 height 8
type input "HWLI025117A1"
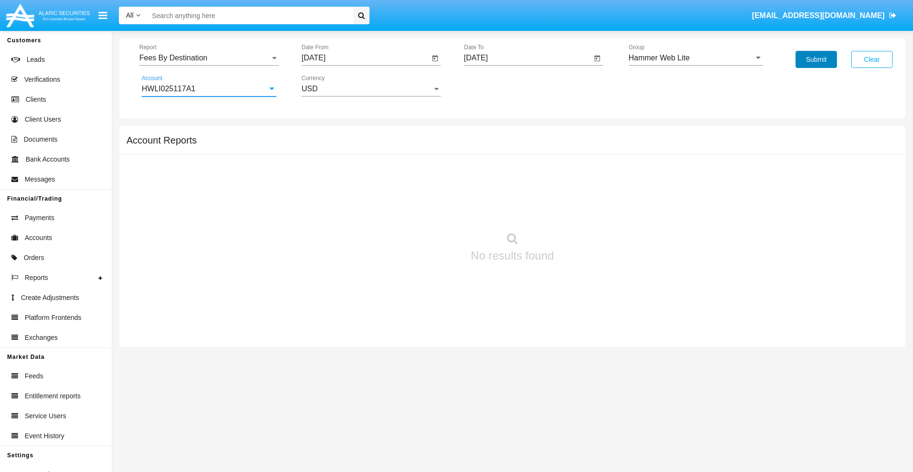
click at [816, 59] on button "Submit" at bounding box center [815, 59] width 41 height 17
click at [209, 58] on span "Report" at bounding box center [204, 58] width 131 height 9
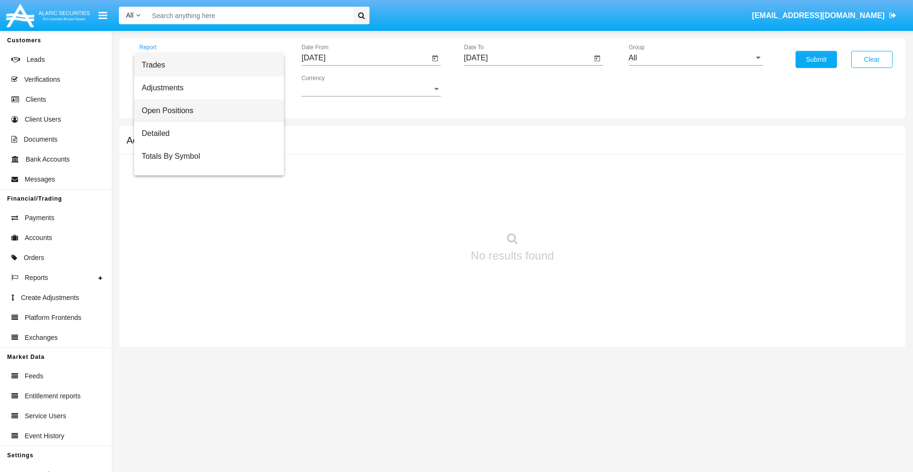
click at [205, 111] on span "Open Positions" at bounding box center [209, 110] width 135 height 23
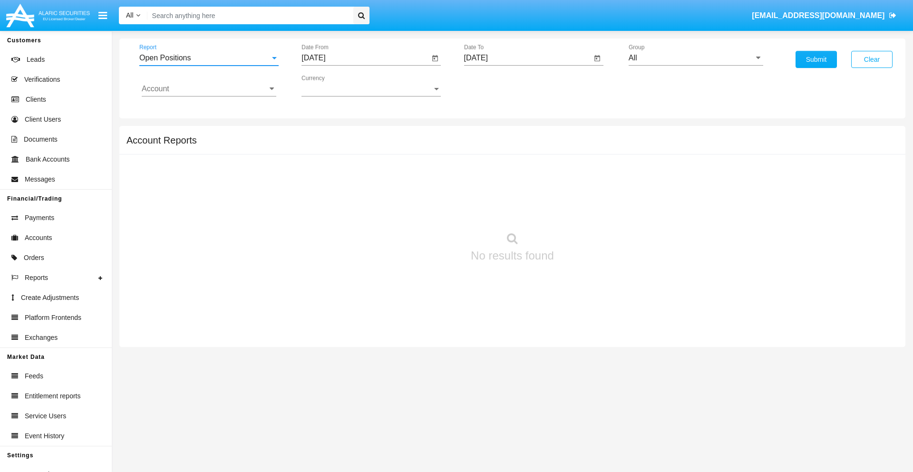
click at [365, 58] on input "[DATE]" at bounding box center [365, 58] width 128 height 9
click at [332, 86] on span "[DATE]" at bounding box center [324, 86] width 21 height 8
click at [424, 210] on div "2025" at bounding box center [424, 210] width 30 height 17
click at [424, 153] on div "AUG" at bounding box center [424, 153] width 30 height 17
click at [355, 145] on div "5" at bounding box center [355, 145] width 17 height 17
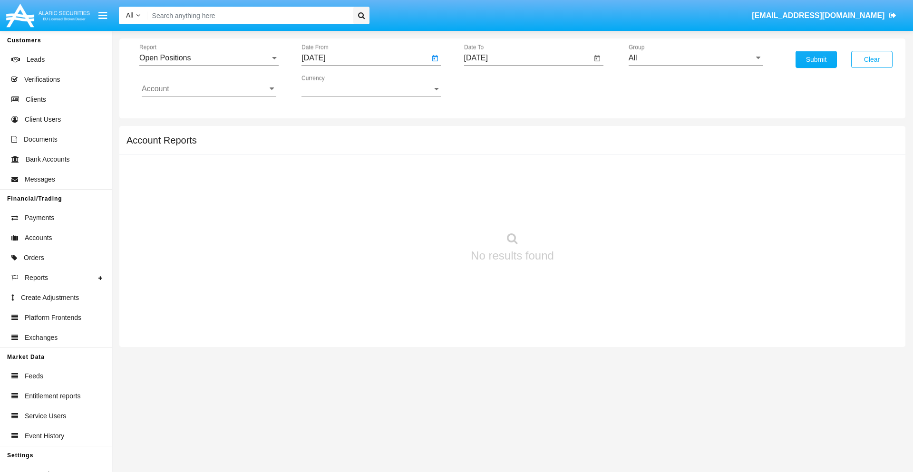
type input "[DATE]"
click at [527, 58] on input "[DATE]" at bounding box center [528, 58] width 128 height 9
click at [494, 86] on span "[DATE]" at bounding box center [486, 86] width 21 height 8
click at [586, 210] on div "2025" at bounding box center [586, 210] width 30 height 17
click at [486, 172] on div "SEP" at bounding box center [487, 172] width 30 height 17
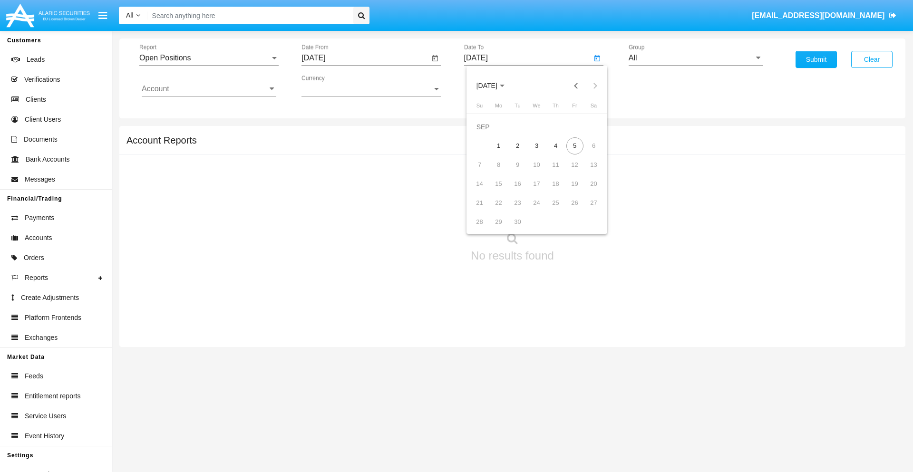
click at [574, 145] on div "5" at bounding box center [574, 145] width 17 height 17
type input "[DATE]"
click at [696, 58] on input "All" at bounding box center [696, 58] width 135 height 9
type input "Hammer Web Lite"
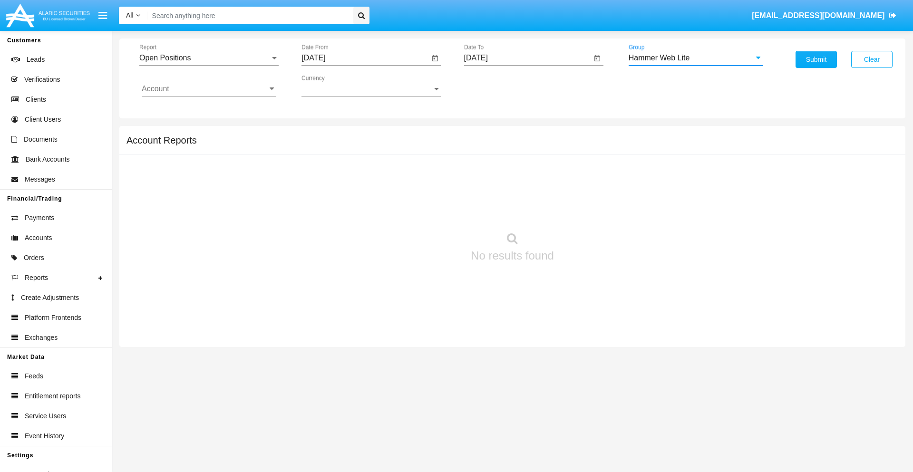
click at [209, 89] on input "Account" at bounding box center [209, 89] width 135 height 9
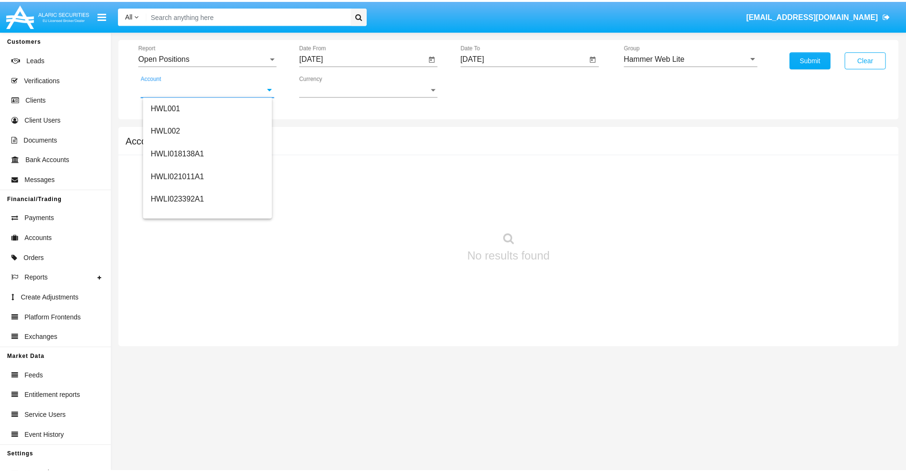
scroll to position [145, 0]
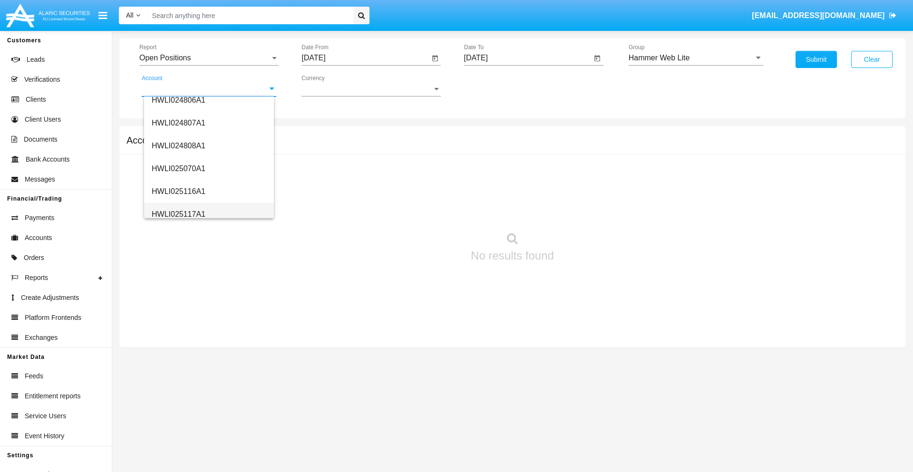
click at [178, 214] on span "HWLI025117A1" at bounding box center [179, 214] width 54 height 8
type input "HWLI025117A1"
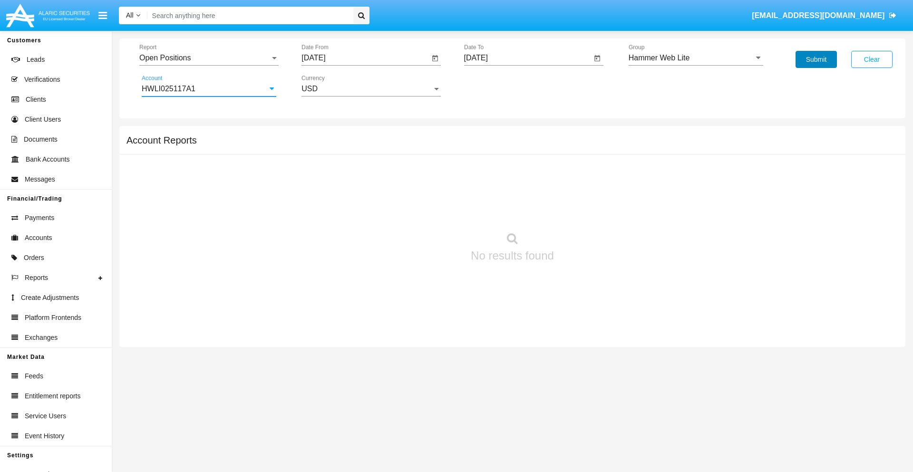
click at [816, 59] on button "Submit" at bounding box center [815, 59] width 41 height 17
click at [209, 58] on span "Report" at bounding box center [204, 58] width 131 height 9
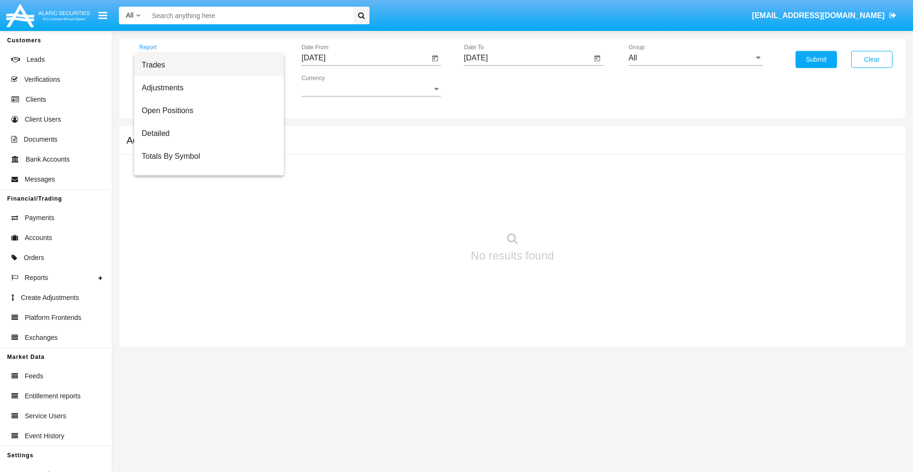
click at [205, 191] on span "Summary By Date" at bounding box center [209, 202] width 135 height 23
click at [365, 58] on input "[DATE]" at bounding box center [365, 58] width 128 height 9
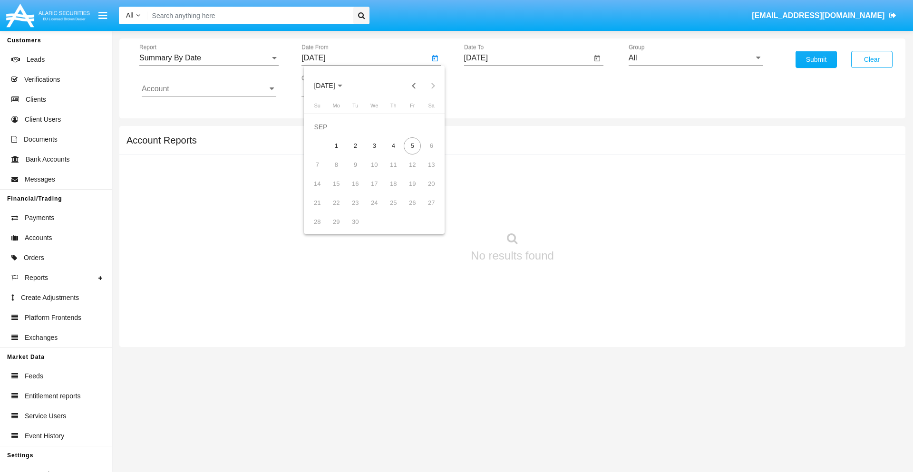
click at [332, 86] on span "[DATE]" at bounding box center [324, 86] width 21 height 8
click at [424, 210] on div "2025" at bounding box center [424, 210] width 30 height 17
click at [424, 153] on div "AUG" at bounding box center [424, 153] width 30 height 17
click at [393, 184] on div "21" at bounding box center [393, 183] width 17 height 17
type input "[DATE]"
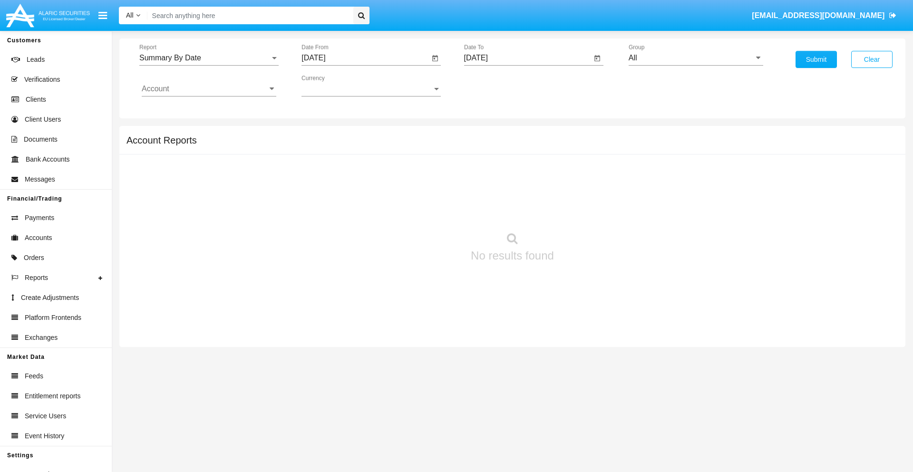
click at [527, 58] on input "[DATE]" at bounding box center [528, 58] width 128 height 9
click at [494, 86] on span "[DATE]" at bounding box center [486, 86] width 21 height 8
click at [586, 210] on div "2025" at bounding box center [586, 210] width 30 height 17
click at [486, 172] on div "SEP" at bounding box center [487, 172] width 30 height 17
click at [574, 145] on div "5" at bounding box center [574, 145] width 17 height 17
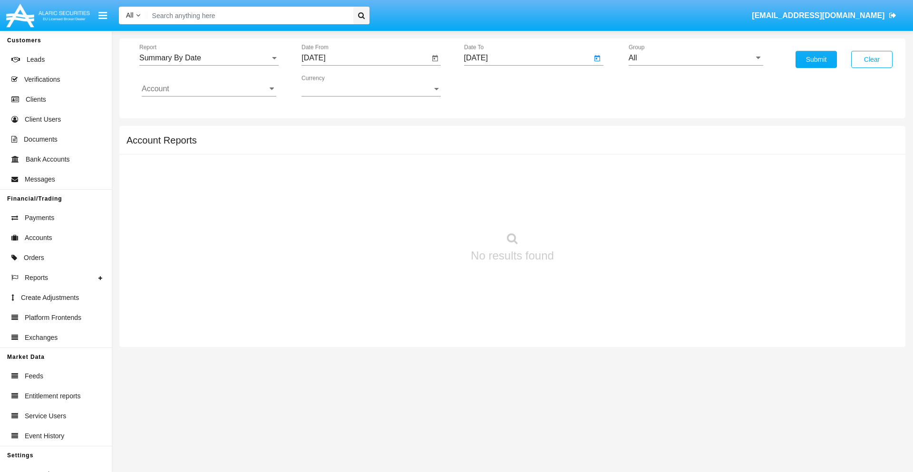
type input "[DATE]"
click at [696, 58] on input "All" at bounding box center [696, 58] width 135 height 9
type input "Hammer Web Lite"
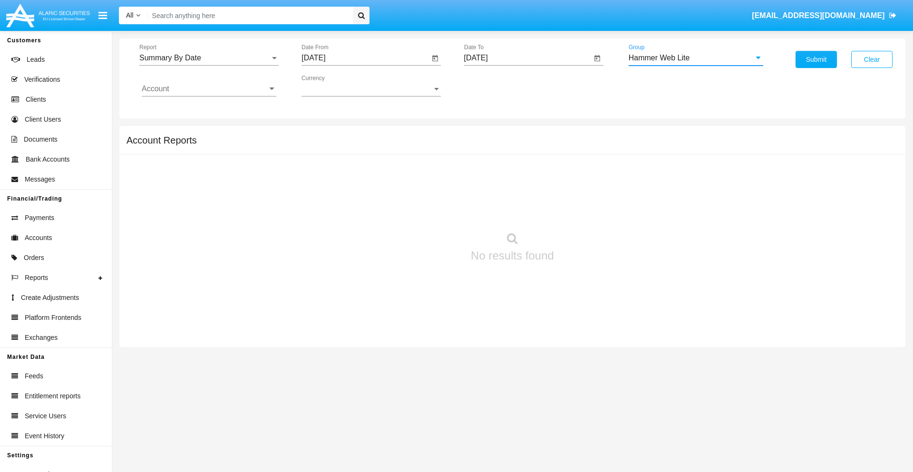
click at [209, 89] on input "Account" at bounding box center [209, 89] width 135 height 9
click at [178, 355] on span "HWLI025117A1" at bounding box center [179, 359] width 54 height 8
type input "HWLI025117A1"
click at [816, 59] on button "Submit" at bounding box center [815, 59] width 41 height 17
click at [209, 58] on span "Report" at bounding box center [204, 58] width 131 height 9
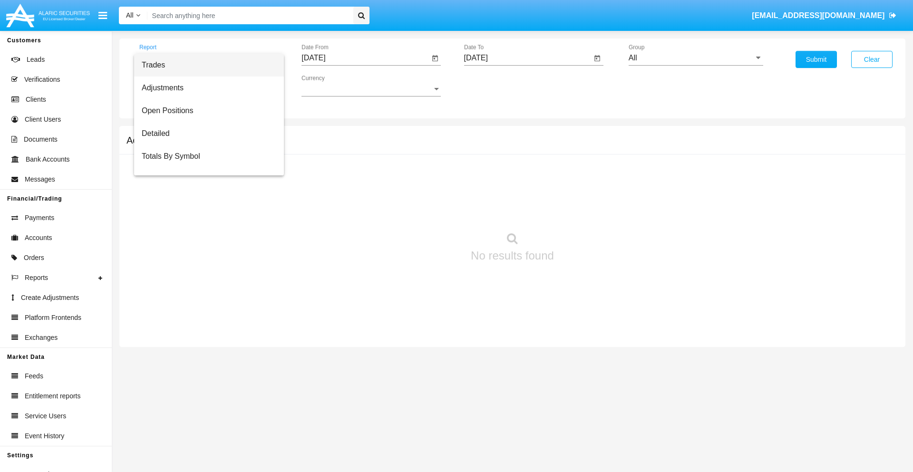
scroll to position [15, 0]
click at [205, 164] on span "Totals By Date" at bounding box center [209, 164] width 135 height 23
click at [365, 58] on input "[DATE]" at bounding box center [365, 58] width 128 height 9
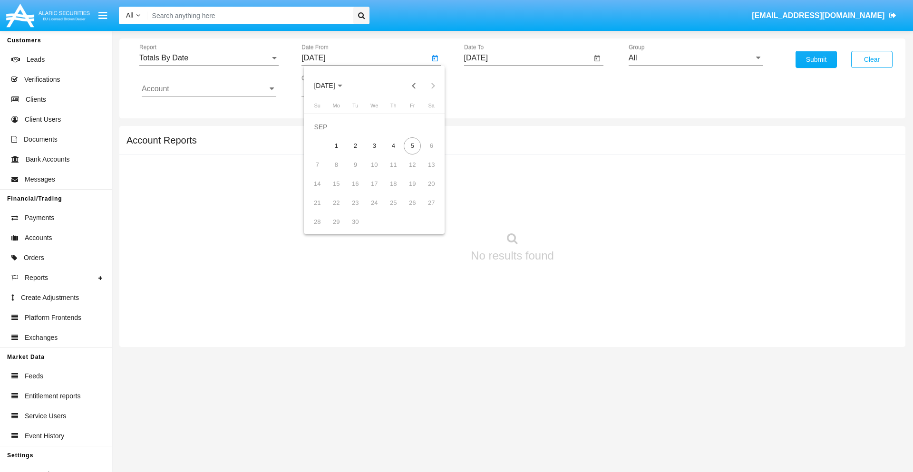
click at [332, 86] on span "[DATE]" at bounding box center [324, 86] width 21 height 8
click at [424, 210] on div "2025" at bounding box center [424, 210] width 30 height 17
click at [424, 153] on div "AUG" at bounding box center [424, 153] width 30 height 17
click at [393, 184] on div "21" at bounding box center [393, 183] width 17 height 17
type input "[DATE]"
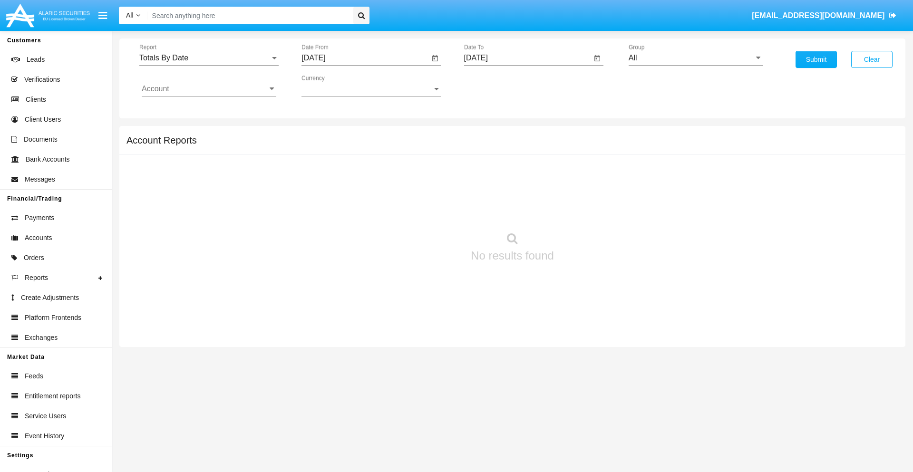
click at [527, 58] on input "[DATE]" at bounding box center [528, 58] width 128 height 9
click at [494, 86] on span "[DATE]" at bounding box center [486, 86] width 21 height 8
click at [586, 210] on div "2025" at bounding box center [586, 210] width 30 height 17
click at [486, 172] on div "SEP" at bounding box center [487, 172] width 30 height 17
click at [574, 145] on div "5" at bounding box center [574, 145] width 17 height 17
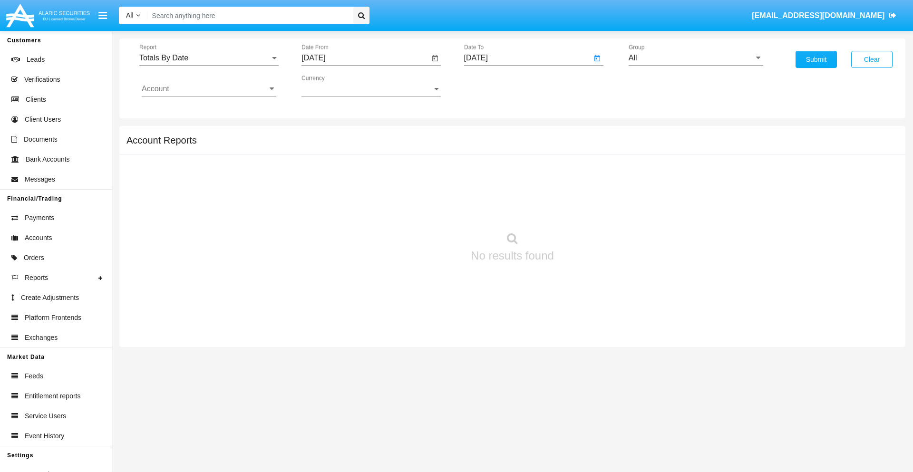
type input "[DATE]"
click at [696, 58] on input "All" at bounding box center [696, 58] width 135 height 9
click at [669, 183] on span "Hammer Web Lite" at bounding box center [669, 183] width 61 height 8
type input "Hammer Web Lite"
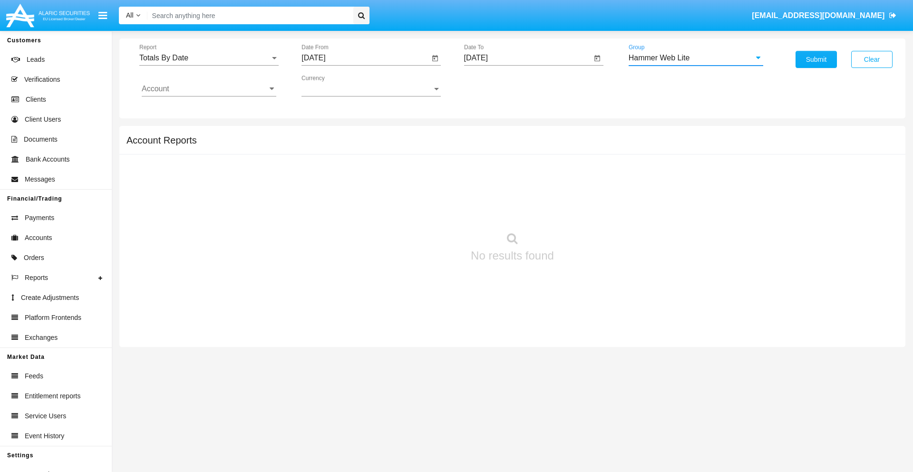
click at [209, 89] on input "Account" at bounding box center [209, 89] width 135 height 9
click at [178, 355] on span "HWLI025117A1" at bounding box center [179, 359] width 54 height 8
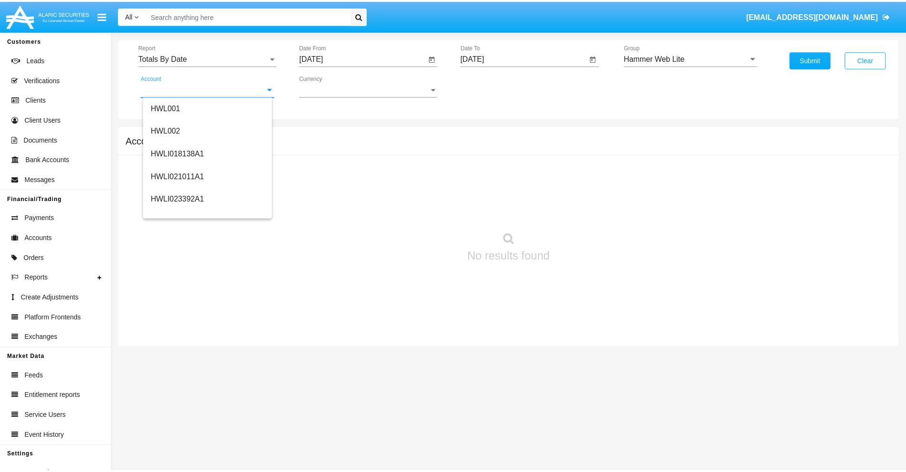
scroll to position [0, 0]
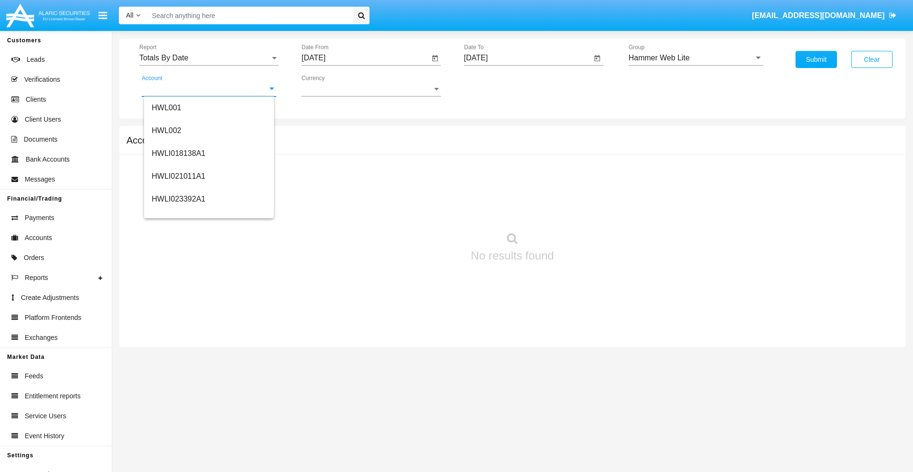
type input "HWLI025117A1"
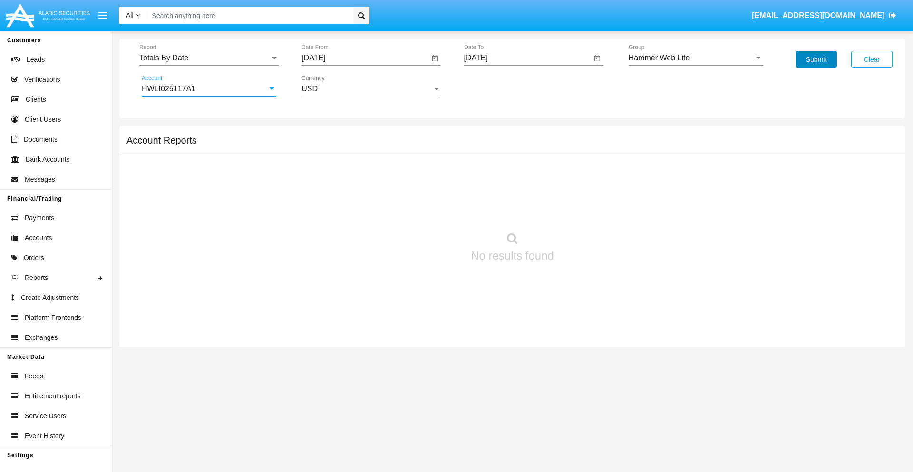
click at [816, 59] on button "Submit" at bounding box center [815, 59] width 41 height 17
click at [209, 58] on span "Report" at bounding box center [204, 58] width 131 height 9
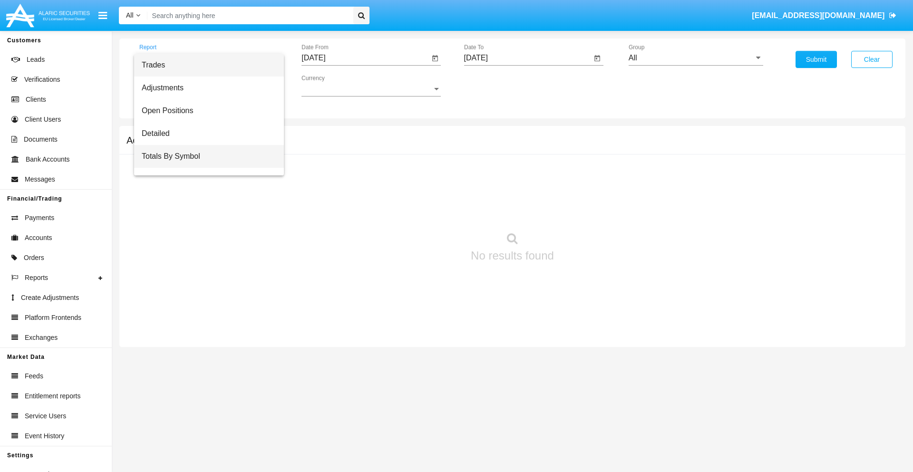
click at [205, 156] on span "Totals By Symbol" at bounding box center [209, 156] width 135 height 23
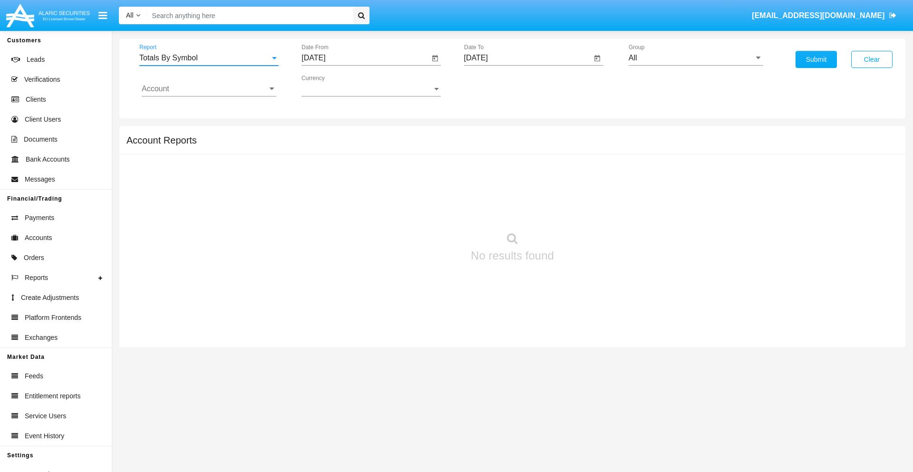
click at [365, 58] on input "[DATE]" at bounding box center [365, 58] width 128 height 9
click at [332, 86] on span "[DATE]" at bounding box center [324, 86] width 21 height 8
click at [424, 210] on div "2025" at bounding box center [424, 210] width 30 height 17
click at [424, 153] on div "AUG" at bounding box center [424, 153] width 30 height 17
click at [374, 145] on div "6" at bounding box center [374, 145] width 17 height 17
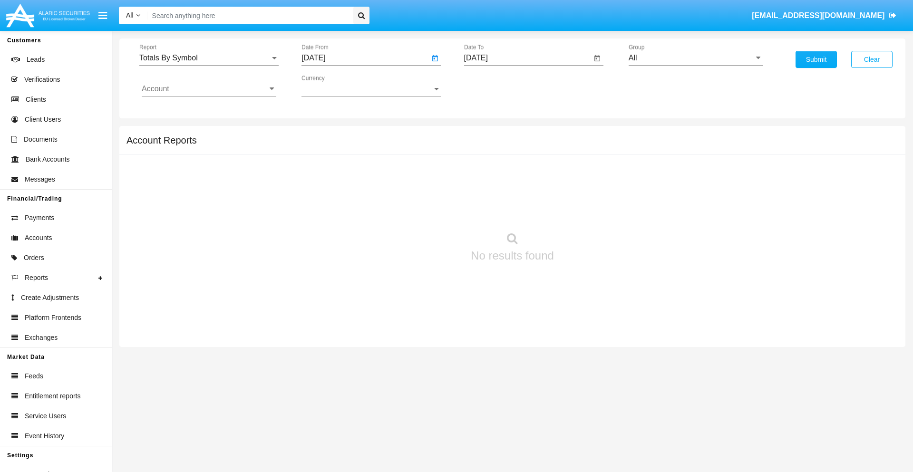
type input "08/06/25"
click at [527, 58] on input "[DATE]" at bounding box center [528, 58] width 128 height 9
click at [494, 86] on span "SEP 2025" at bounding box center [486, 86] width 21 height 8
click at [586, 210] on div "2025" at bounding box center [586, 210] width 30 height 17
click at [486, 172] on div "SEP" at bounding box center [487, 172] width 30 height 17
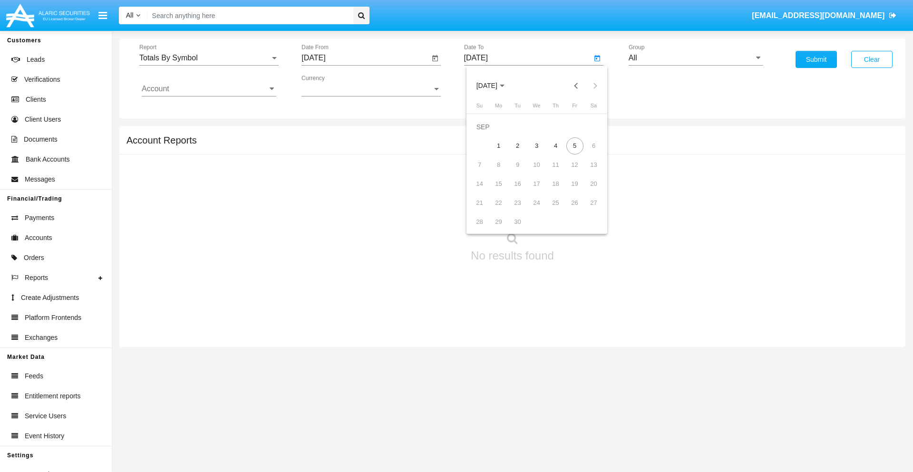
click at [574, 145] on div "5" at bounding box center [574, 145] width 17 height 17
type input "09/05/25"
click at [696, 58] on input "All" at bounding box center [696, 58] width 135 height 9
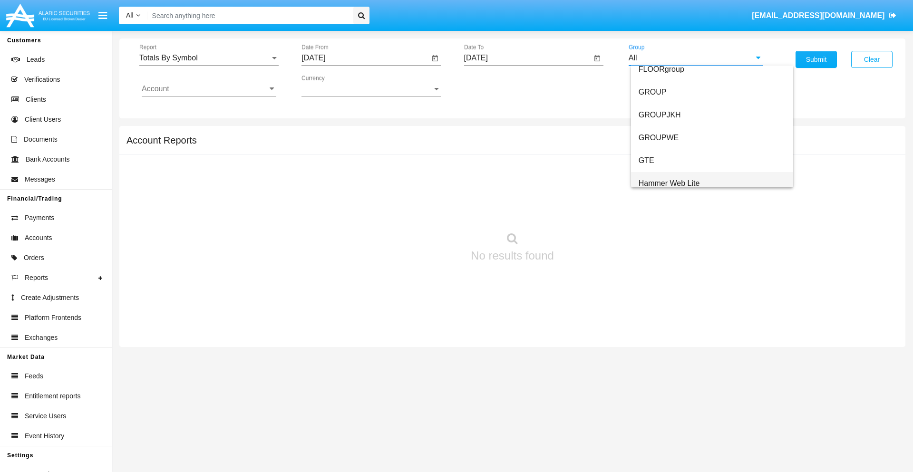
click at [669, 183] on span "Hammer Web Lite" at bounding box center [669, 183] width 61 height 8
type input "Hammer Web Lite"
click at [209, 89] on input "Account" at bounding box center [209, 89] width 135 height 9
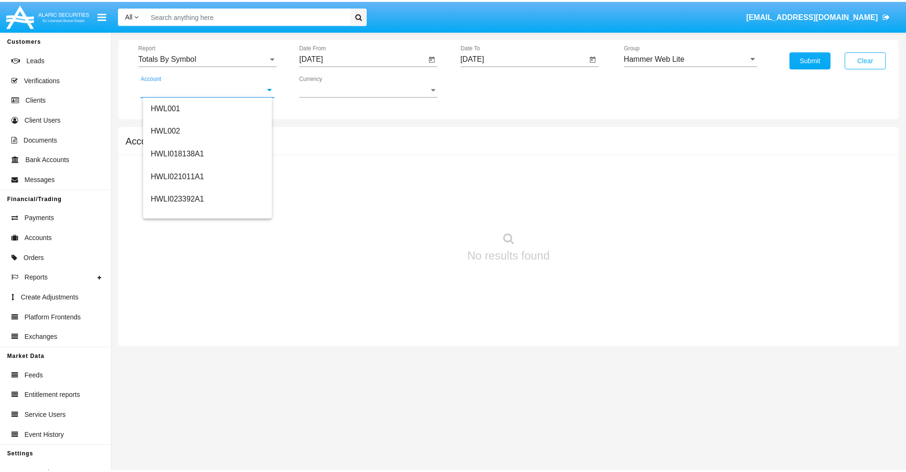
scroll to position [145, 0]
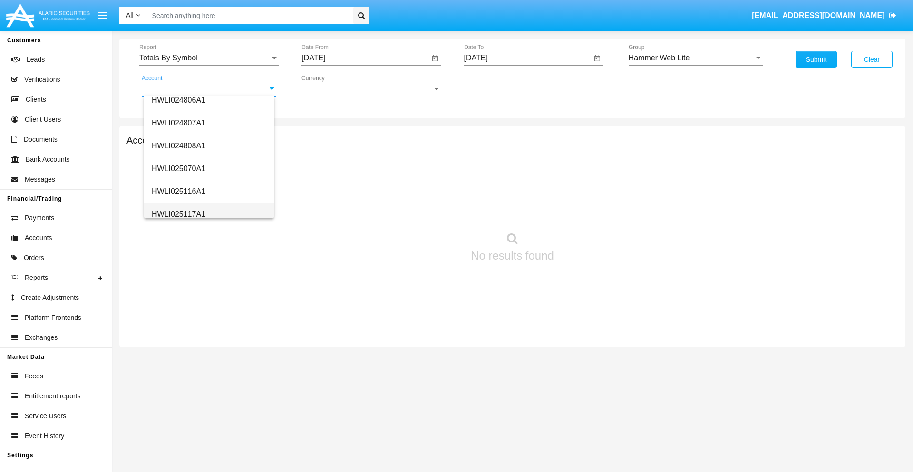
click at [178, 214] on span "HWLI025117A1" at bounding box center [179, 214] width 54 height 8
type input "HWLI025117A1"
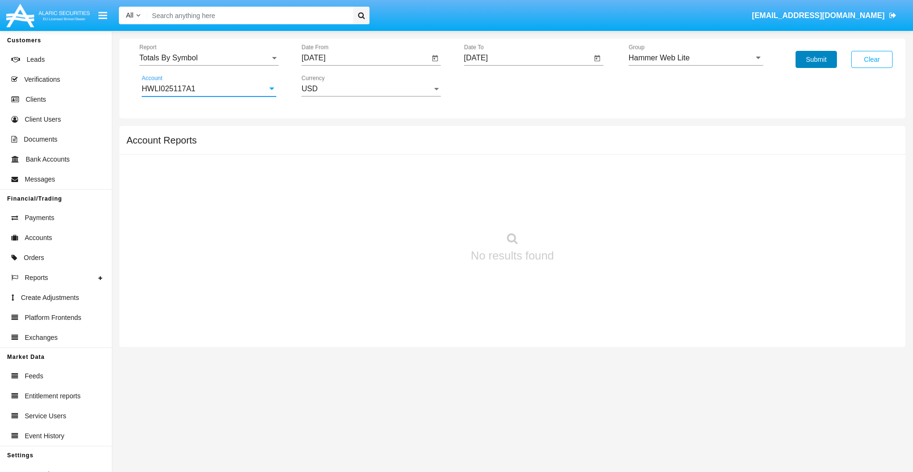
click at [816, 59] on button "Submit" at bounding box center [815, 59] width 41 height 17
click at [209, 58] on span "Report" at bounding box center [204, 58] width 131 height 9
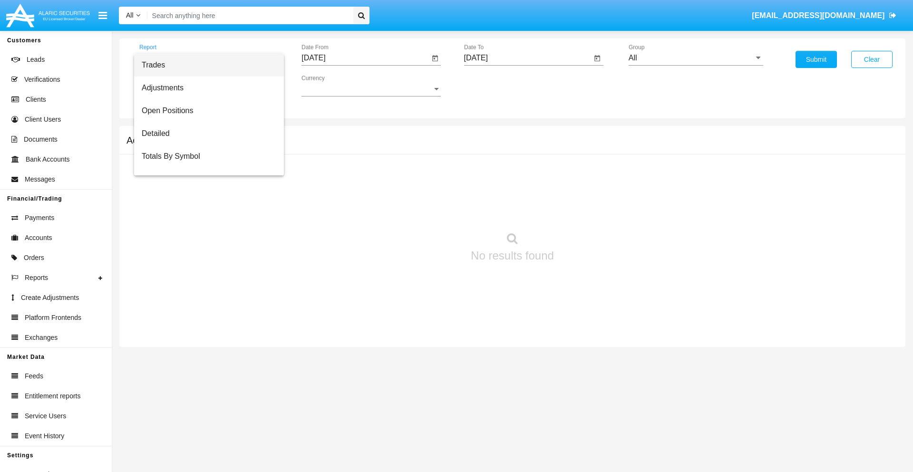
click at [205, 65] on span "Trades" at bounding box center [209, 65] width 135 height 23
click at [365, 58] on input "[DATE]" at bounding box center [365, 58] width 128 height 9
click at [332, 86] on span "[DATE]" at bounding box center [324, 86] width 21 height 8
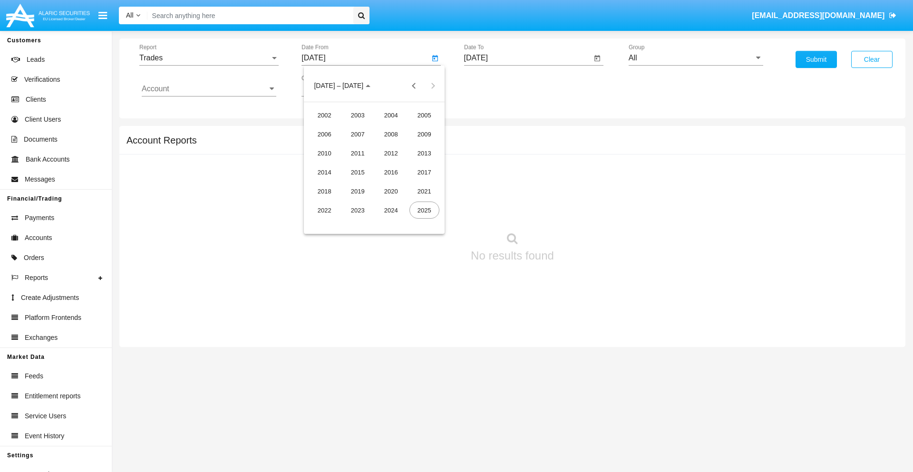
click at [424, 210] on div "2025" at bounding box center [424, 210] width 30 height 17
click at [358, 153] on div "JUN" at bounding box center [358, 153] width 30 height 17
click at [393, 145] on div "5" at bounding box center [393, 145] width 17 height 17
type input "[DATE]"
click at [527, 58] on input "[DATE]" at bounding box center [528, 58] width 128 height 9
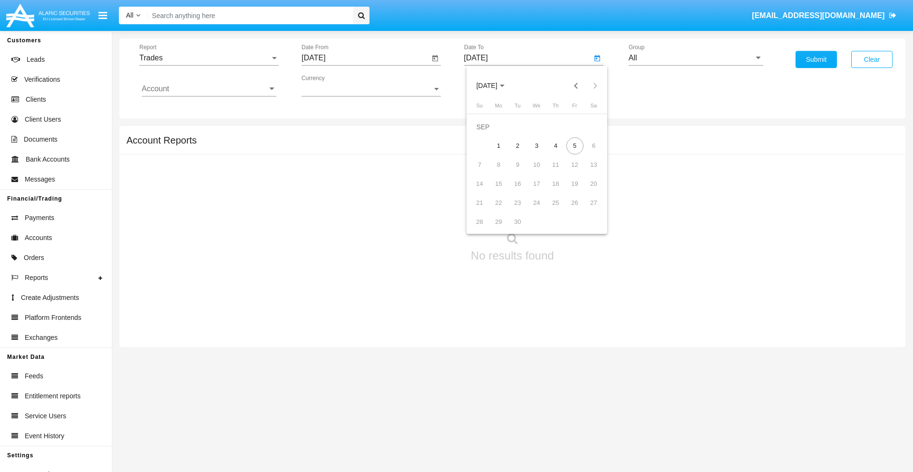
click at [494, 86] on span "[DATE]" at bounding box center [486, 86] width 21 height 8
click at [586, 210] on div "2025" at bounding box center [586, 210] width 30 height 17
click at [486, 172] on div "SEP" at bounding box center [487, 172] width 30 height 17
click at [574, 145] on div "5" at bounding box center [574, 145] width 17 height 17
type input "[DATE]"
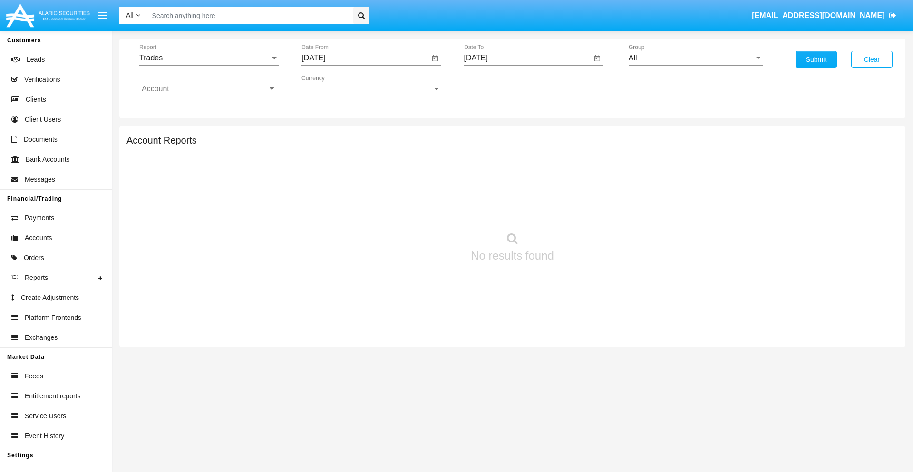
click at [696, 58] on input "All" at bounding box center [696, 58] width 135 height 9
type input "Hammer Web Lite"
click at [209, 89] on input "Account" at bounding box center [209, 89] width 135 height 9
click at [178, 355] on span "HWLI025117A1" at bounding box center [179, 359] width 54 height 8
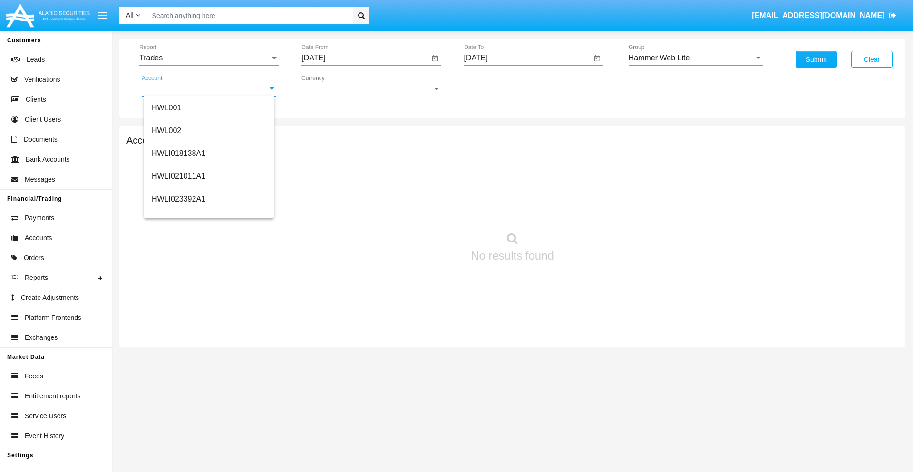
type input "HWLI025117A1"
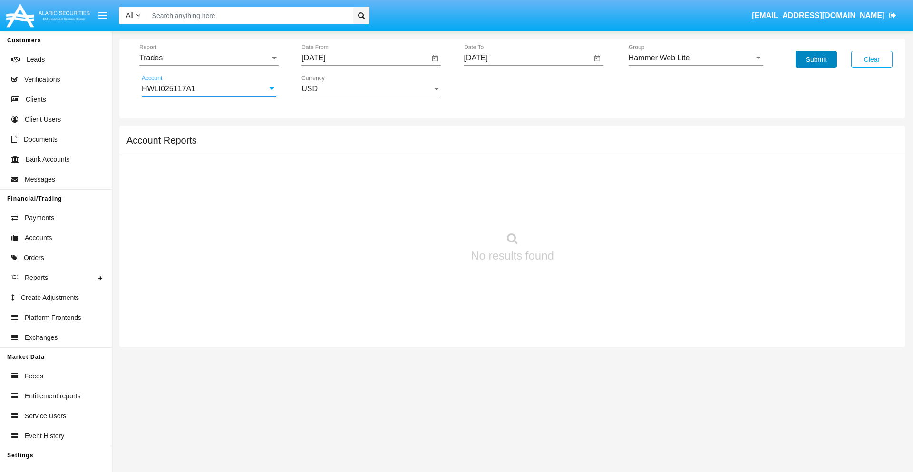
click at [816, 59] on button "Submit" at bounding box center [815, 59] width 41 height 17
click at [209, 58] on span "Report" at bounding box center [204, 58] width 131 height 9
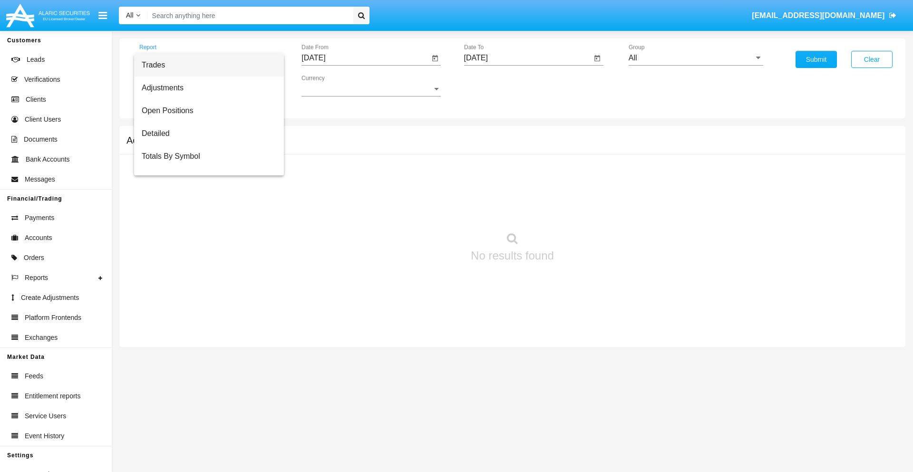
click at [205, 65] on span "Trades" at bounding box center [209, 65] width 135 height 23
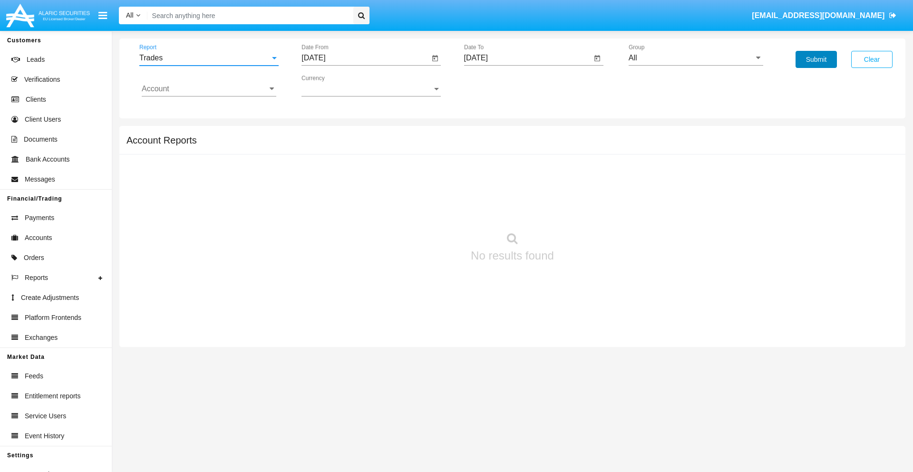
click at [816, 59] on button "Submit" at bounding box center [815, 59] width 41 height 17
click at [209, 58] on span "Report" at bounding box center [204, 58] width 131 height 9
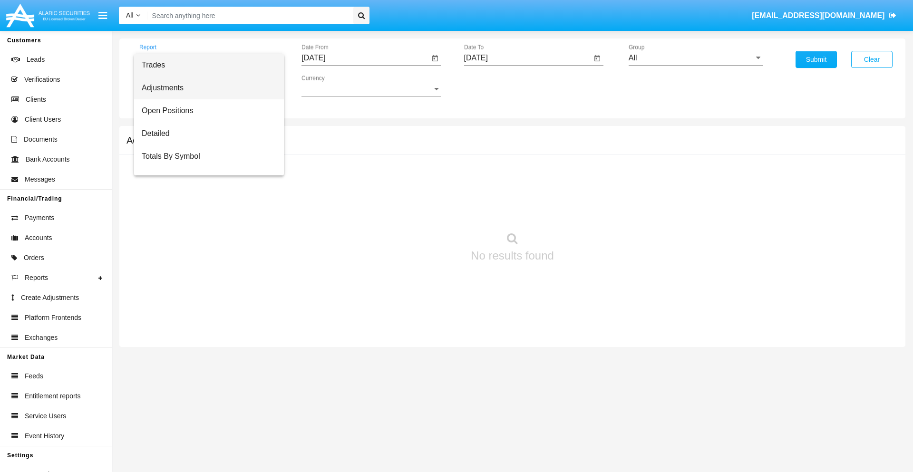
click at [205, 88] on span "Adjustments" at bounding box center [209, 88] width 135 height 23
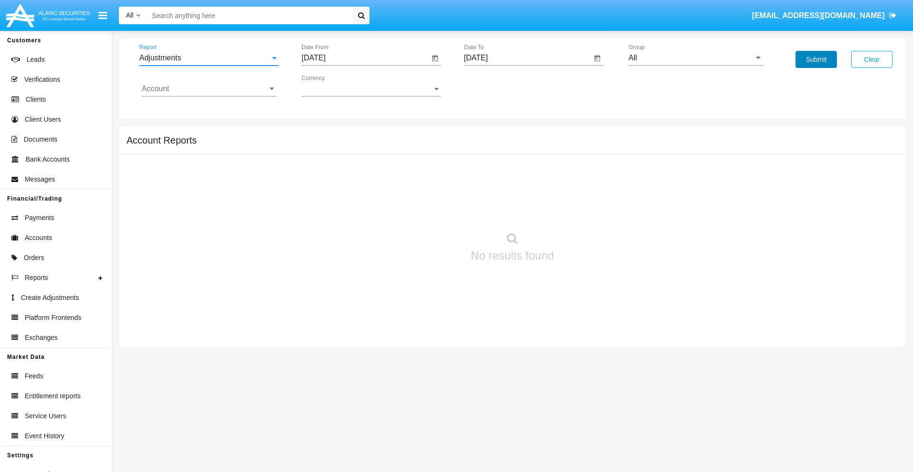
click at [816, 59] on button "Submit" at bounding box center [815, 59] width 41 height 17
click at [209, 58] on span "Report" at bounding box center [204, 58] width 131 height 9
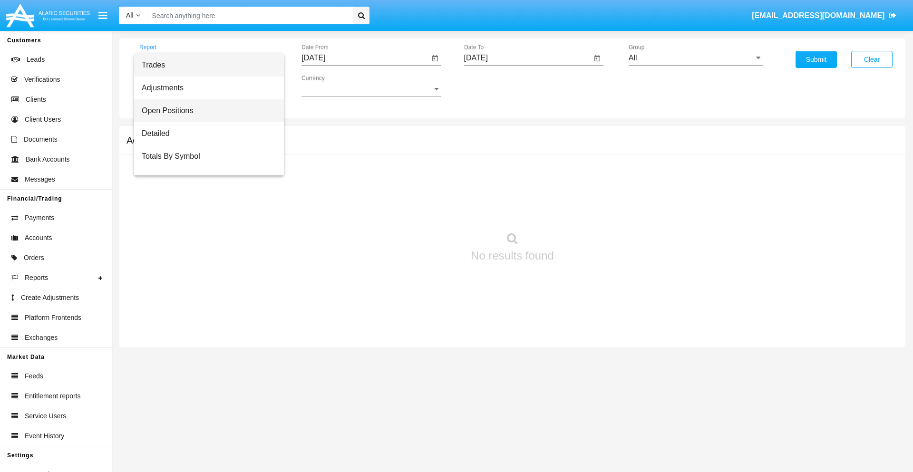
click at [205, 111] on span "Open Positions" at bounding box center [209, 110] width 135 height 23
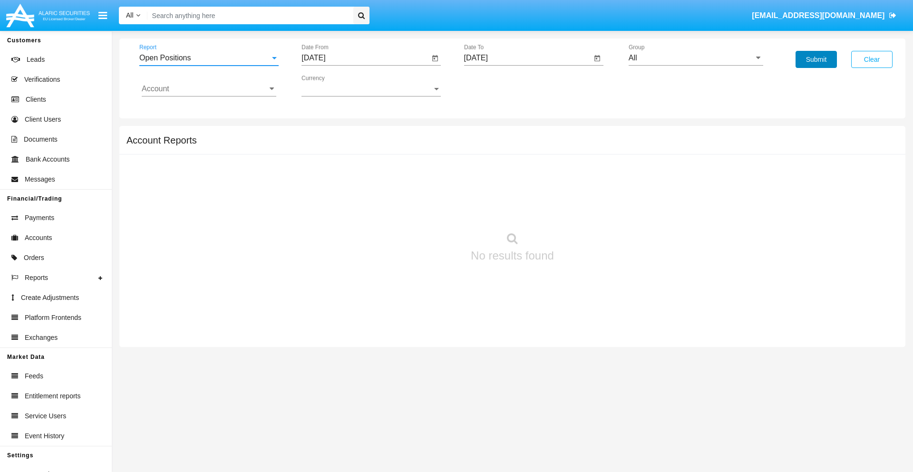
click at [816, 59] on button "Submit" at bounding box center [815, 59] width 41 height 17
click at [209, 58] on span "Report" at bounding box center [204, 58] width 131 height 9
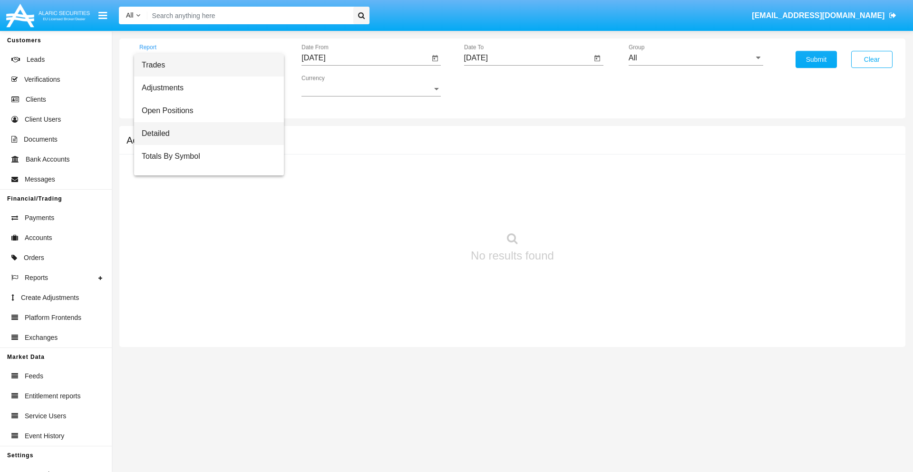
click at [205, 134] on span "Detailed" at bounding box center [209, 133] width 135 height 23
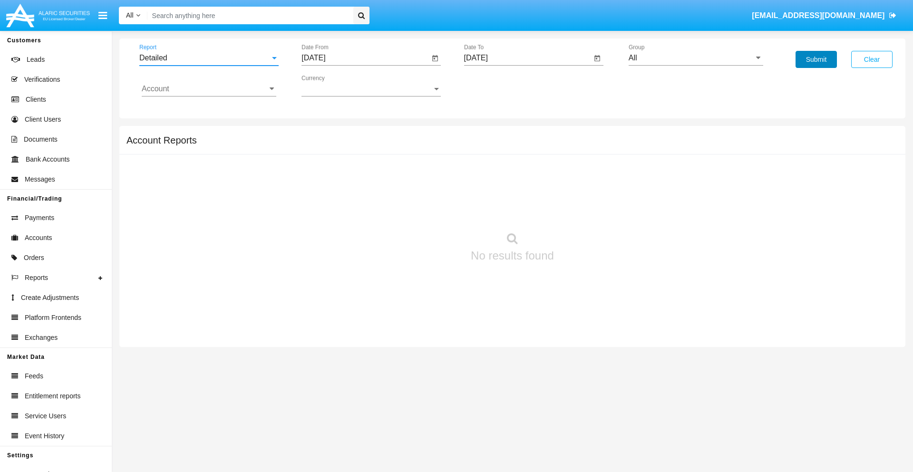
click at [816, 59] on button "Submit" at bounding box center [815, 59] width 41 height 17
click at [209, 58] on span "Report" at bounding box center [204, 58] width 131 height 9
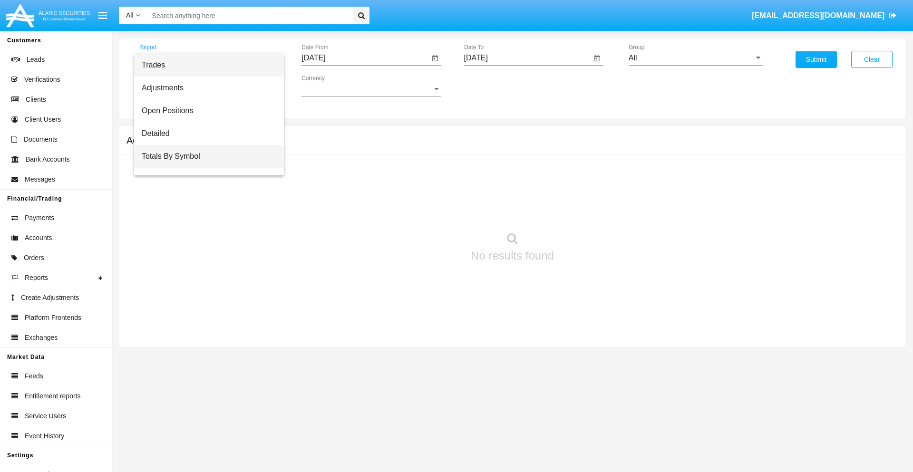
click at [205, 156] on span "Totals By Symbol" at bounding box center [209, 156] width 135 height 23
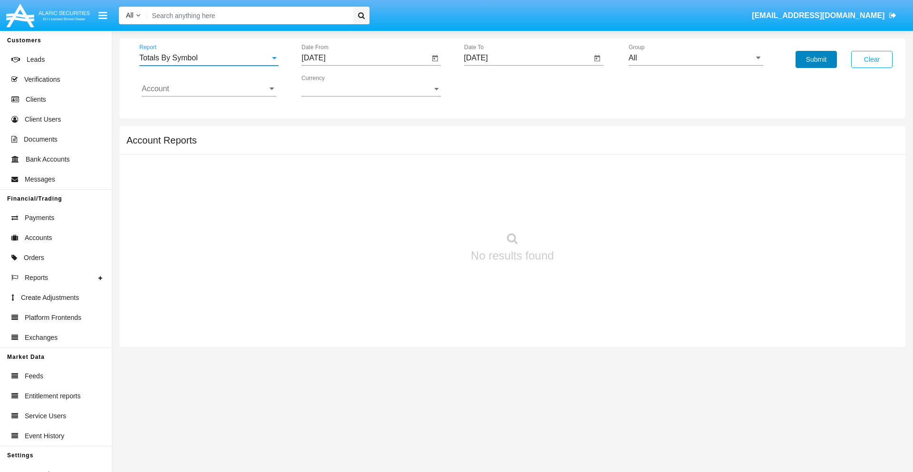
click at [816, 59] on button "Submit" at bounding box center [815, 59] width 41 height 17
click at [209, 58] on span "Report" at bounding box center [204, 58] width 131 height 9
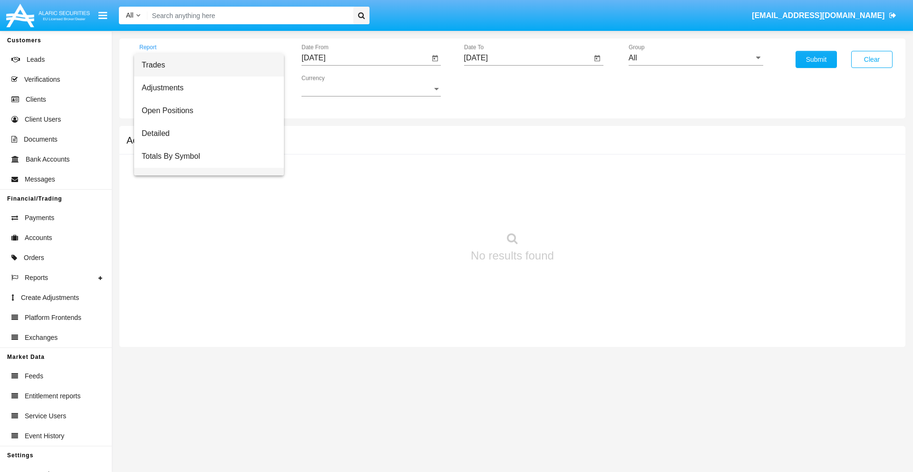
click at [205, 168] on span "Totals By Date" at bounding box center [209, 179] width 135 height 23
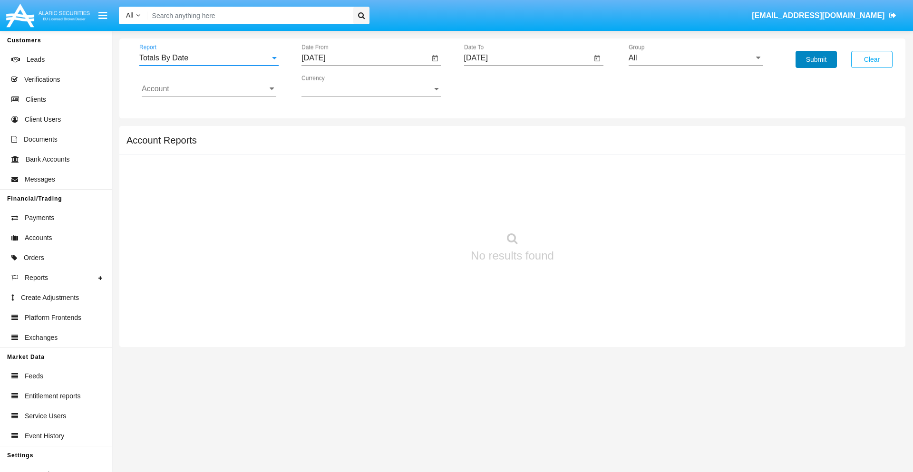
click at [816, 59] on button "Submit" at bounding box center [815, 59] width 41 height 17
click at [209, 58] on span "Report" at bounding box center [204, 58] width 131 height 9
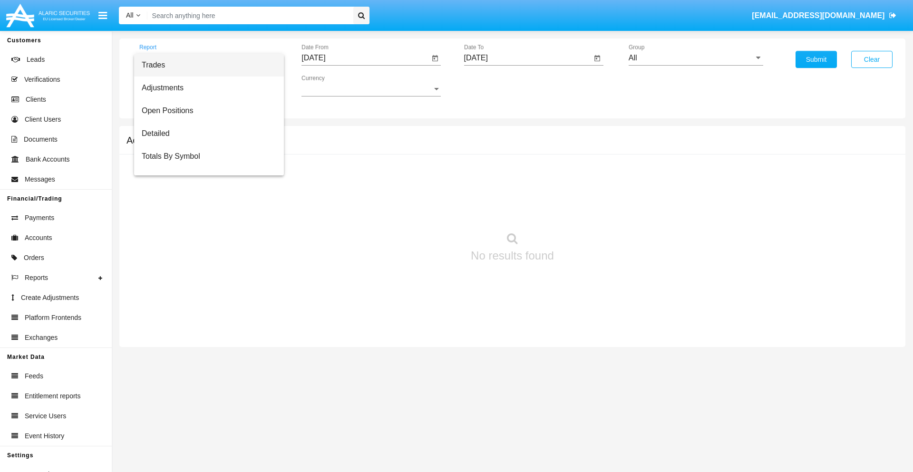
scroll to position [38, 0]
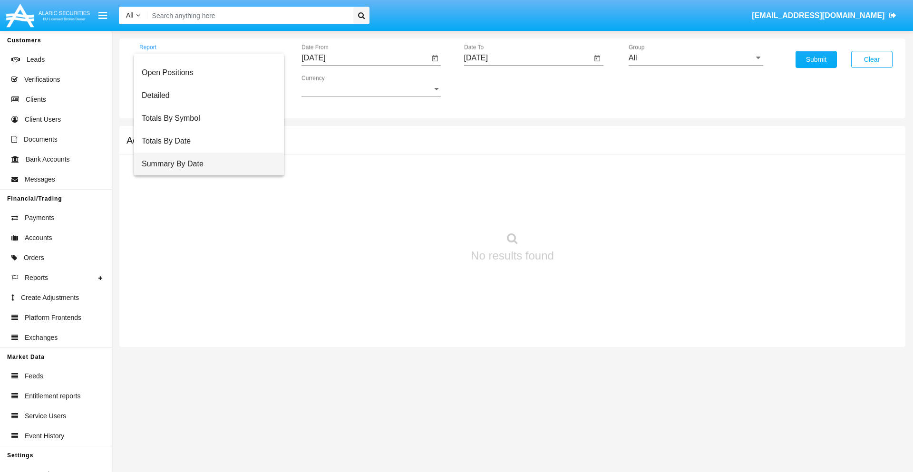
click at [205, 164] on span "Summary By Date" at bounding box center [209, 164] width 135 height 23
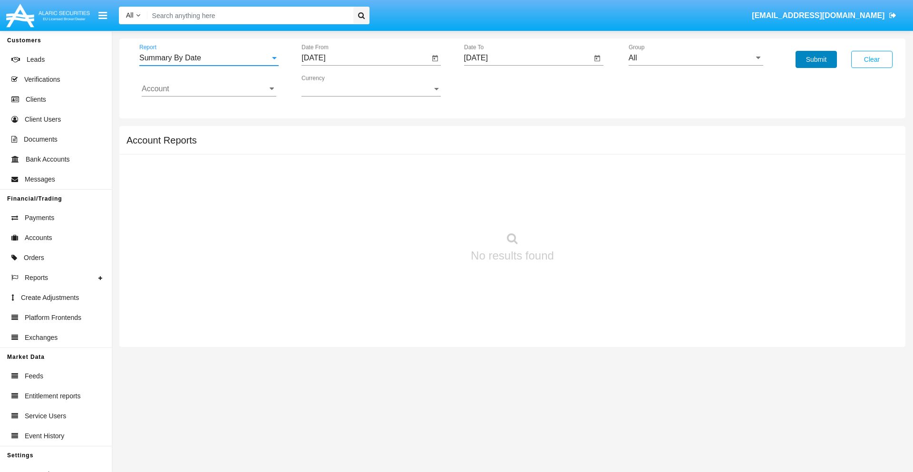
click at [816, 59] on button "Submit" at bounding box center [815, 59] width 41 height 17
